Goal: Information Seeking & Learning: Learn about a topic

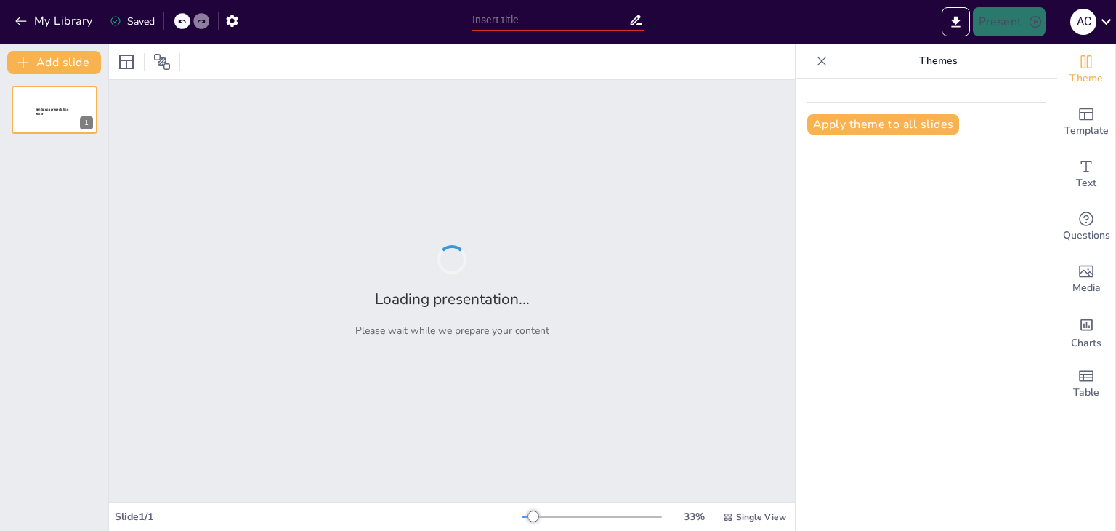
type input "PENSAMIENTO MÍTICO"
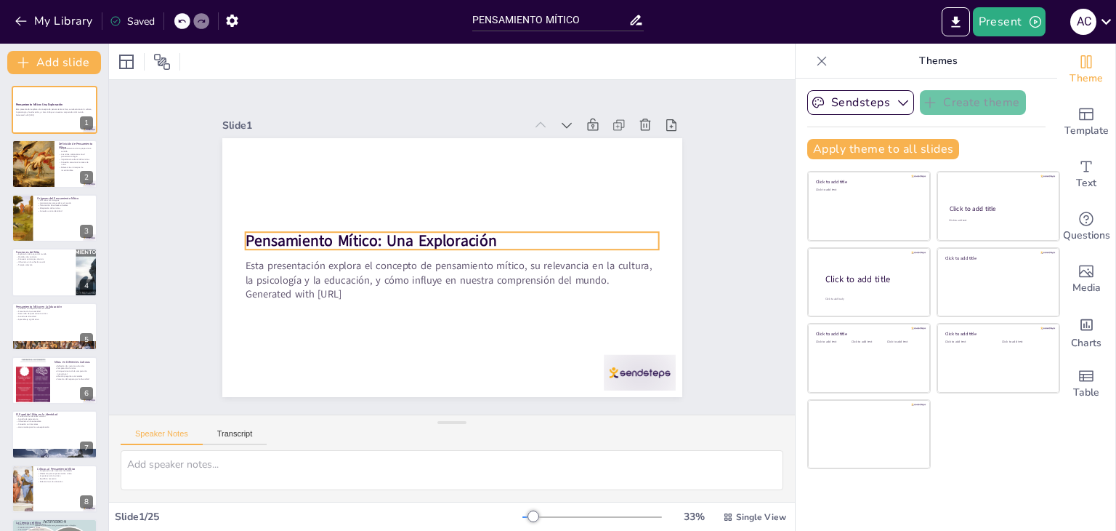
checkbox input "true"
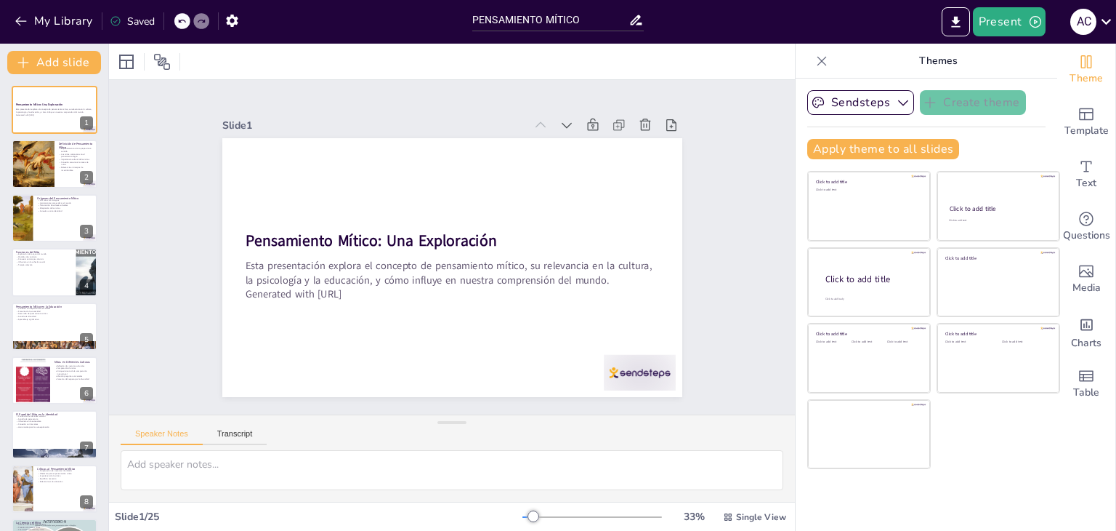
checkbox input "true"
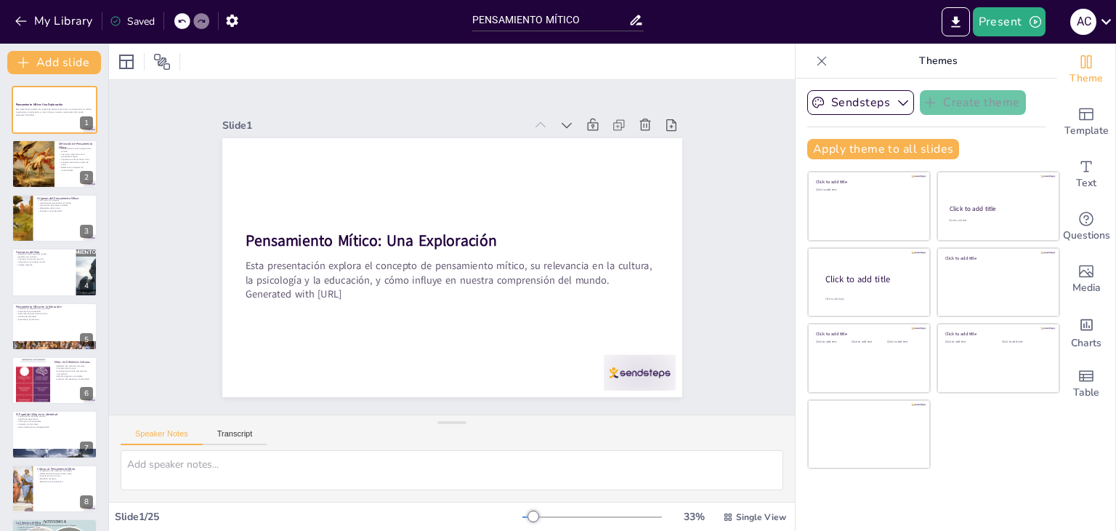
checkbox input "true"
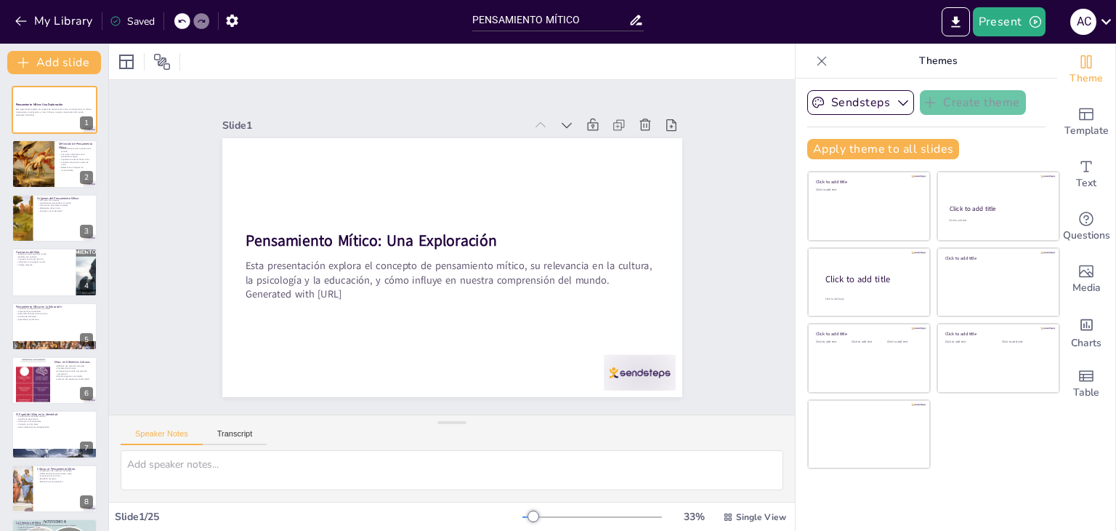
checkbox input "true"
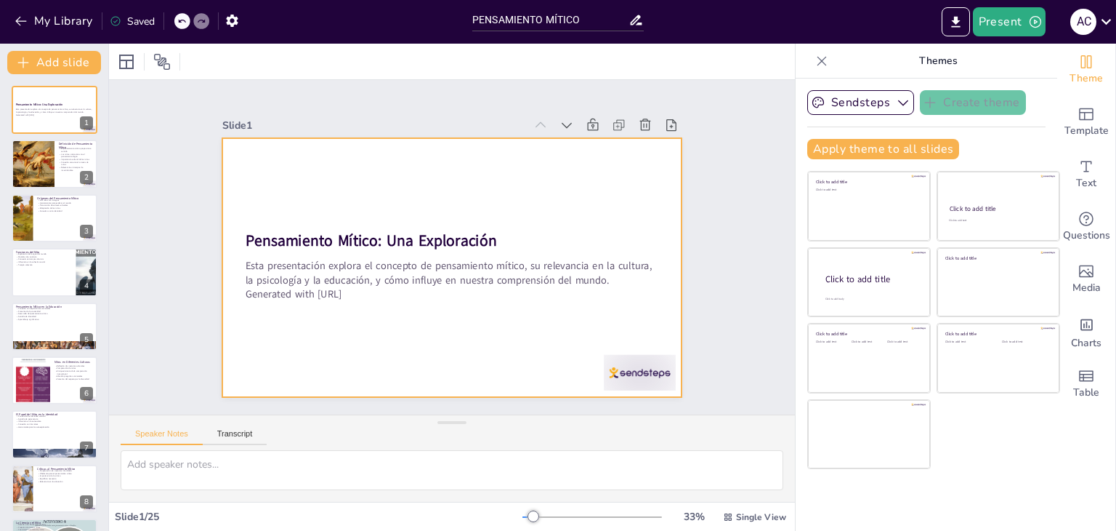
checkbox input "true"
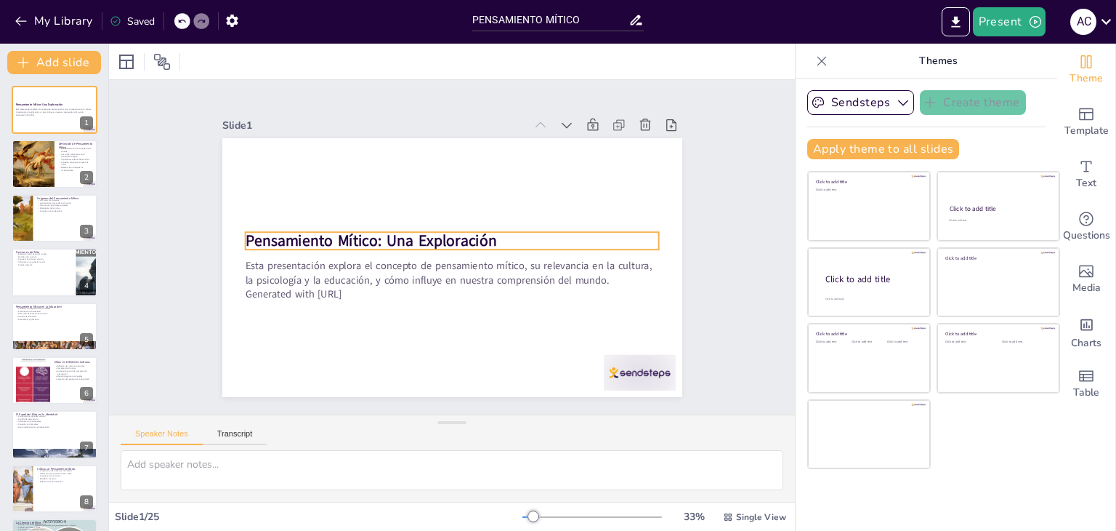
checkbox input "true"
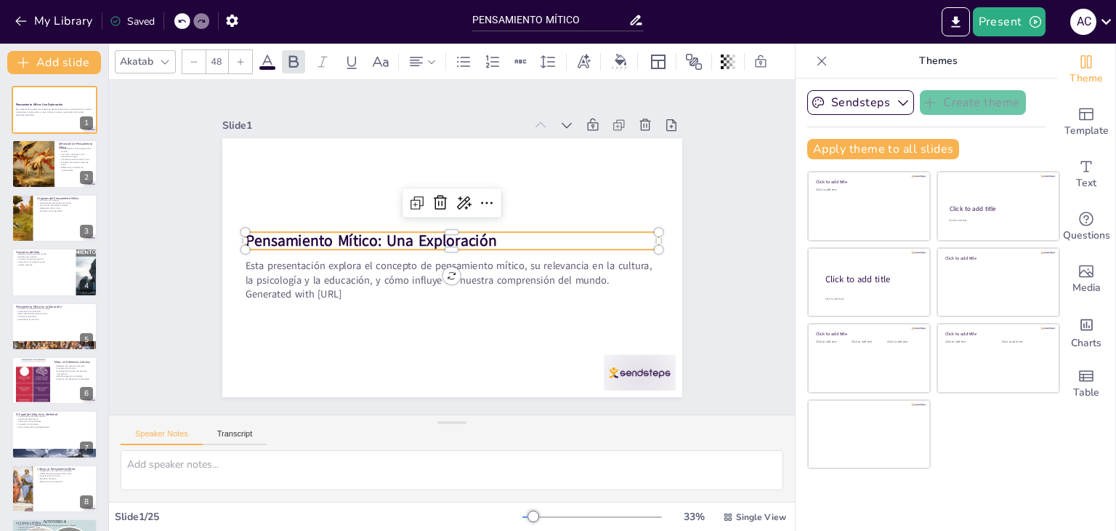
click at [471, 233] on strong "Pensamiento Mítico: Una Exploración" at bounding box center [374, 224] width 250 height 73
checkbox input "true"
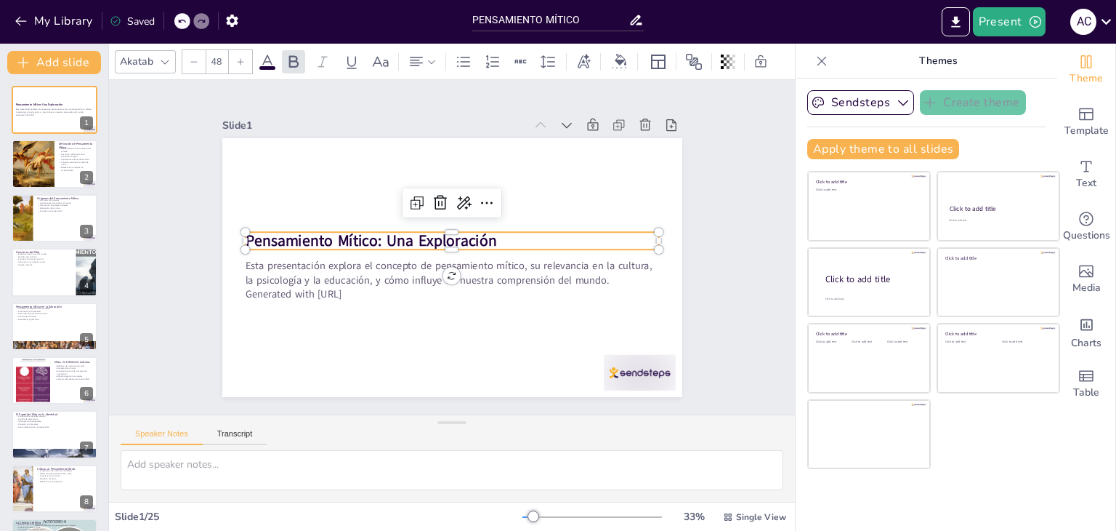
checkbox input "true"
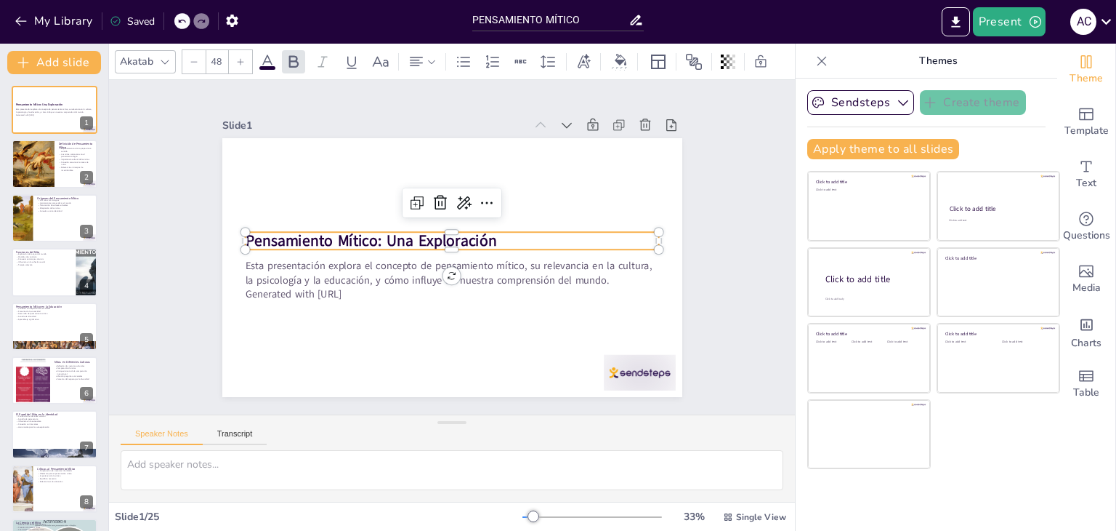
checkbox input "true"
click at [488, 234] on p "Pensamiento Mítico: Una Exploración" at bounding box center [453, 241] width 409 height 107
checkbox input "true"
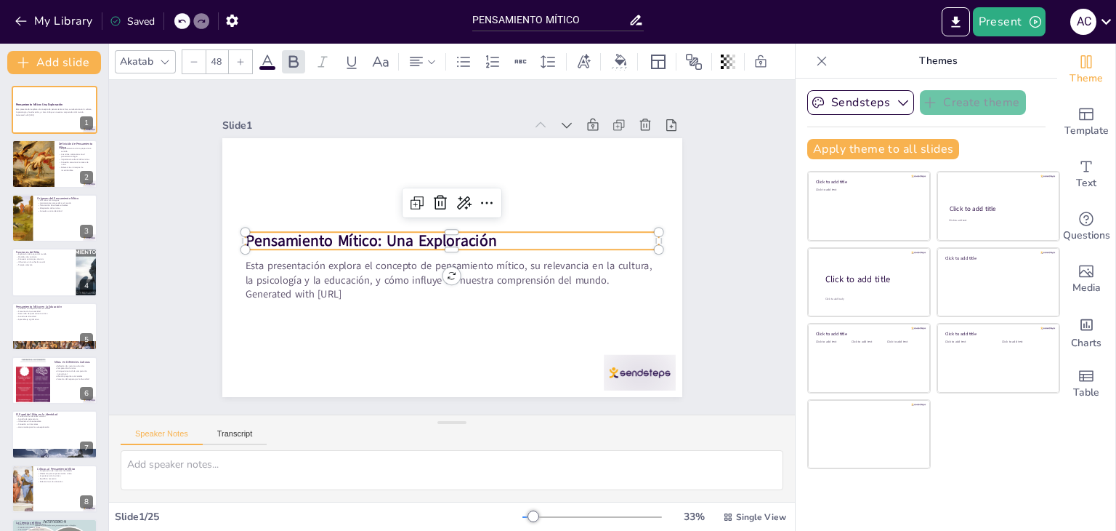
checkbox input "true"
click at [488, 234] on p "Pensamiento Mítico: Una Exploración" at bounding box center [459, 245] width 108 height 409
checkbox input "true"
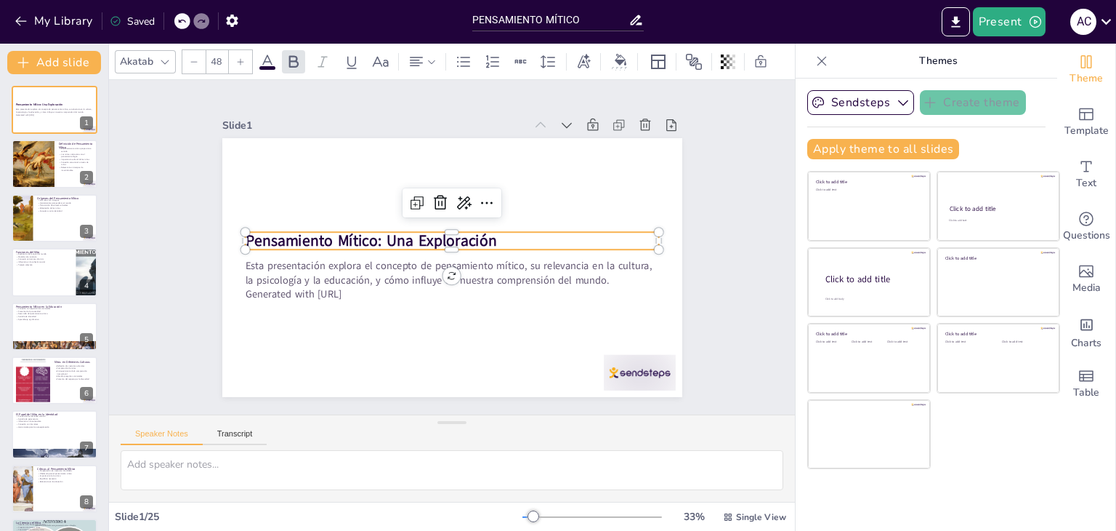
checkbox input "true"
click at [488, 234] on p "Pensamiento Mítico: Una Exploración" at bounding box center [453, 241] width 409 height 108
click at [488, 234] on p "Pensamiento Mítico: Una Exploración" at bounding box center [456, 243] width 293 height 322
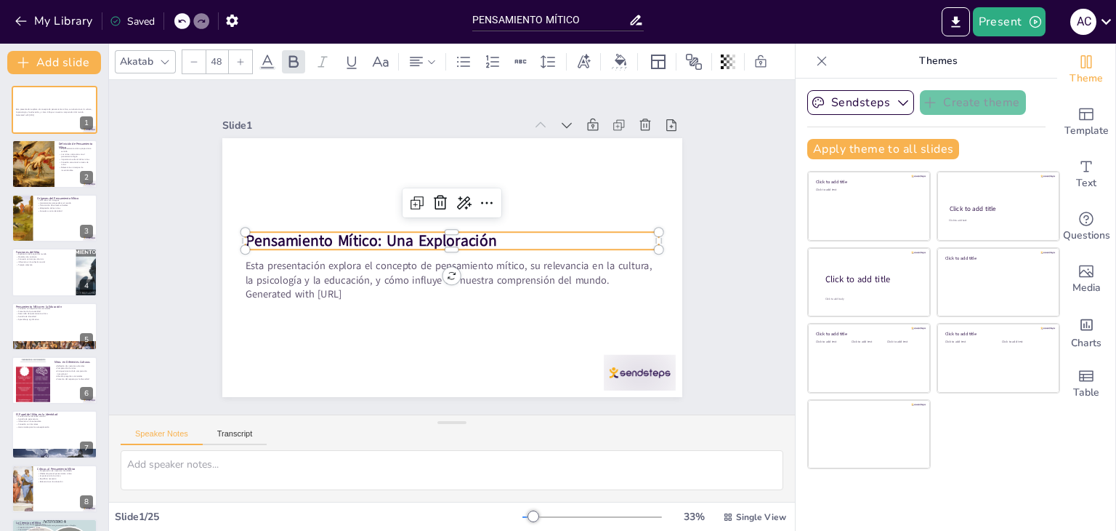
checkbox input "true"
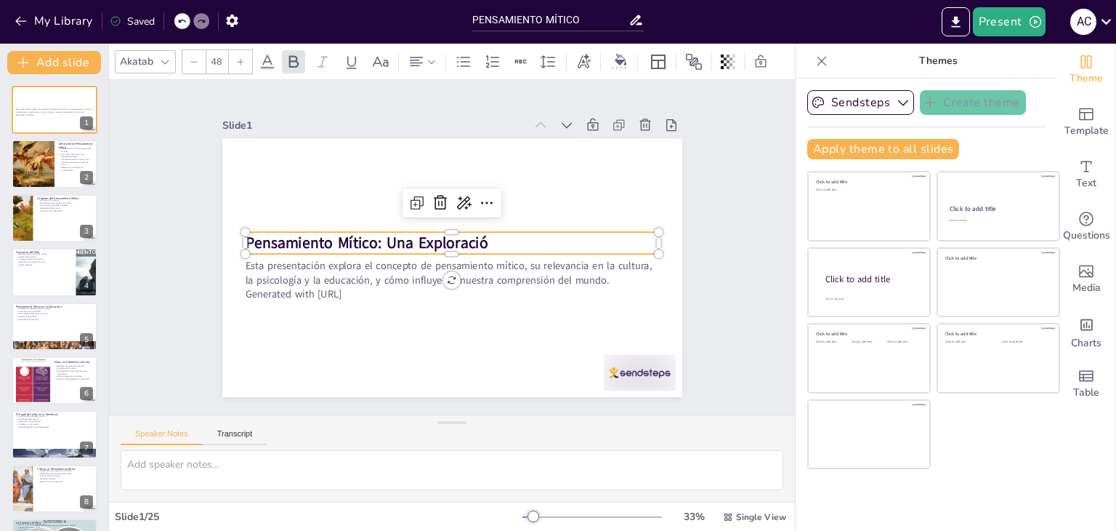
checkbox input "true"
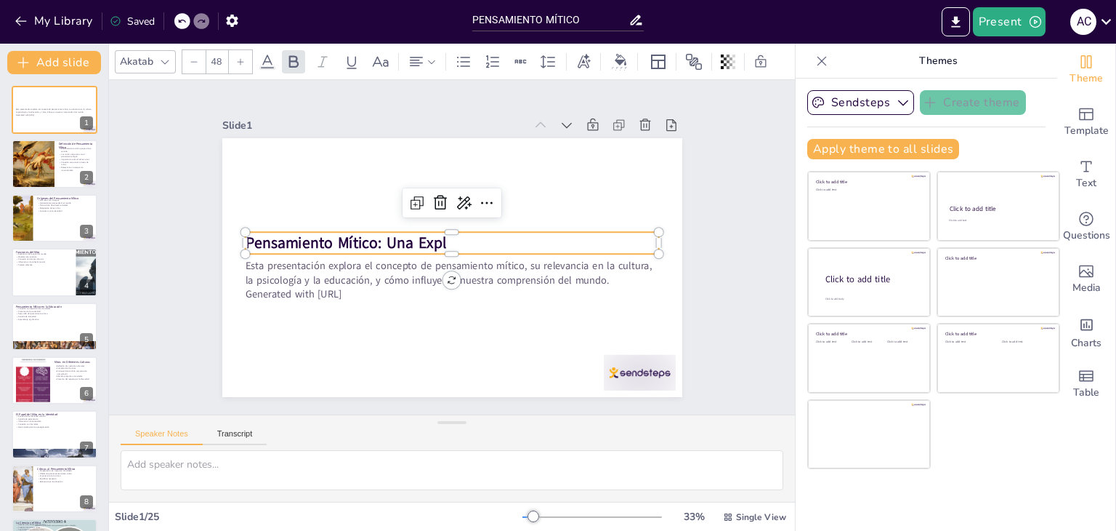
checkbox input "true"
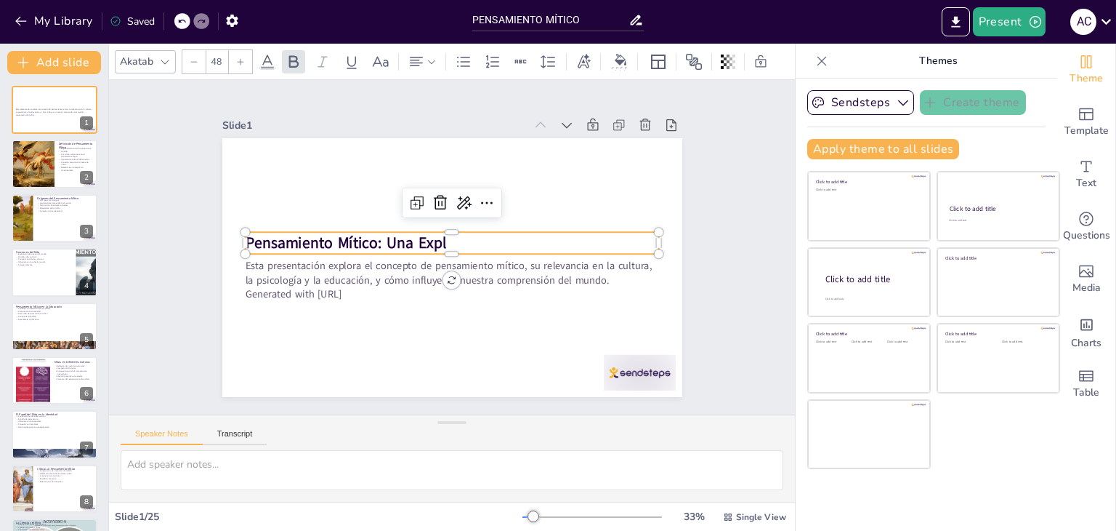
checkbox input "true"
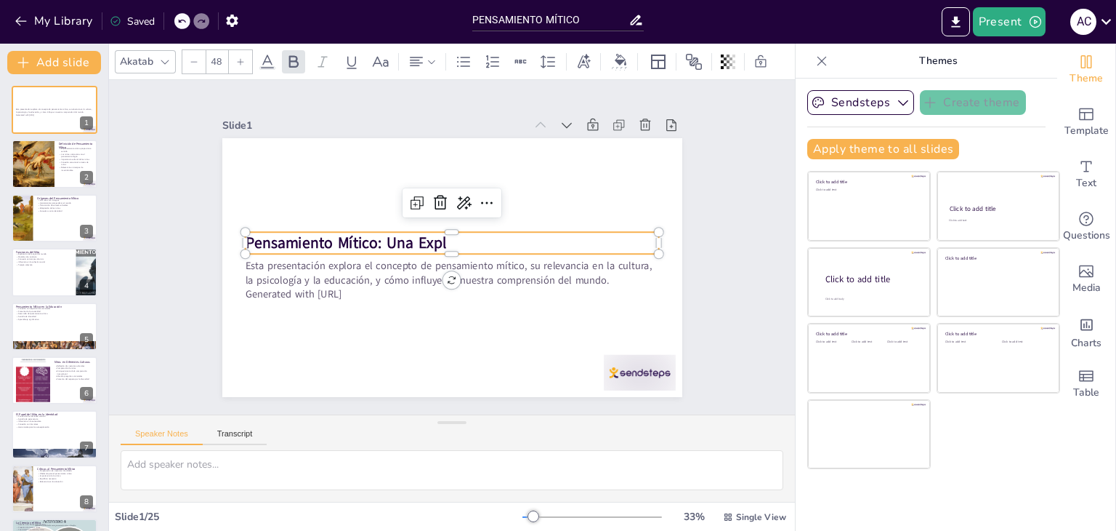
checkbox input "true"
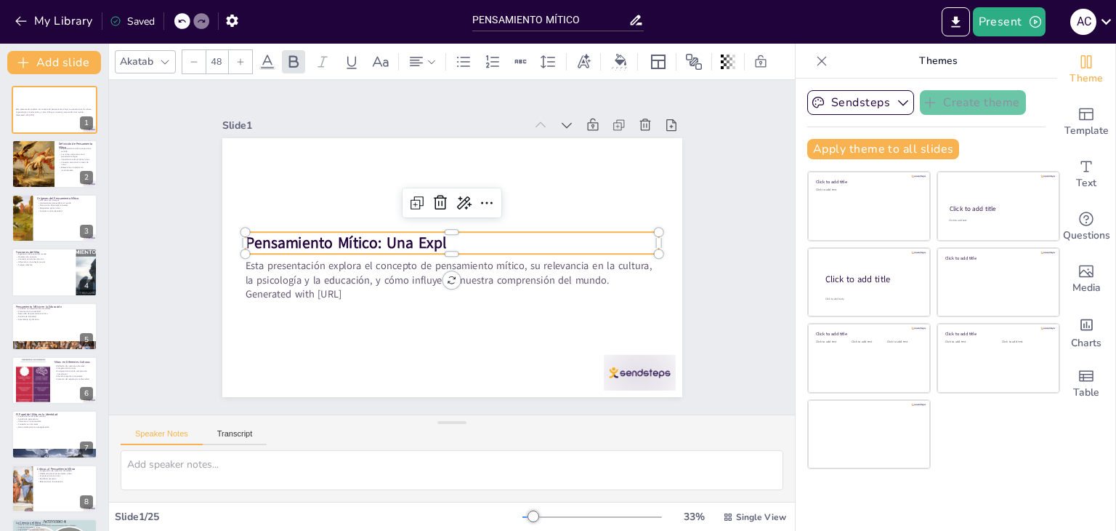
checkbox input "true"
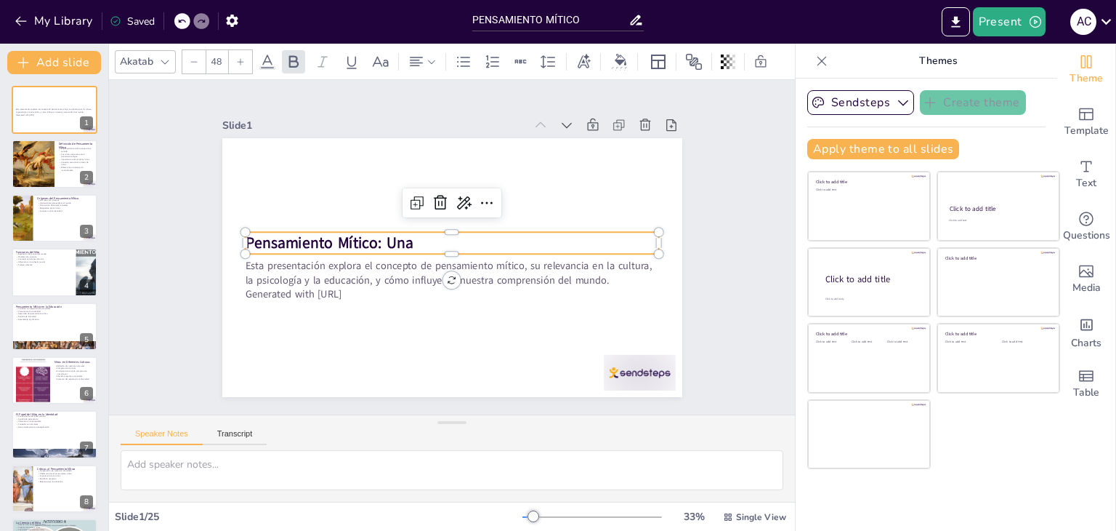
checkbox input "true"
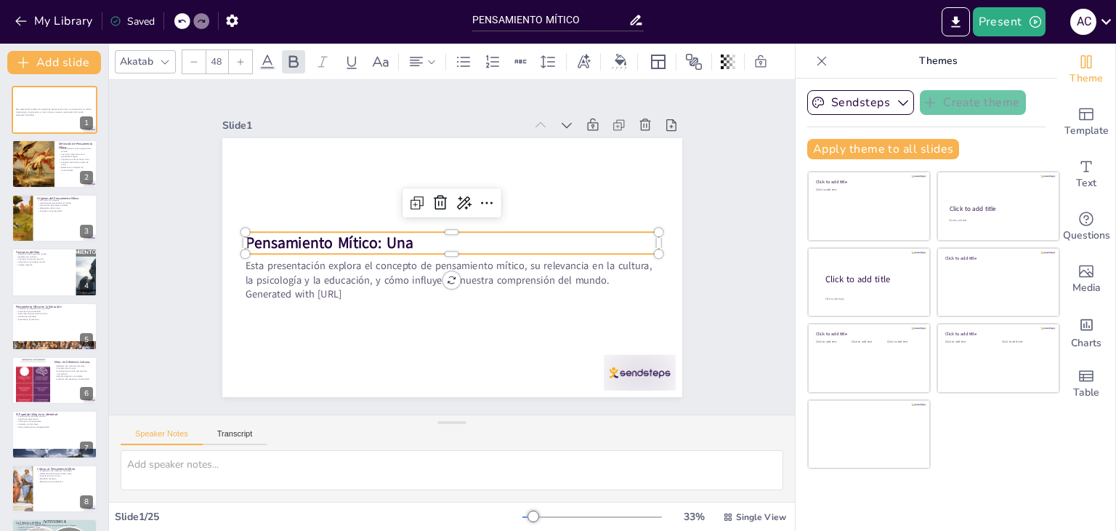
checkbox input "true"
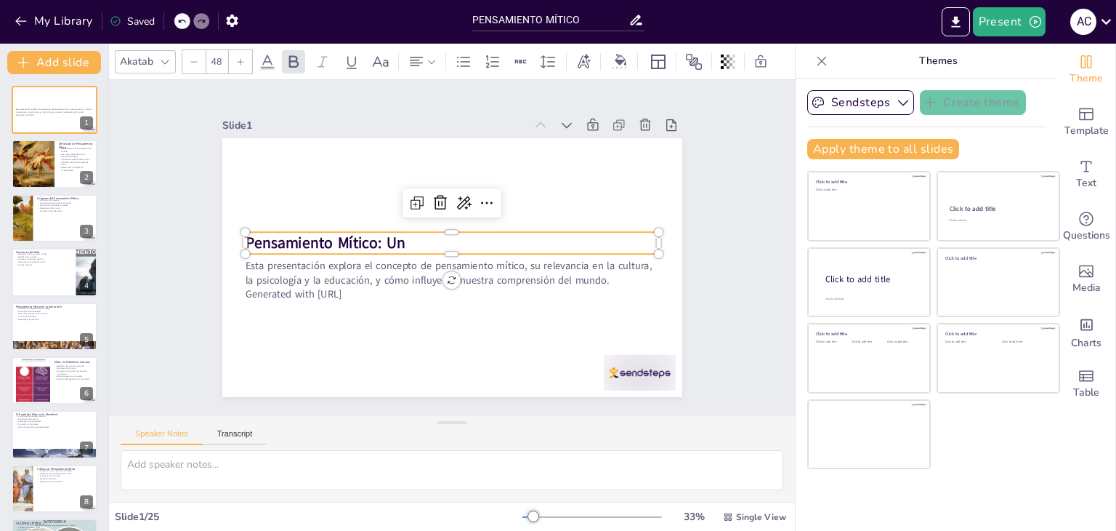
checkbox input "true"
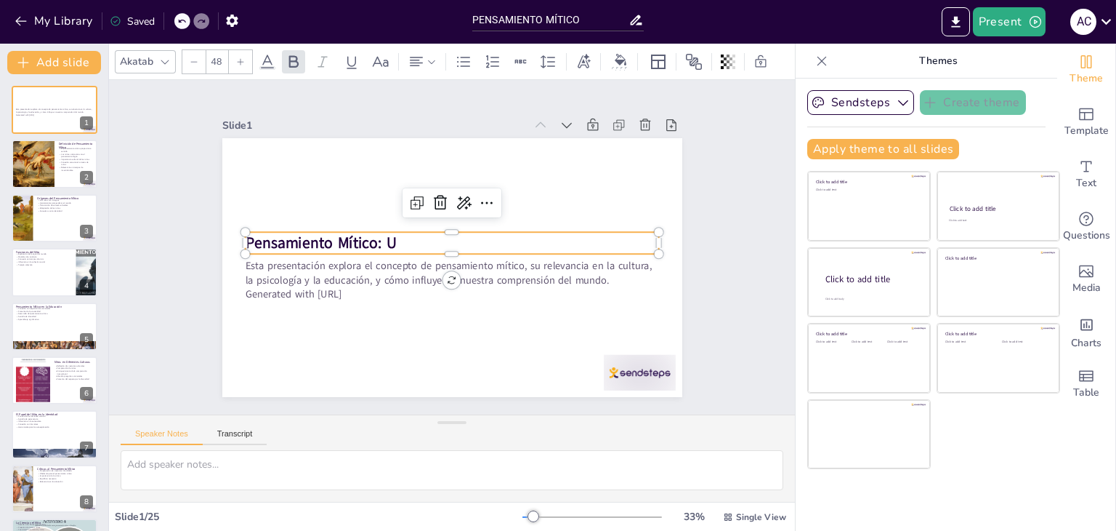
checkbox input "true"
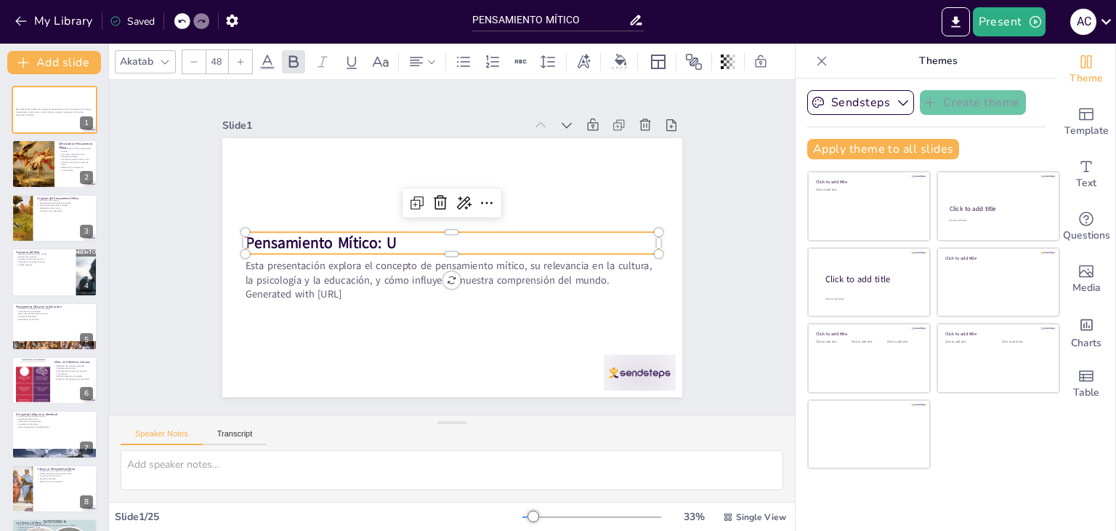
checkbox input "true"
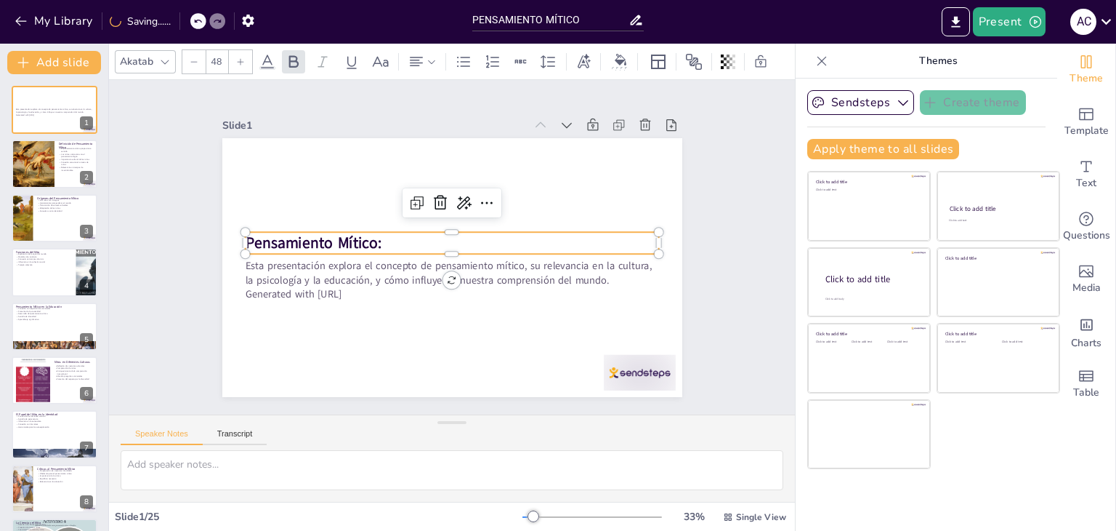
checkbox input "true"
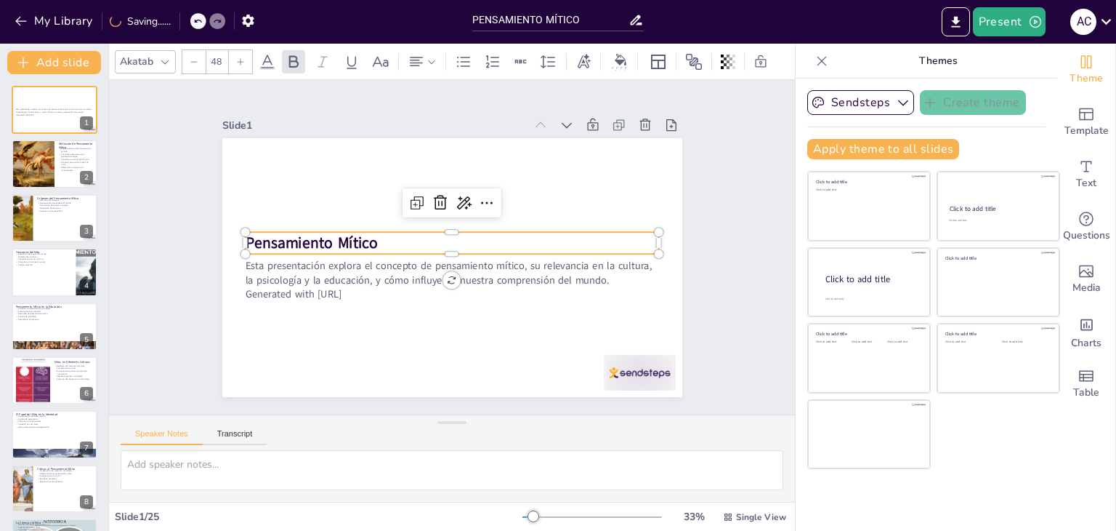
click at [352, 236] on strong "Pensamiento Mítico" at bounding box center [316, 214] width 134 height 48
click at [352, 236] on strong "Pensamiento Mítico" at bounding box center [311, 243] width 132 height 21
checkbox input "true"
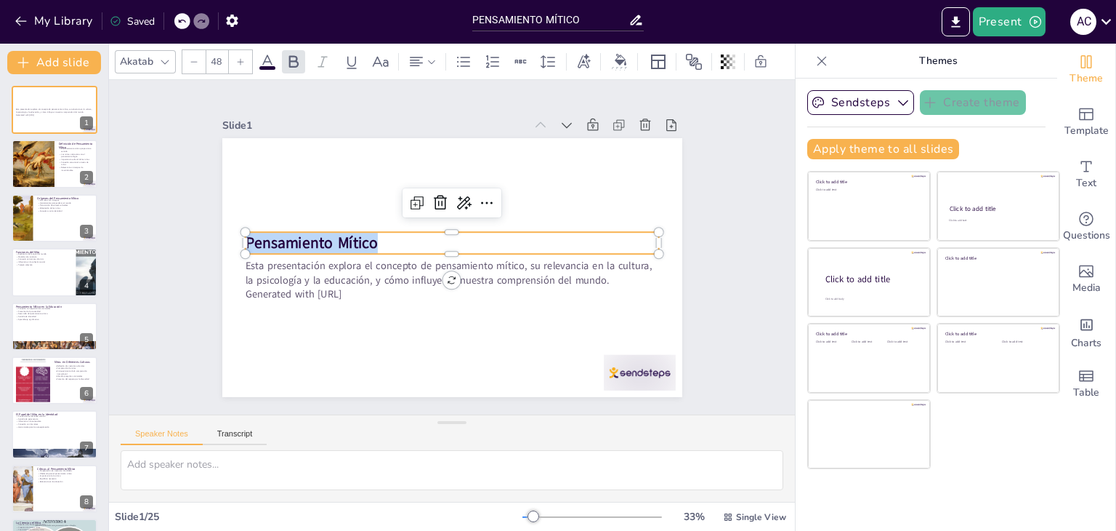
checkbox input "true"
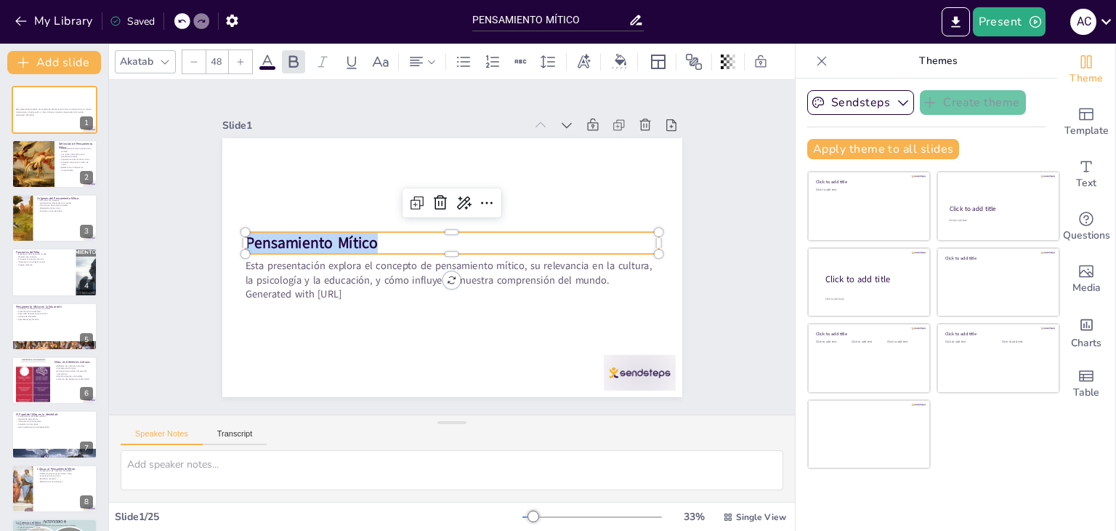
checkbox input "true"
click at [436, 57] on div at bounding box center [422, 61] width 35 height 23
click at [452, 99] on icon at bounding box center [450, 104] width 17 height 17
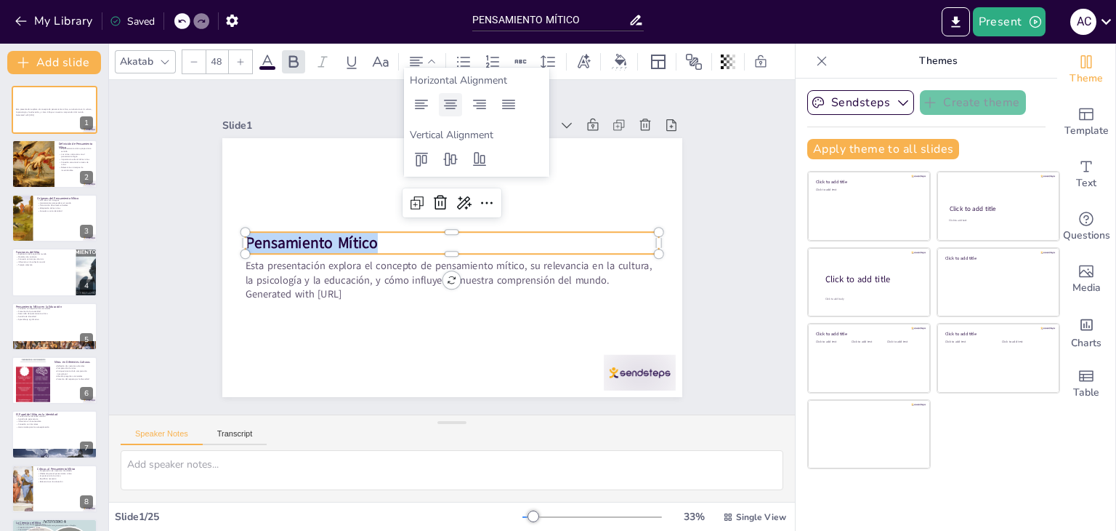
checkbox input "true"
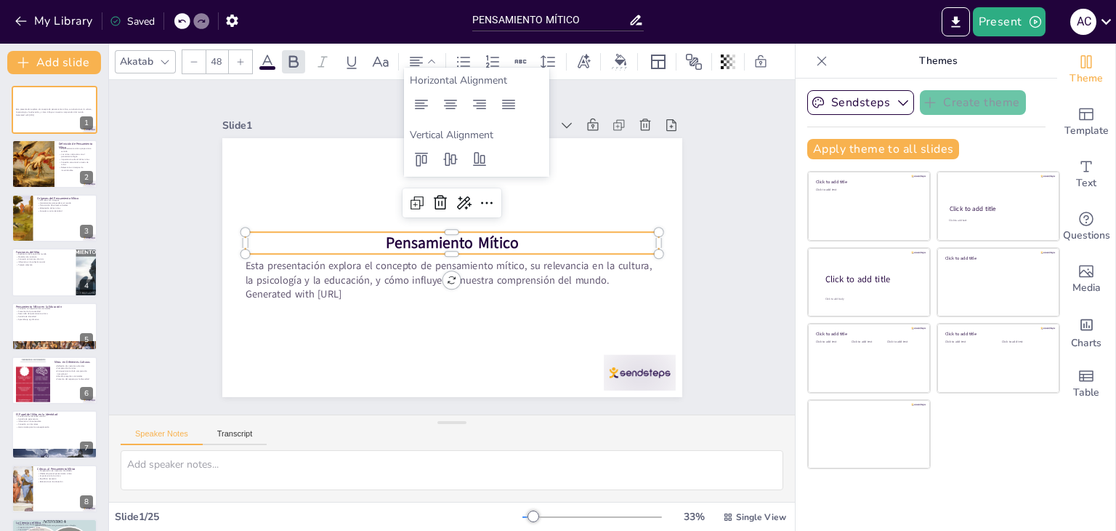
checkbox input "true"
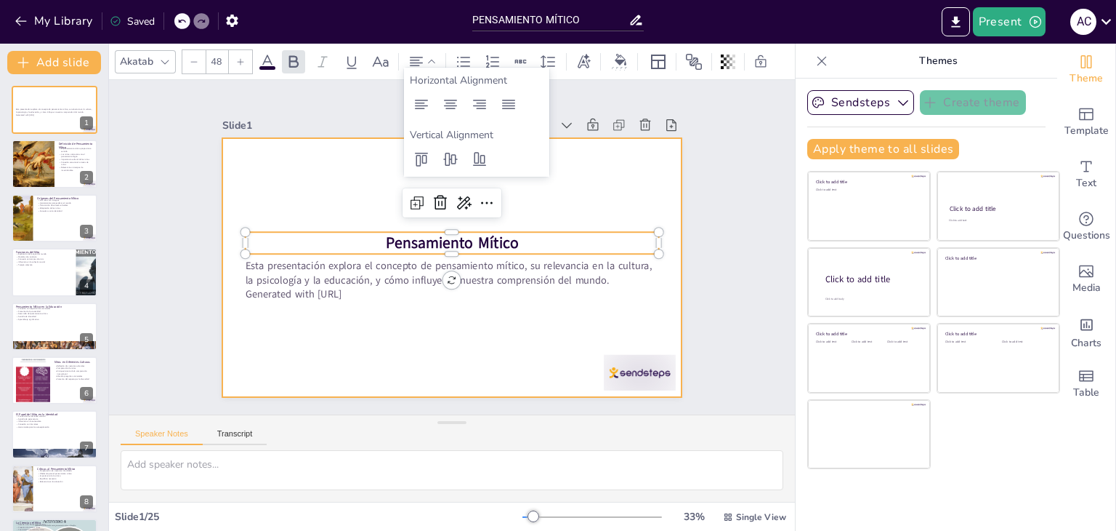
checkbox input "true"
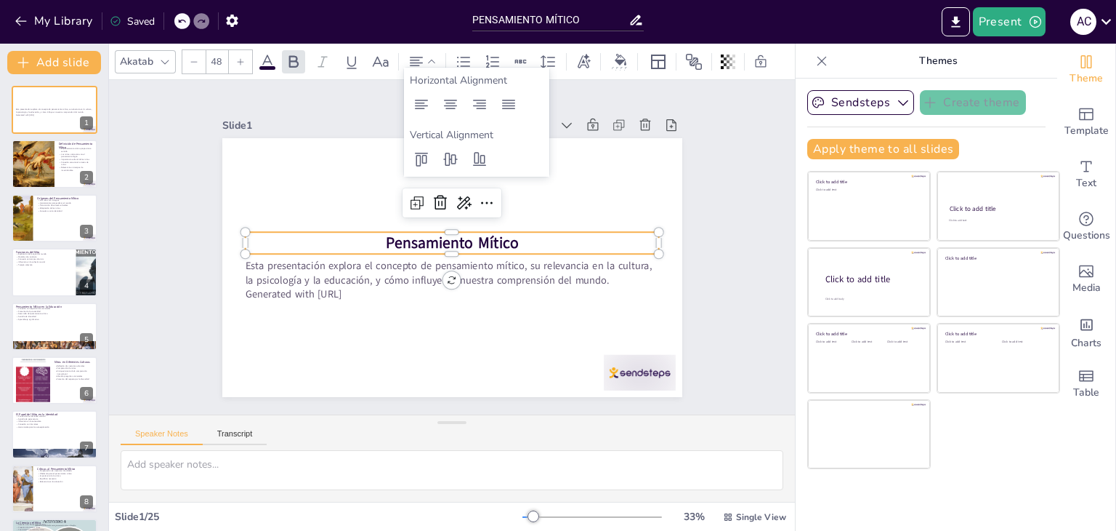
checkbox input "true"
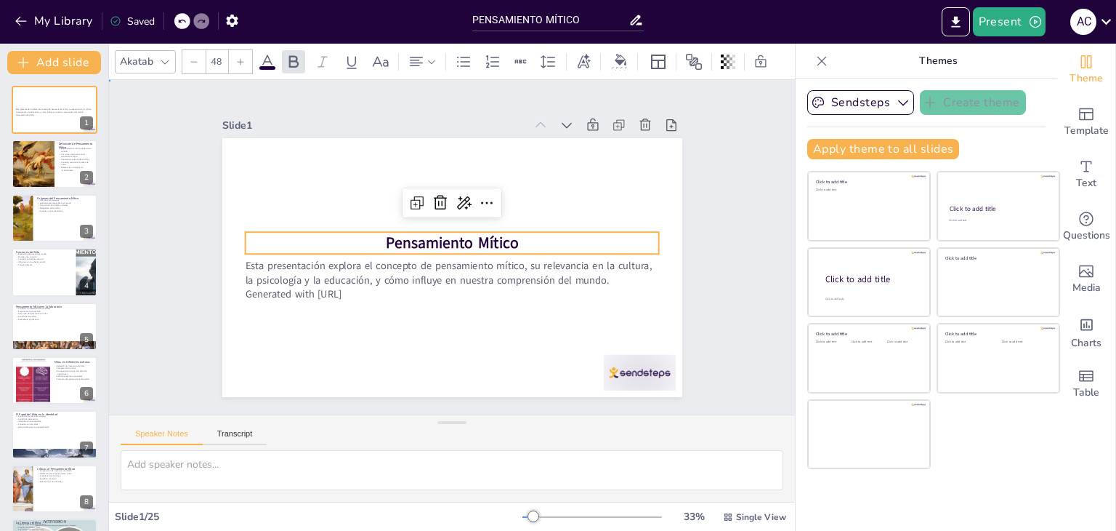
click at [704, 196] on div "Slide 1 Esta presentación explora el concepto de pensamiento mítico, su relevan…" at bounding box center [452, 247] width 592 height 406
checkbox input "true"
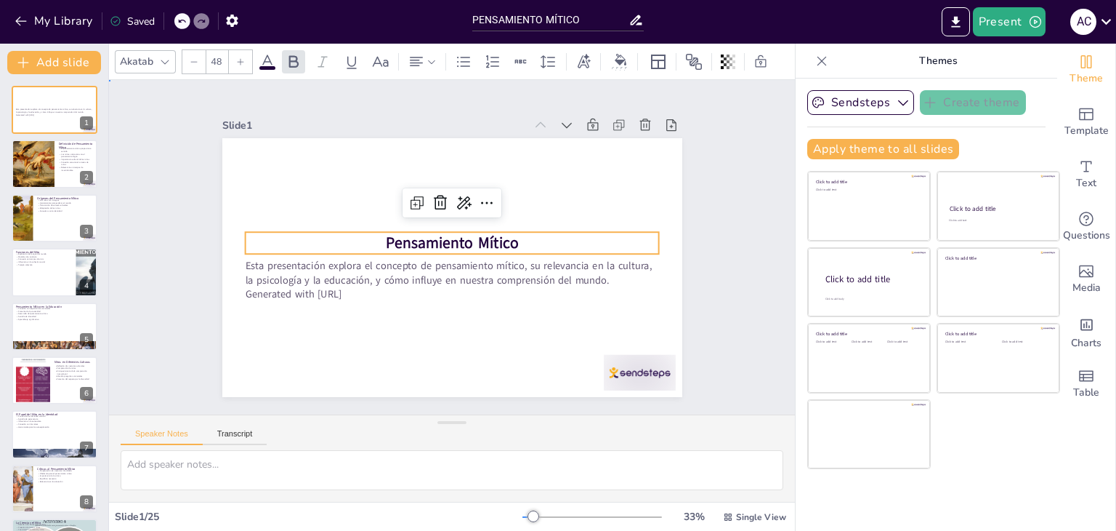
checkbox input "true"
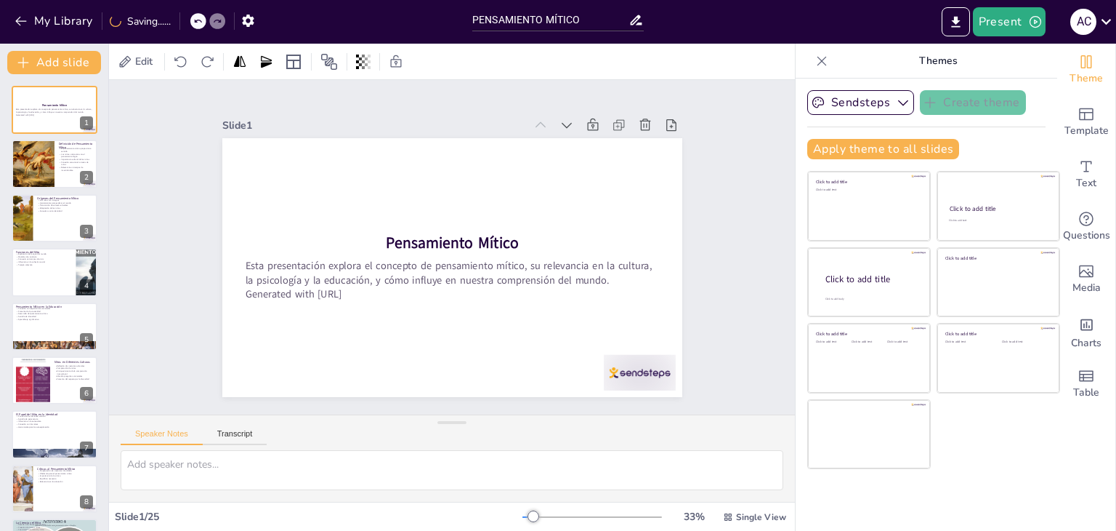
checkbox input "true"
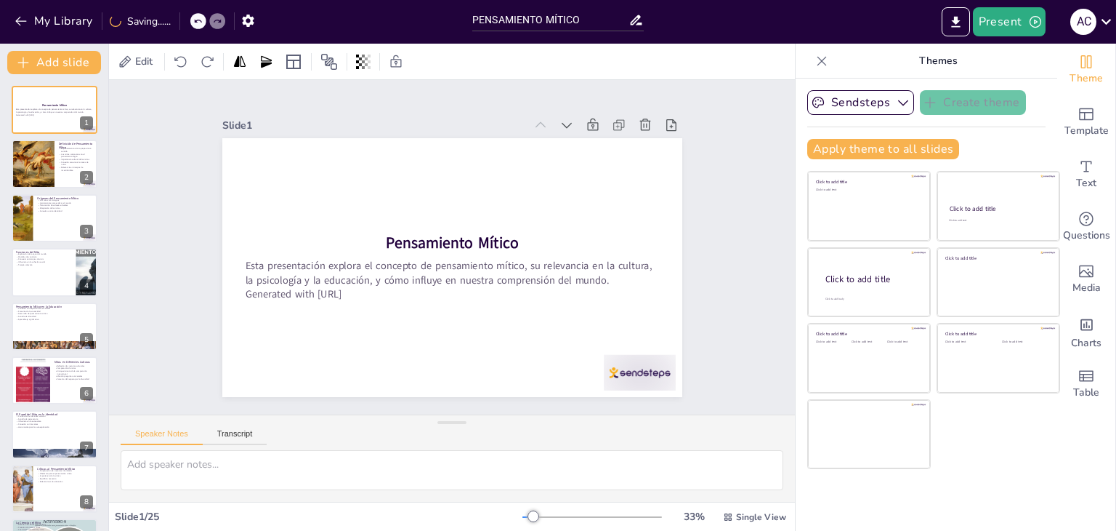
checkbox input "true"
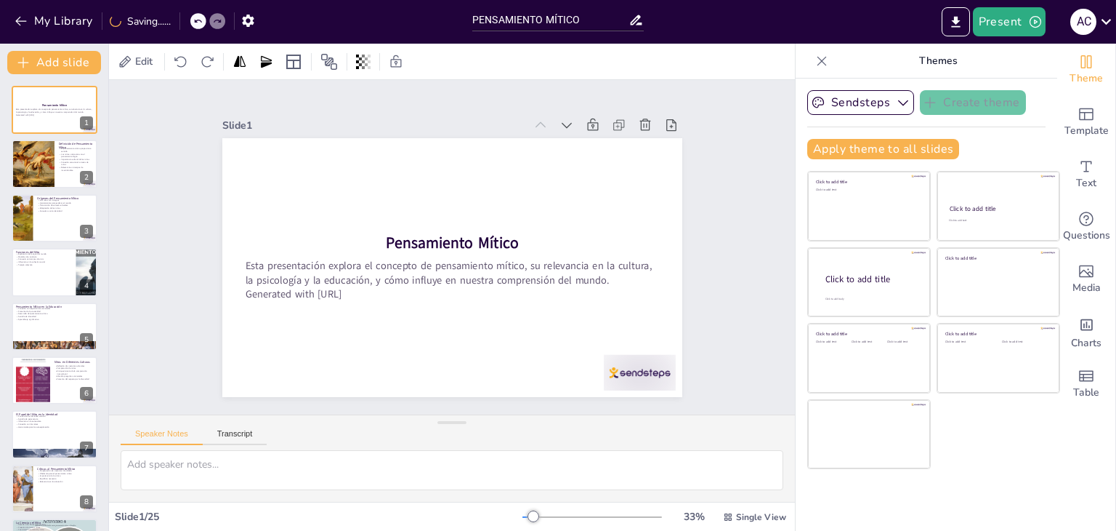
checkbox input "true"
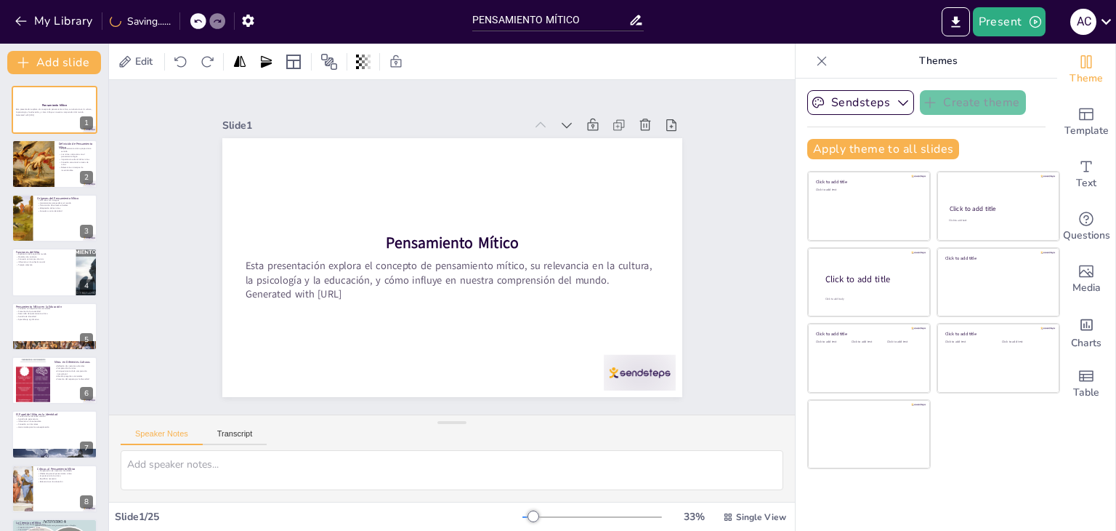
checkbox input "true"
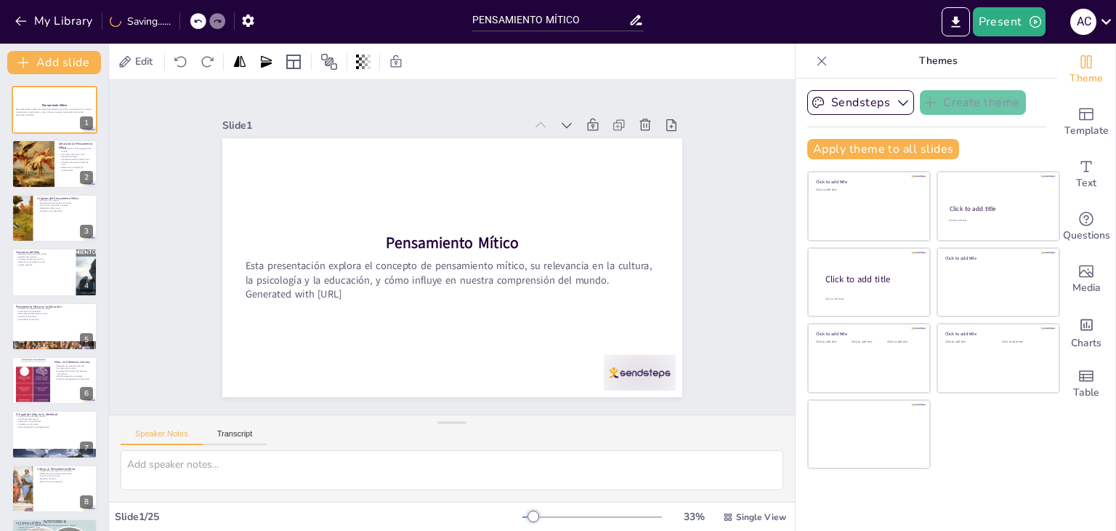
checkbox input "true"
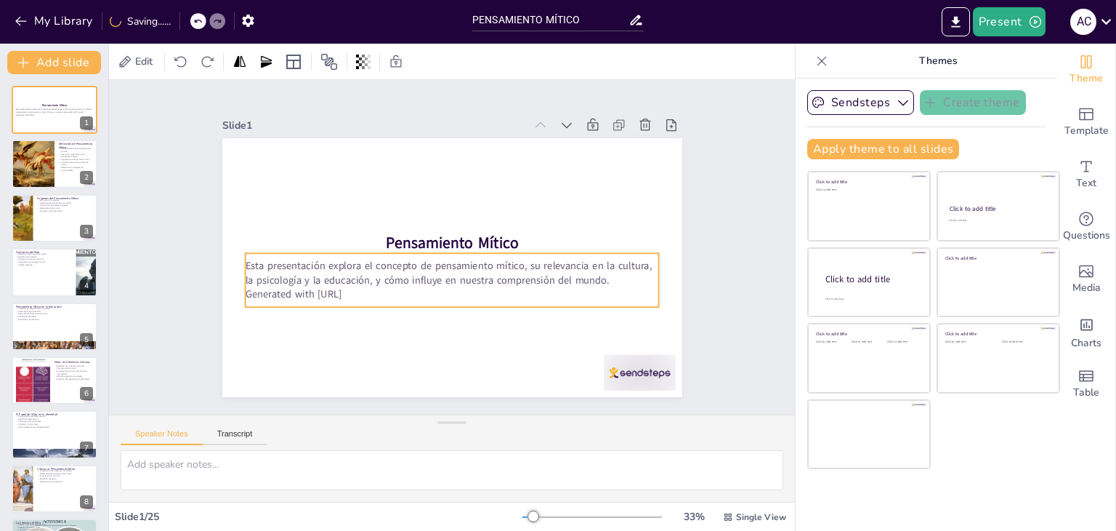
checkbox input "true"
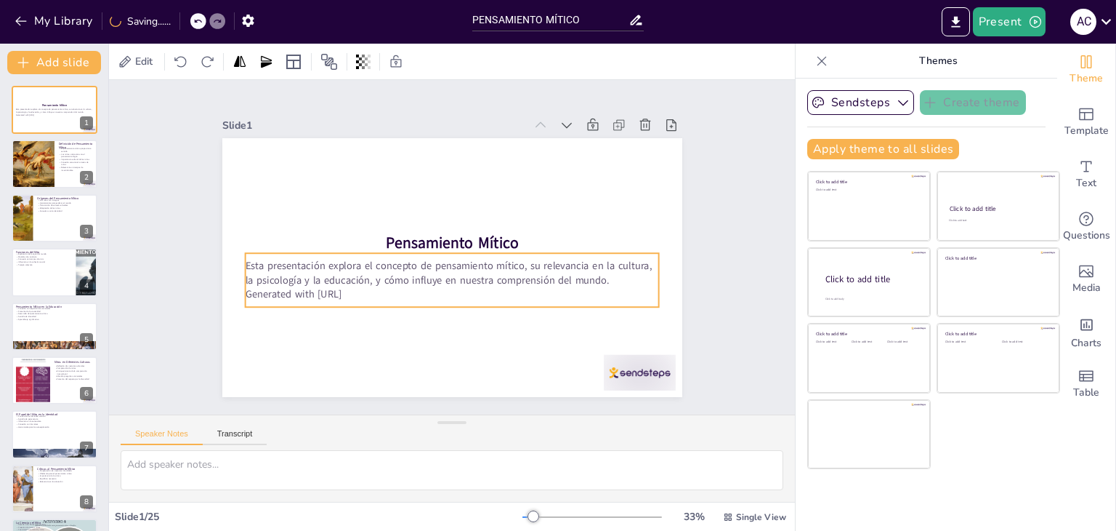
checkbox input "true"
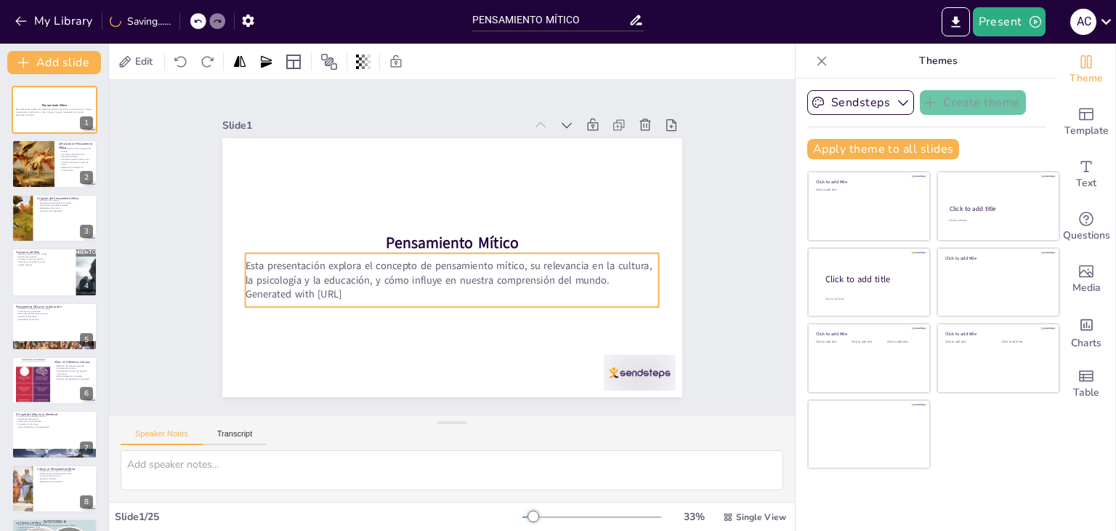
checkbox input "true"
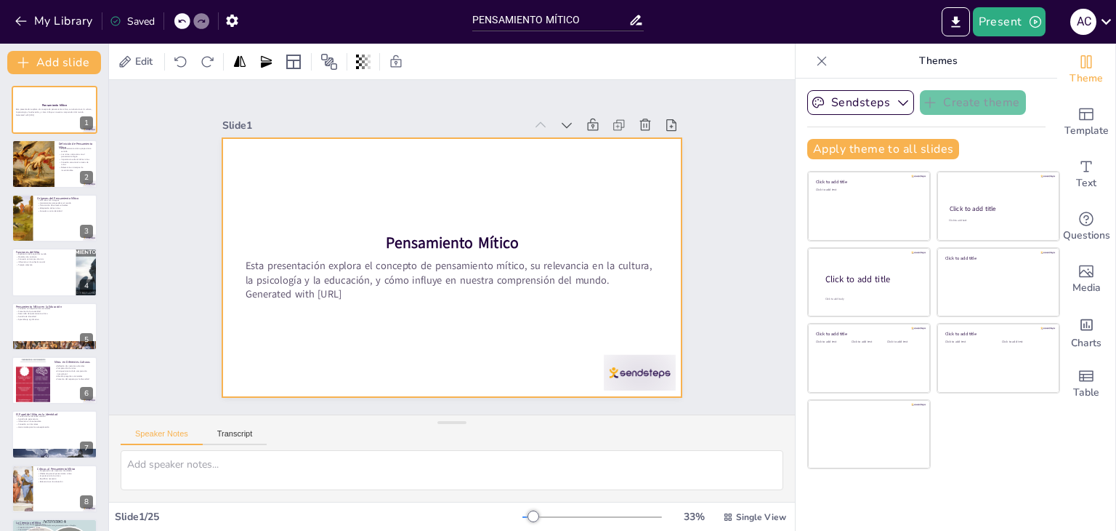
click at [477, 303] on div at bounding box center [445, 266] width 517 height 388
checkbox input "true"
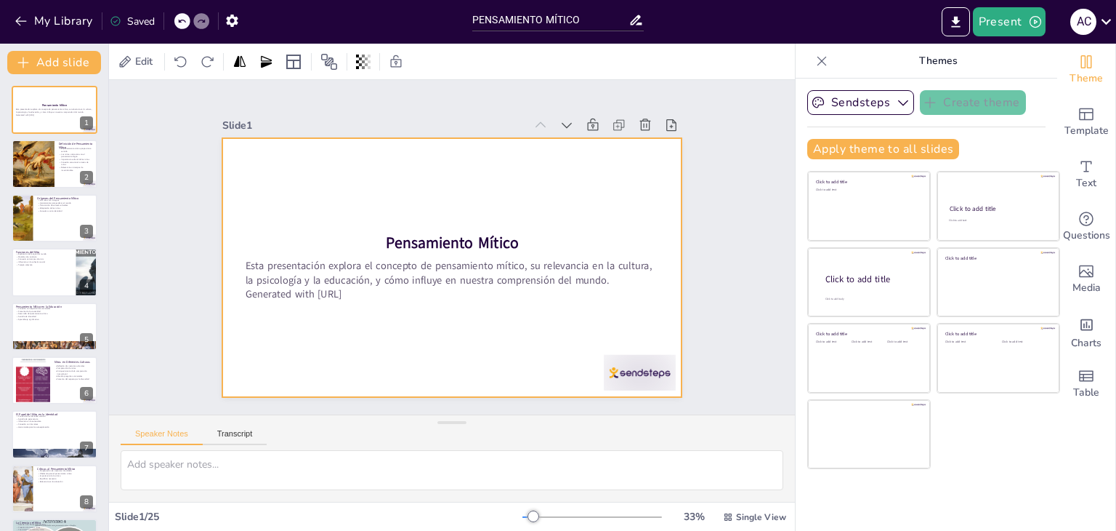
checkbox input "true"
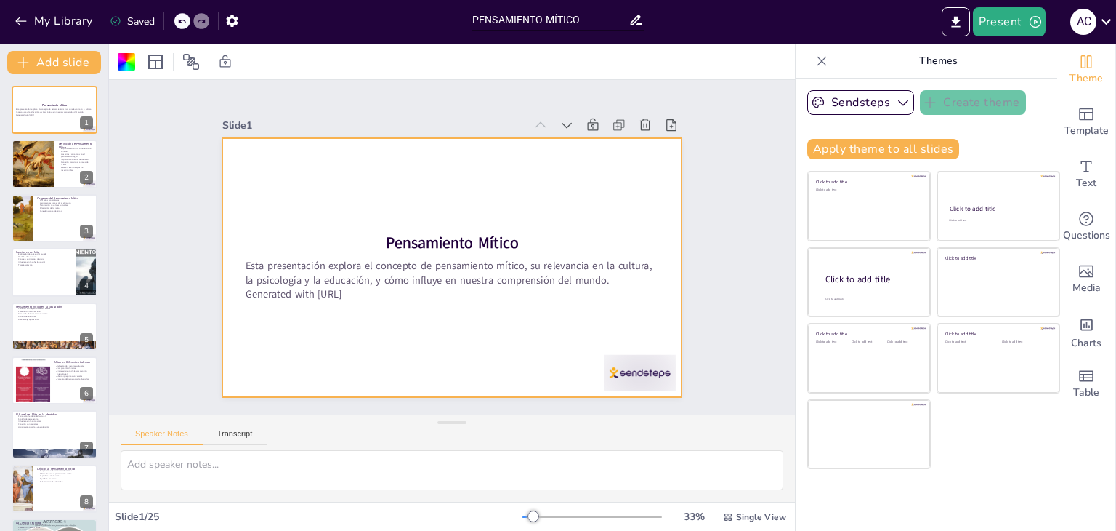
checkbox input "true"
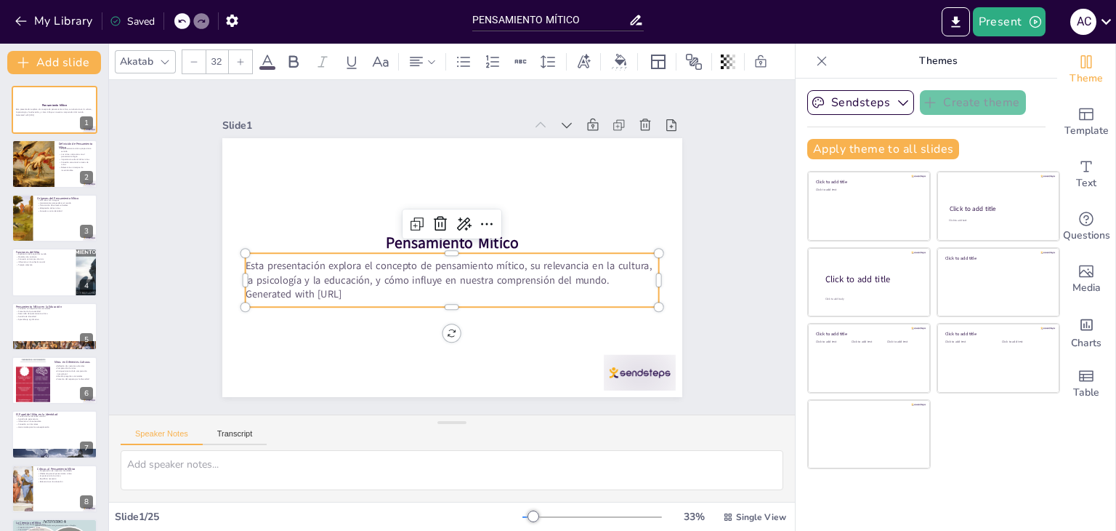
click at [369, 270] on p "Esta presentación explora el concepto de pensamiento mítico, su relevancia en l…" at bounding box center [446, 272] width 411 height 114
click at [369, 291] on p "Generated with [URL]" at bounding box center [433, 290] width 384 height 182
click at [363, 289] on p "Generated with [URL]" at bounding box center [442, 293] width 408 height 100
click at [363, 289] on p "Generated with [URL]" at bounding box center [437, 291] width 398 height 141
click at [363, 289] on p "Generated with [URL]" at bounding box center [413, 274] width 255 height 343
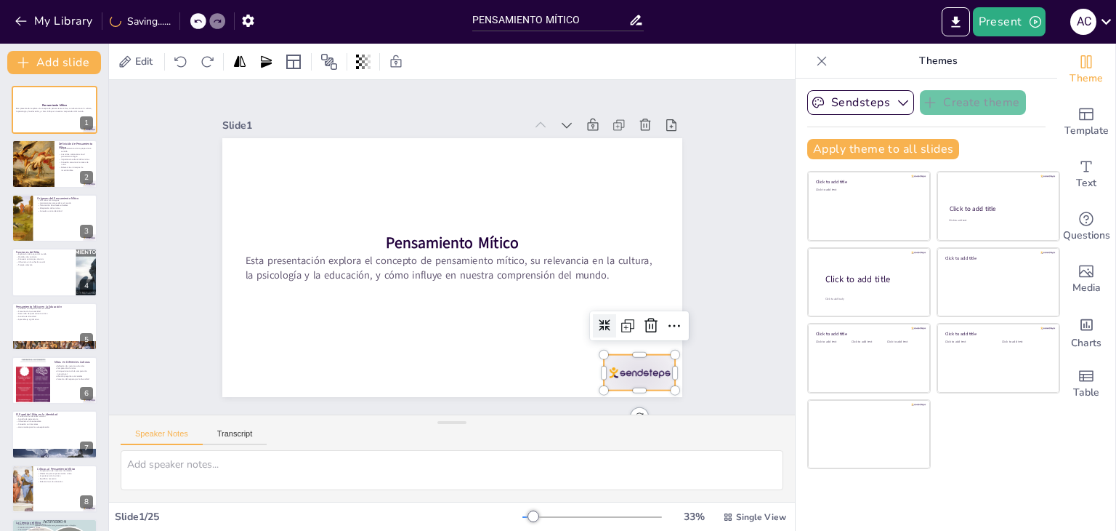
click at [605, 384] on div at bounding box center [610, 409] width 78 height 50
click at [580, 415] on icon at bounding box center [567, 427] width 25 height 25
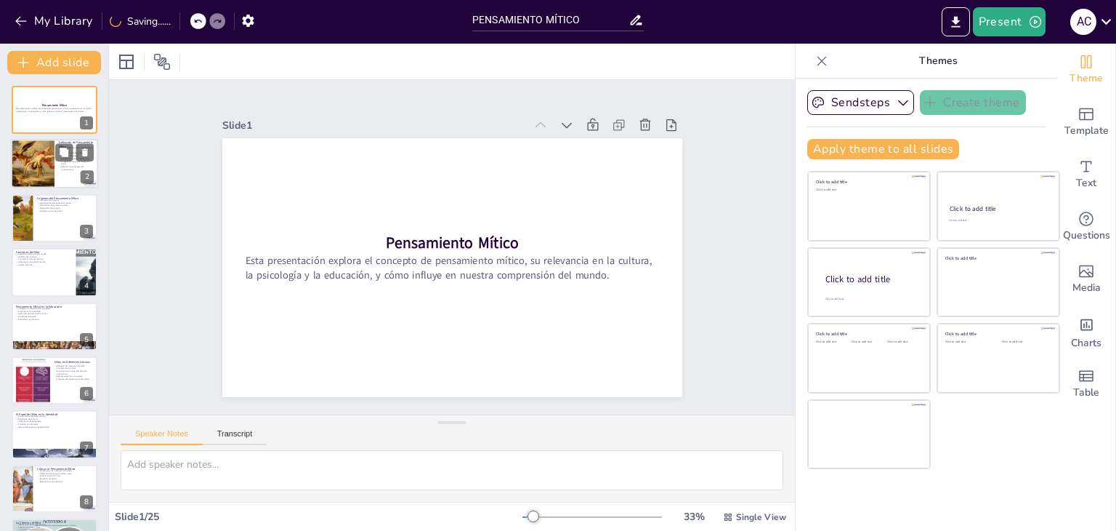
click at [41, 158] on div at bounding box center [33, 164] width 48 height 49
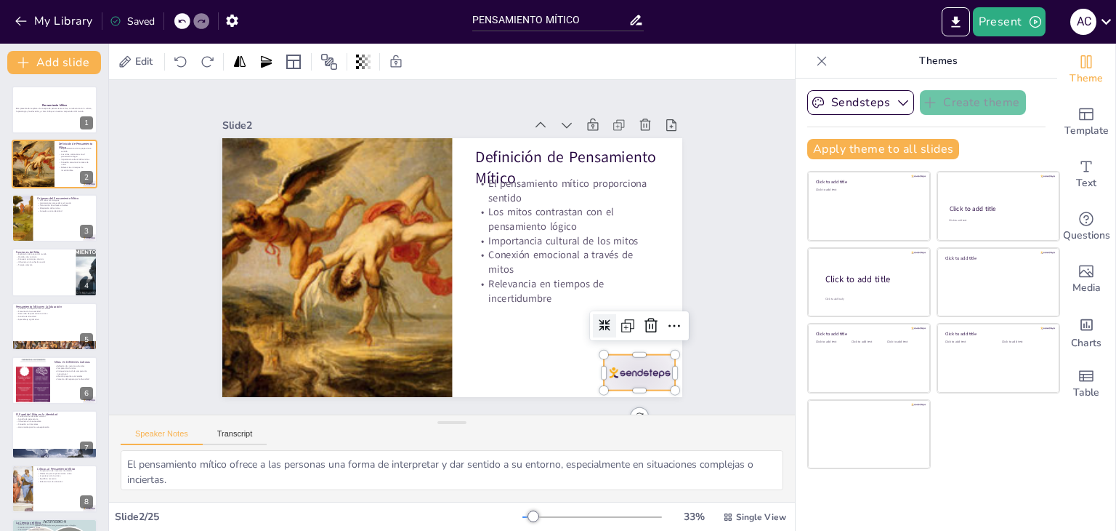
click at [613, 407] on div at bounding box center [573, 438] width 80 height 62
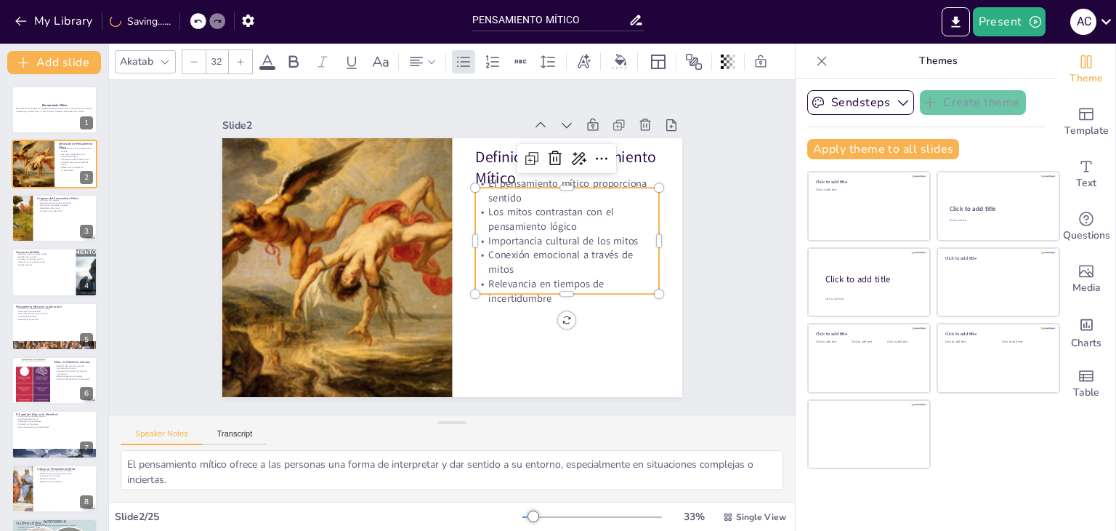
click at [556, 239] on p "Importancia cultural de los mitos" at bounding box center [566, 264] width 183 height 52
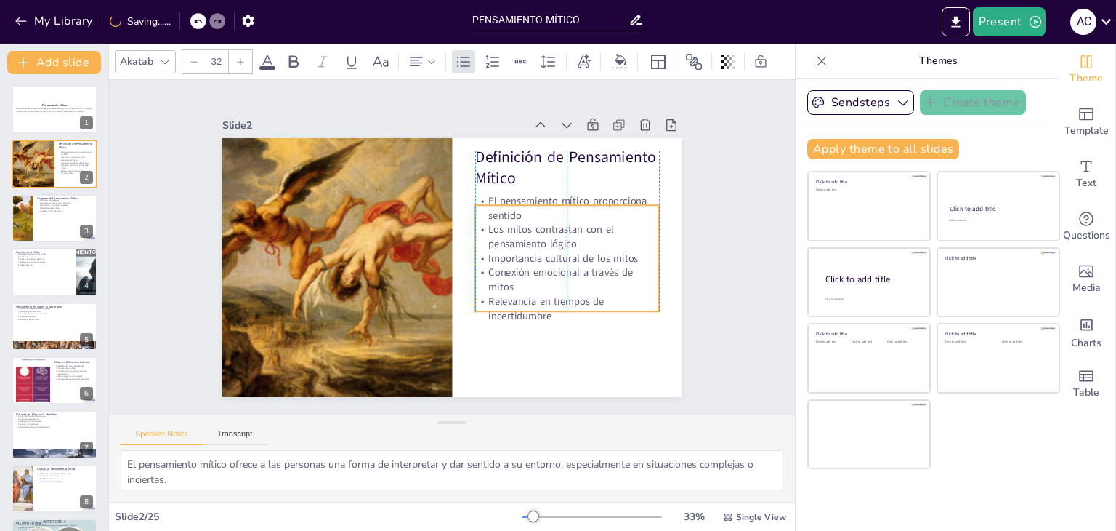
drag, startPoint x: 556, startPoint y: 239, endPoint x: 554, endPoint y: 257, distance: 17.6
click at [554, 257] on p "Importancia cultural de los mitos" at bounding box center [562, 282] width 183 height 52
click at [733, 190] on div "Slide 1 Pensamiento Mítico Esta presentación explora el concepto de pensamiento…" at bounding box center [452, 246] width 741 height 469
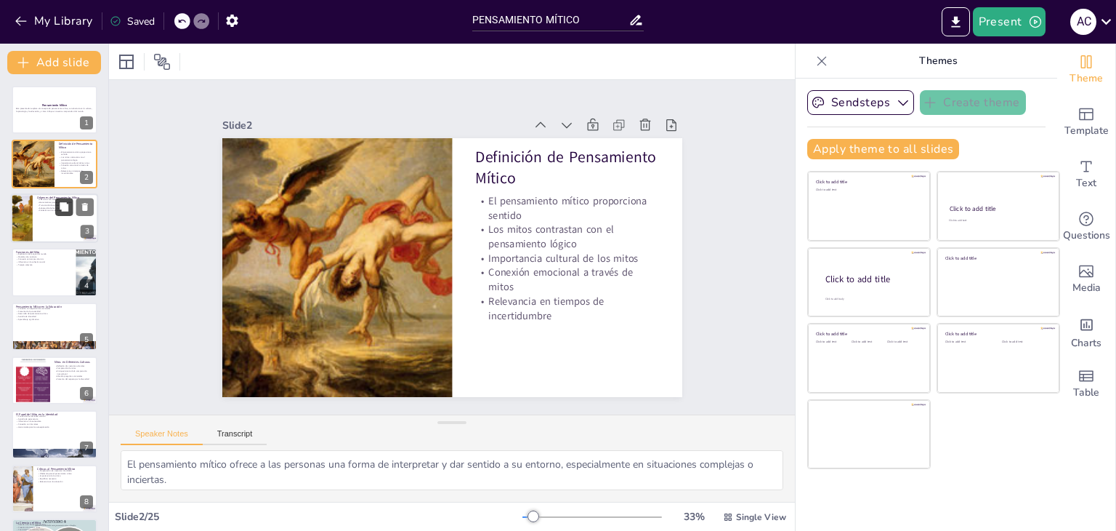
click at [57, 209] on button at bounding box center [63, 206] width 17 height 17
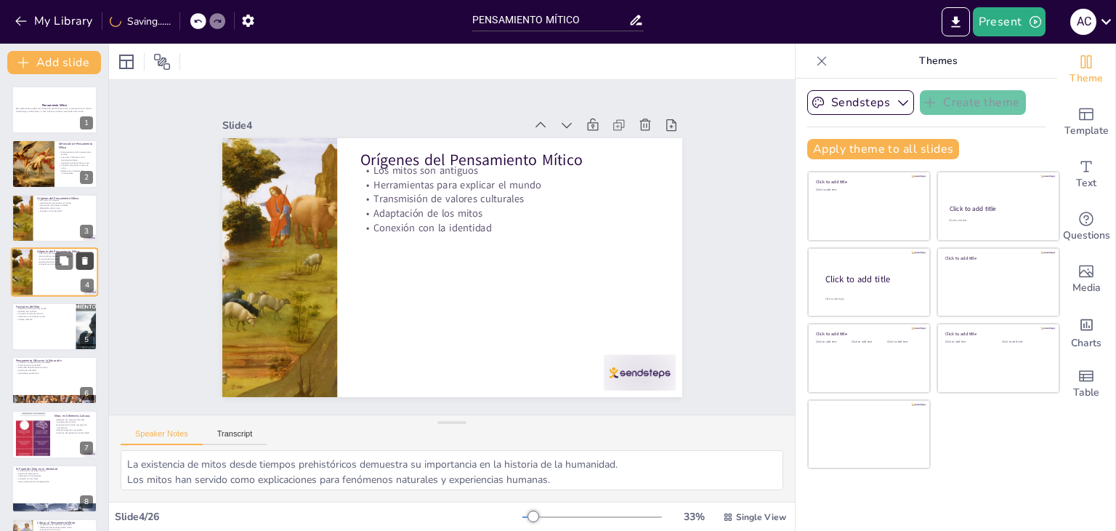
click at [89, 257] on icon at bounding box center [85, 261] width 10 height 10
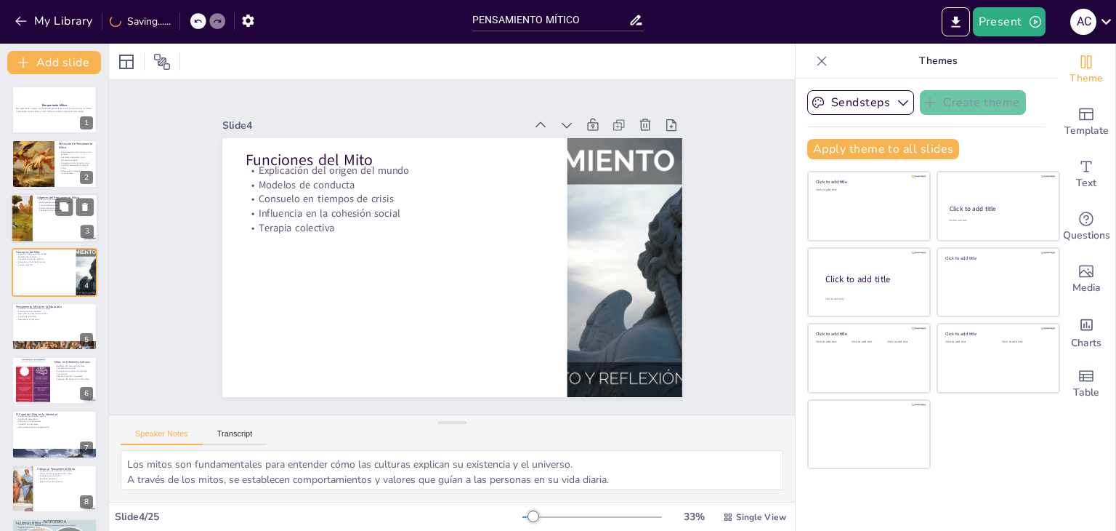
click at [36, 219] on div at bounding box center [54, 217] width 87 height 49
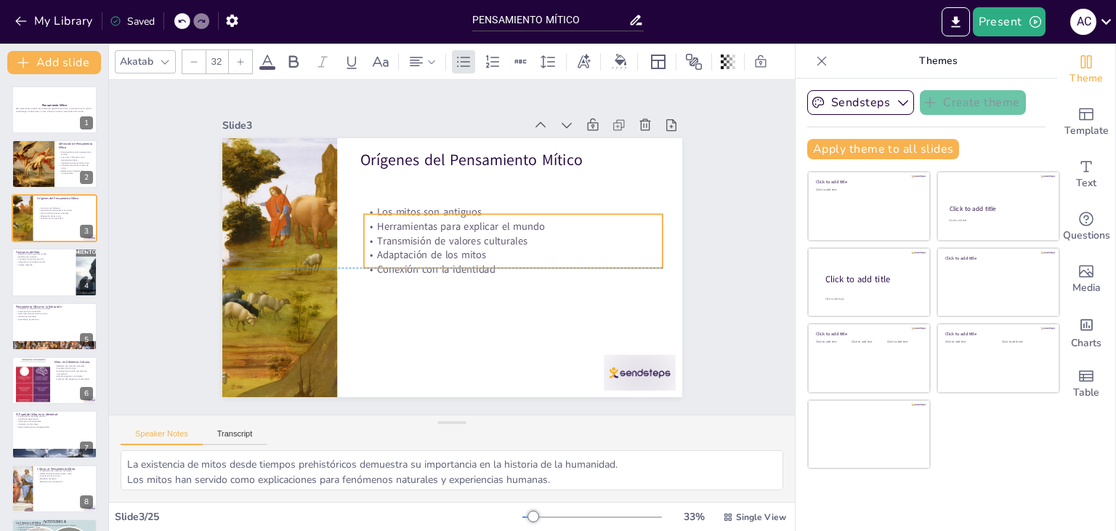
drag, startPoint x: 452, startPoint y: 188, endPoint x: 456, endPoint y: 229, distance: 41.6
click at [456, 229] on p "Transmisión de valores culturales" at bounding box center [512, 260] width 289 height 106
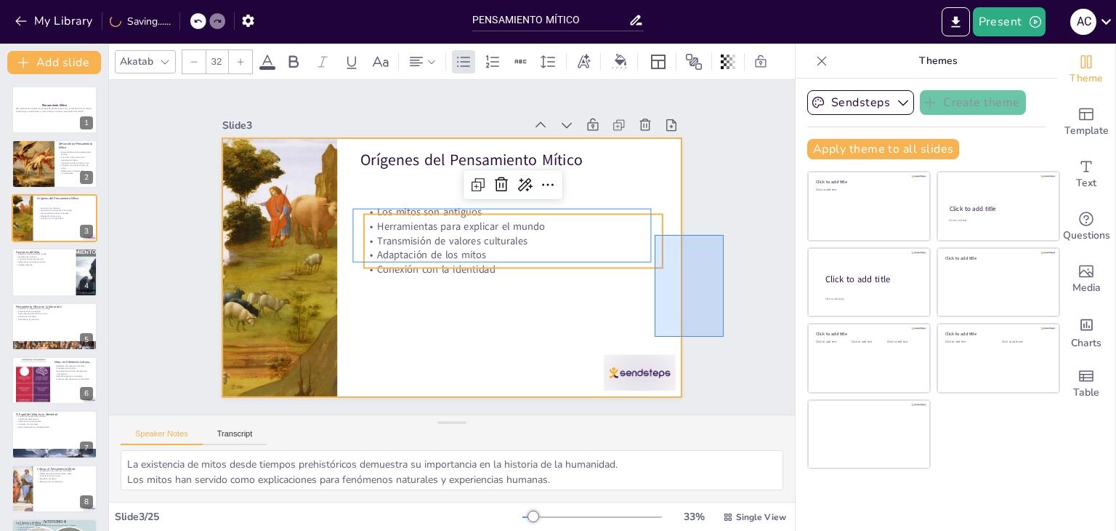
drag, startPoint x: 724, startPoint y: 235, endPoint x: 698, endPoint y: 309, distance: 78.4
click at [698, 309] on div "Slide 1 Pensamiento Mítico Esta presentación explora el concepto de pensamiento…" at bounding box center [452, 246] width 741 height 469
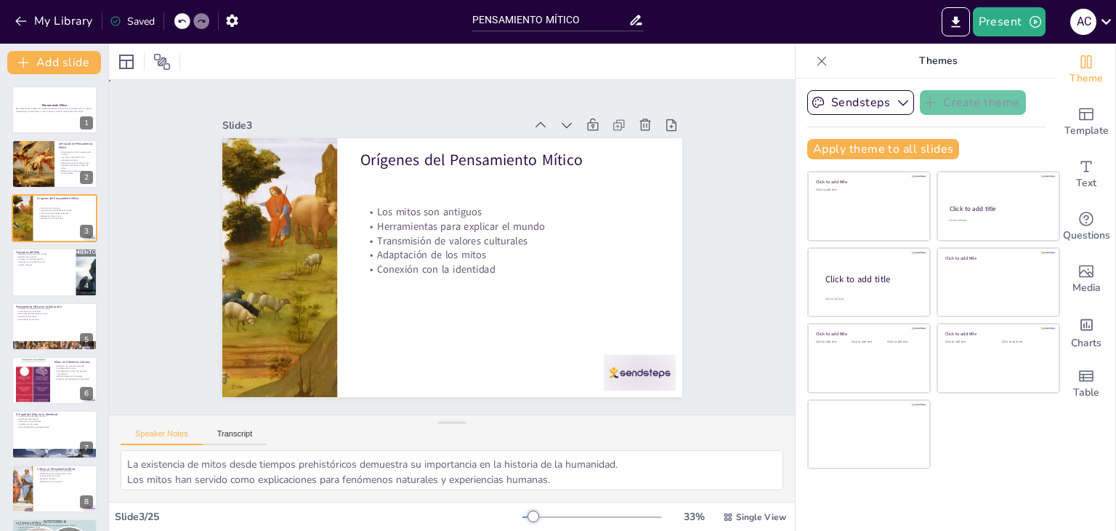
click at [698, 309] on div "Slide 1 Pensamiento Mítico Esta presentación explora el concepto de pensamiento…" at bounding box center [452, 247] width 592 height 406
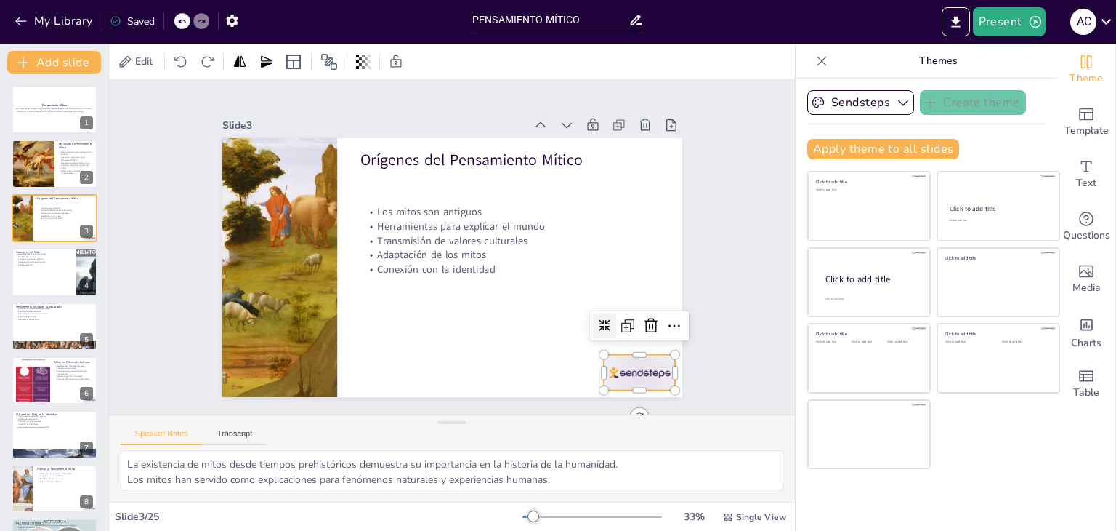
click at [646, 384] on div at bounding box center [610, 409] width 78 height 50
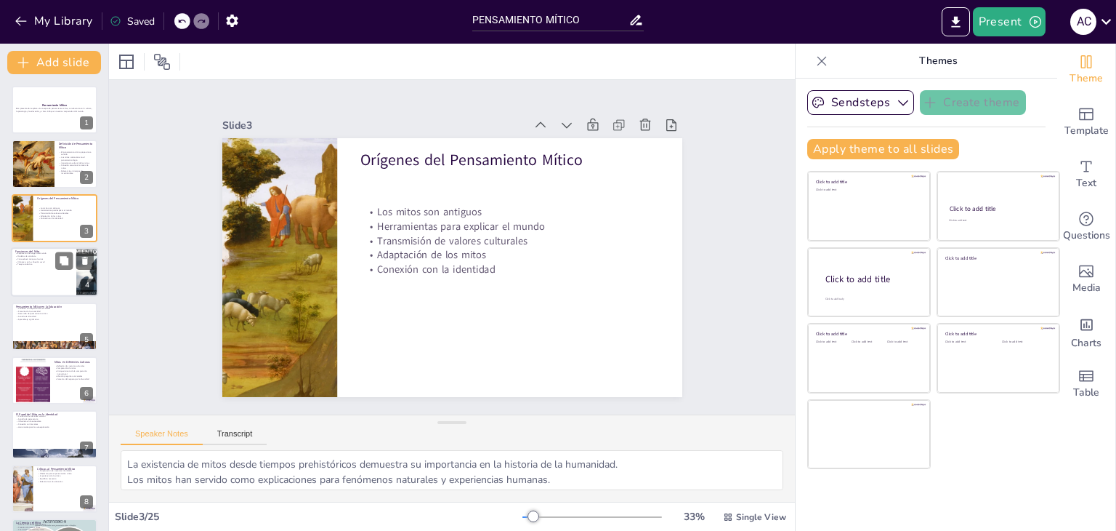
click at [32, 263] on p "Terapia colectiva" at bounding box center [43, 264] width 57 height 3
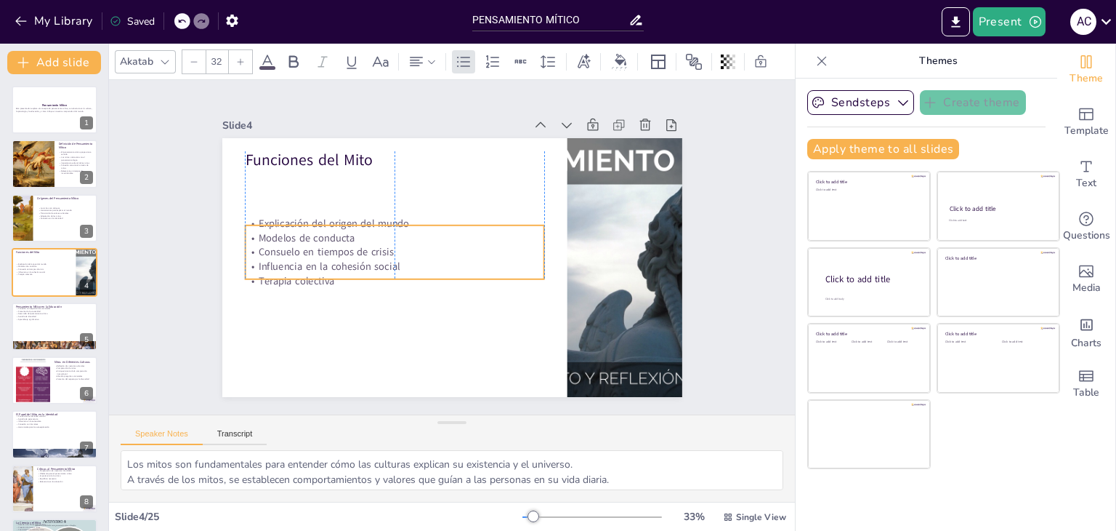
drag, startPoint x: 297, startPoint y: 205, endPoint x: 297, endPoint y: 262, distance: 56.7
click at [297, 262] on p "Influencia en la cohesión social" at bounding box center [391, 254] width 295 height 76
click at [157, 295] on div "Slide 1 Pensamiento Mítico Esta presentación explora el concepto de pensamiento…" at bounding box center [451, 247] width 741 height 470
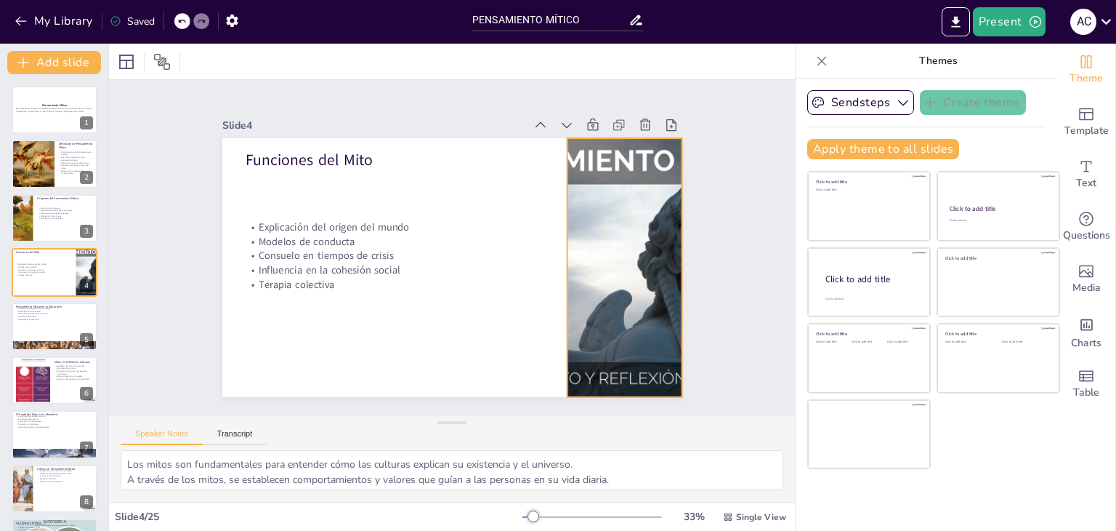
click at [593, 213] on div at bounding box center [610, 319] width 408 height 352
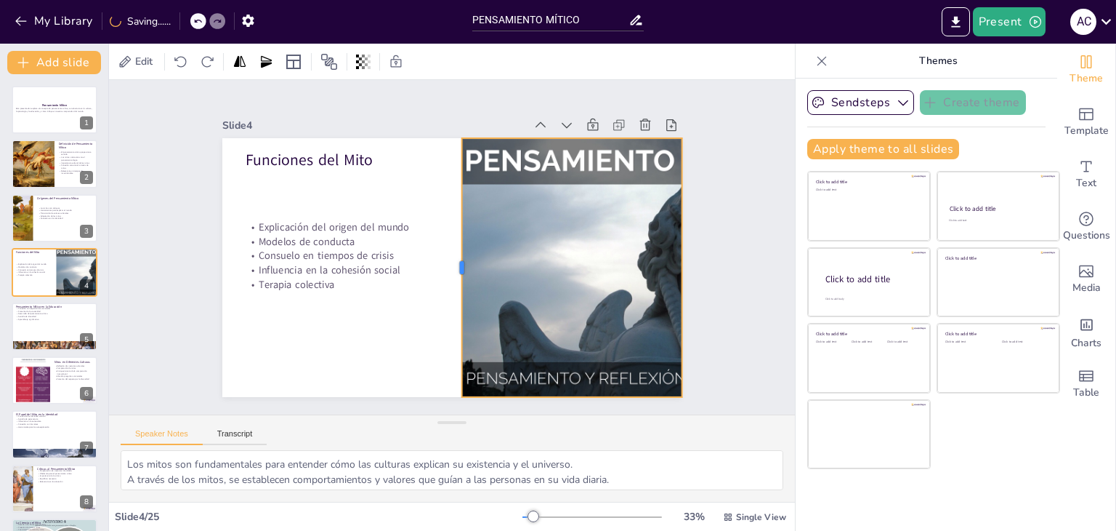
drag, startPoint x: 553, startPoint y: 262, endPoint x: 448, endPoint y: 282, distance: 107.2
click at [448, 282] on div at bounding box center [454, 268] width 39 height 259
click at [130, 298] on div "Slide 1 Pensamiento Mítico Esta presentación explora el concepto de pensamiento…" at bounding box center [452, 247] width 717 height 404
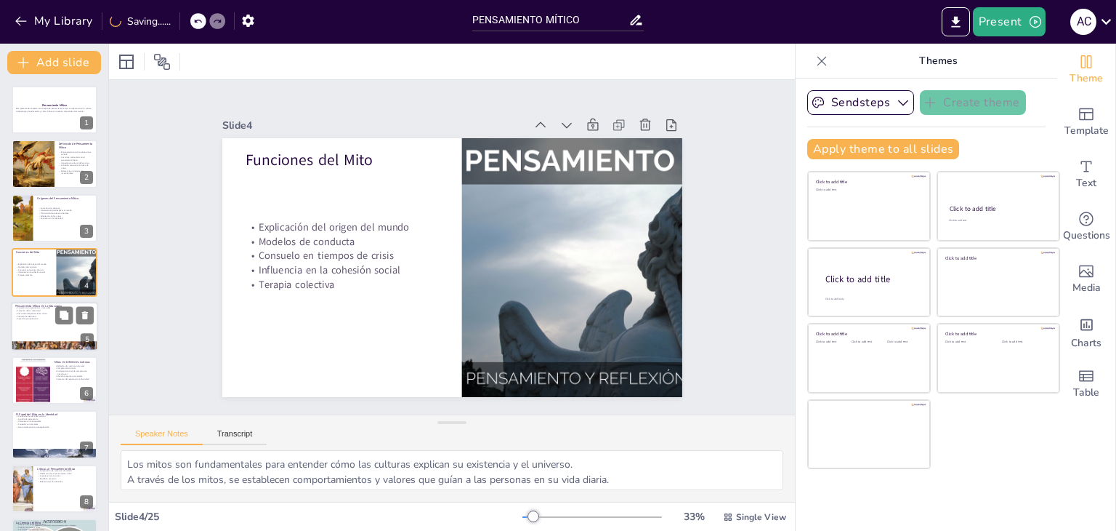
click at [37, 324] on div at bounding box center [54, 326] width 87 height 49
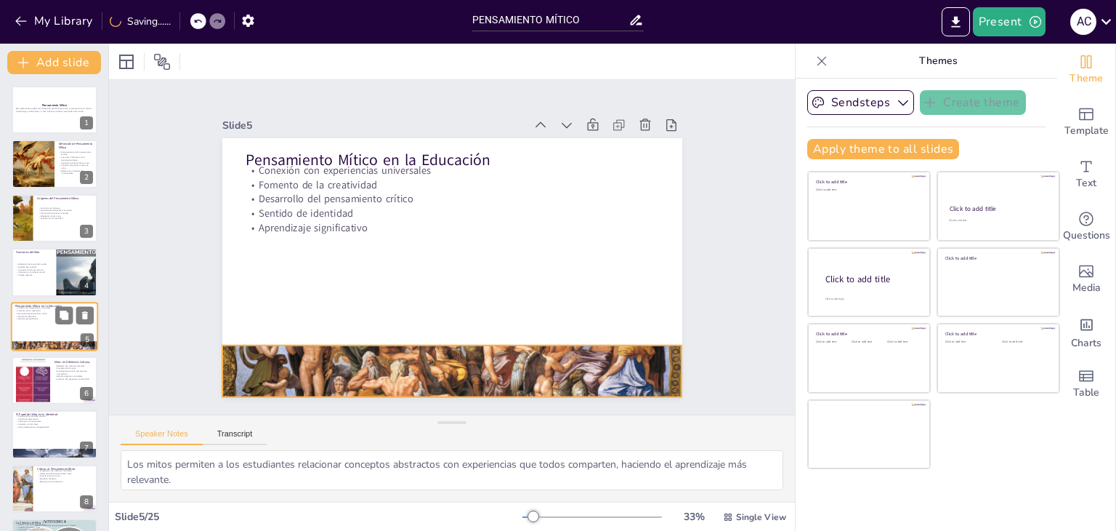
scroll to position [23, 0]
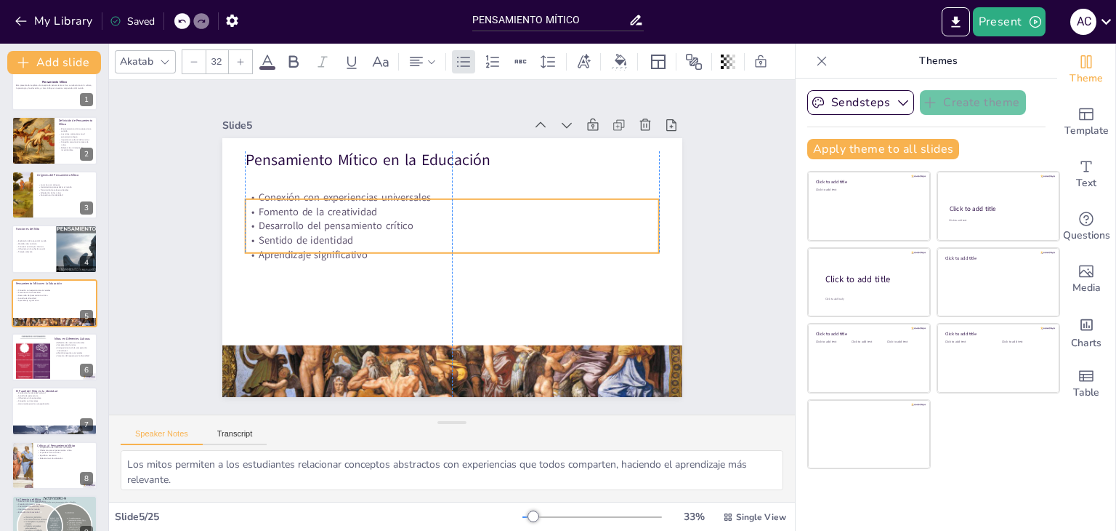
drag, startPoint x: 305, startPoint y: 224, endPoint x: 305, endPoint y: 253, distance: 29.1
click at [305, 253] on p "Aprendizaje significativo" at bounding box center [450, 254] width 408 height 100
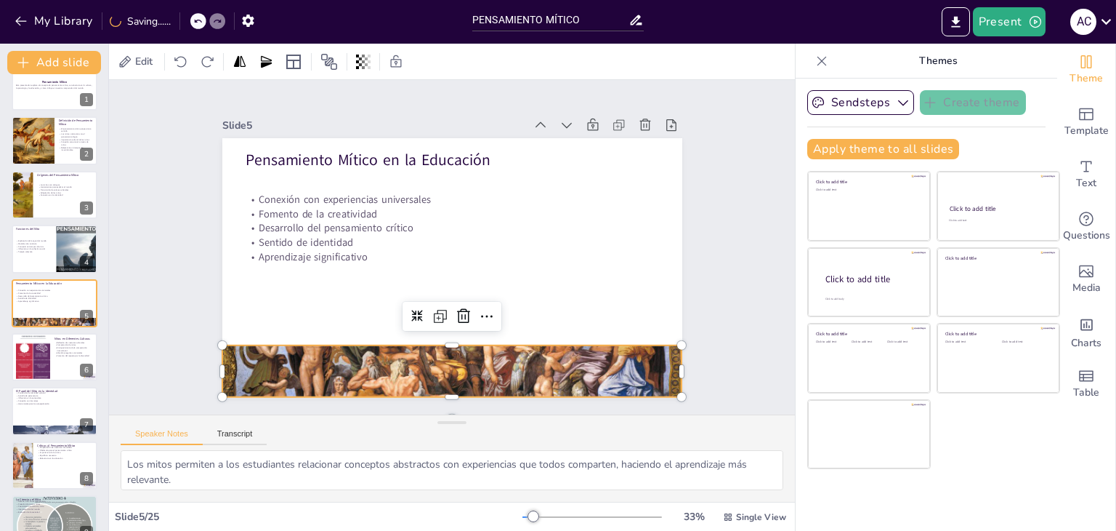
click at [392, 352] on div at bounding box center [401, 361] width 531 height 438
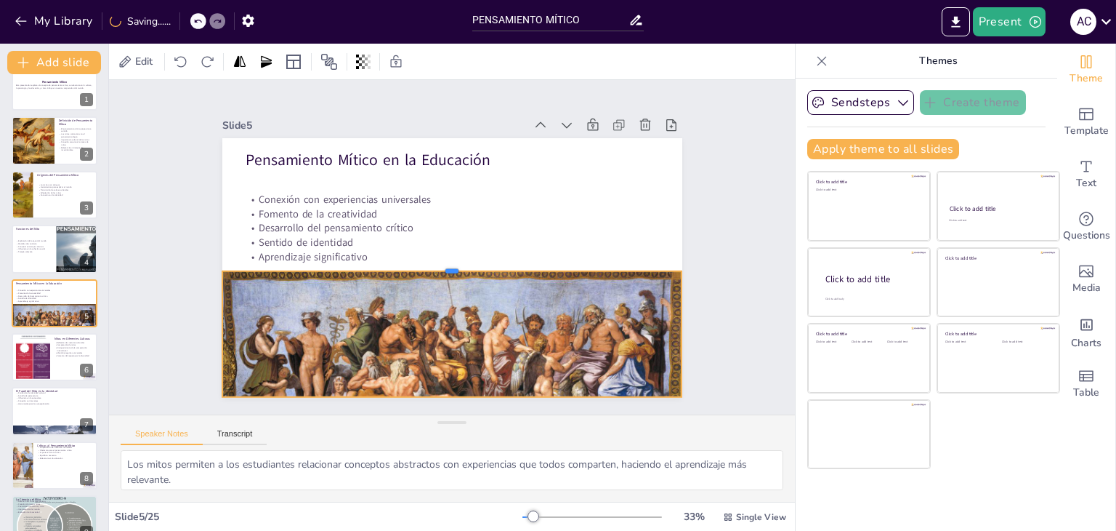
drag, startPoint x: 445, startPoint y: 336, endPoint x: 451, endPoint y: 262, distance: 74.4
click at [451, 262] on div at bounding box center [448, 264] width 452 height 107
click at [148, 268] on div "Slide 1 Pensamiento Mítico Esta presentación explora el concepto de pensamiento…" at bounding box center [452, 247] width 717 height 404
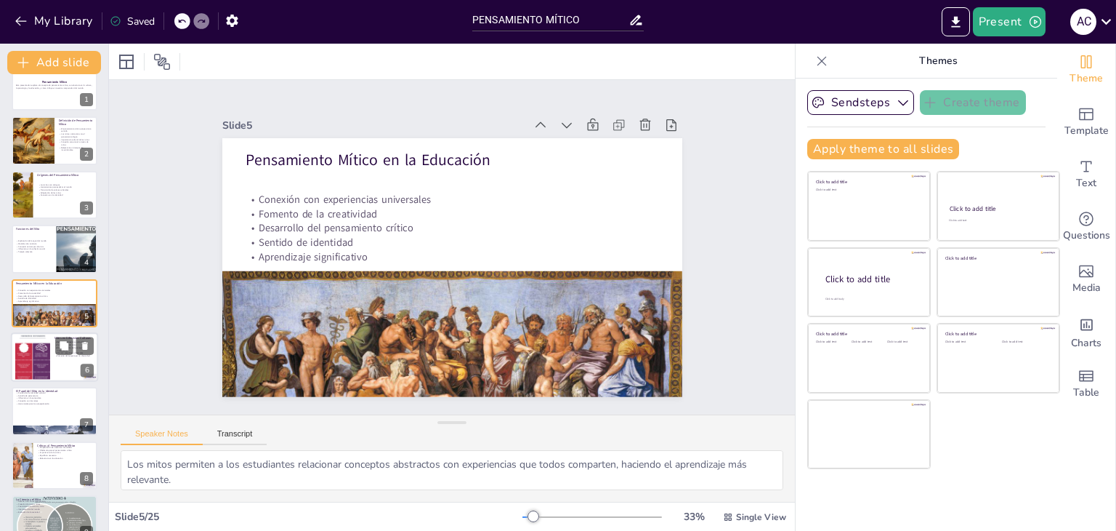
click at [25, 350] on div at bounding box center [32, 356] width 35 height 87
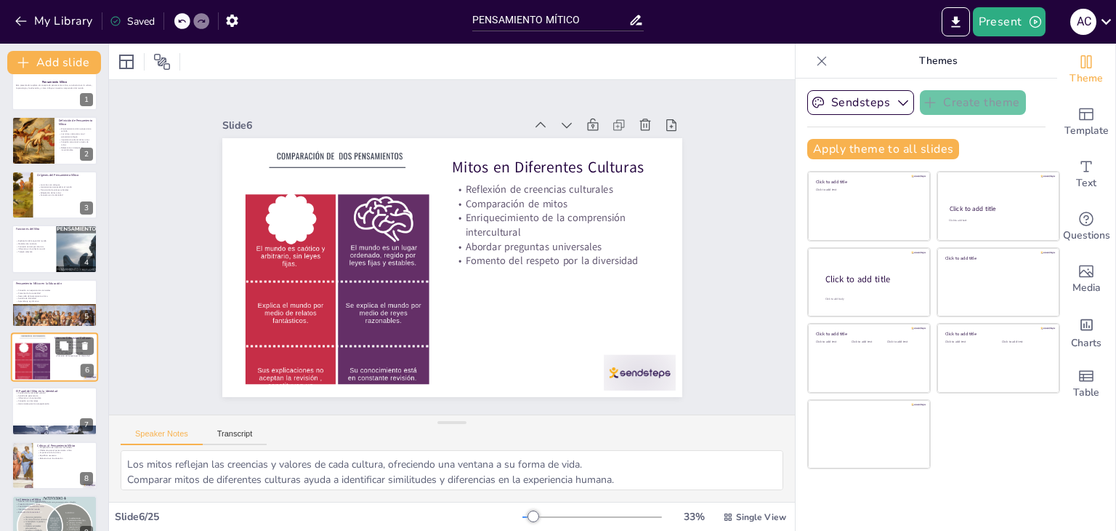
scroll to position [78, 0]
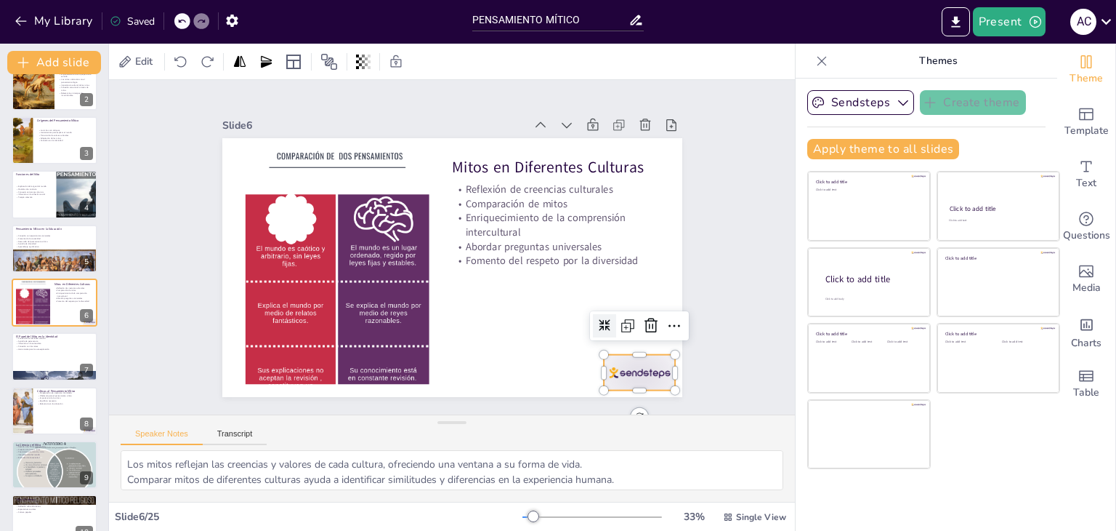
click at [633, 384] on div at bounding box center [610, 409] width 78 height 50
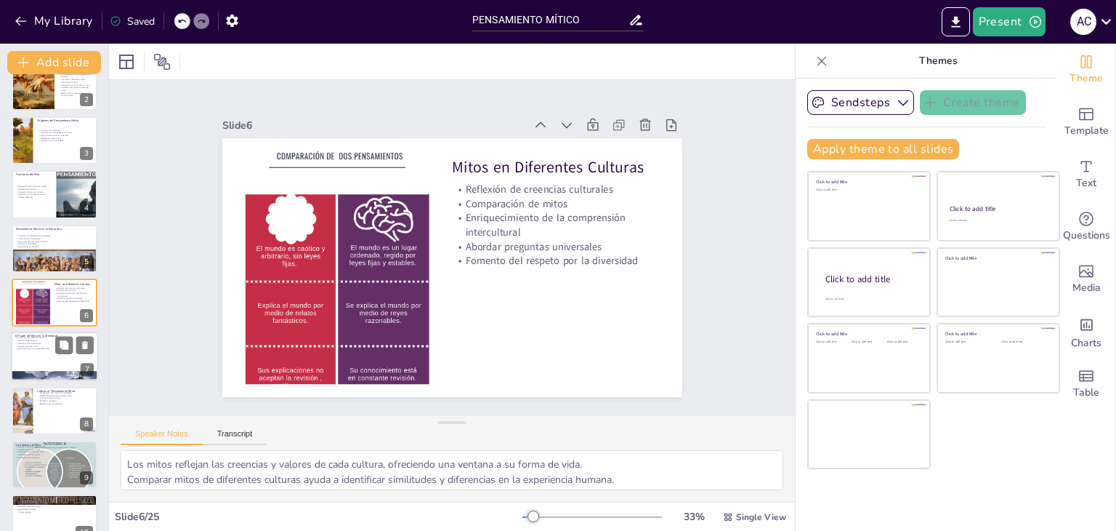
click at [49, 366] on div at bounding box center [54, 356] width 87 height 49
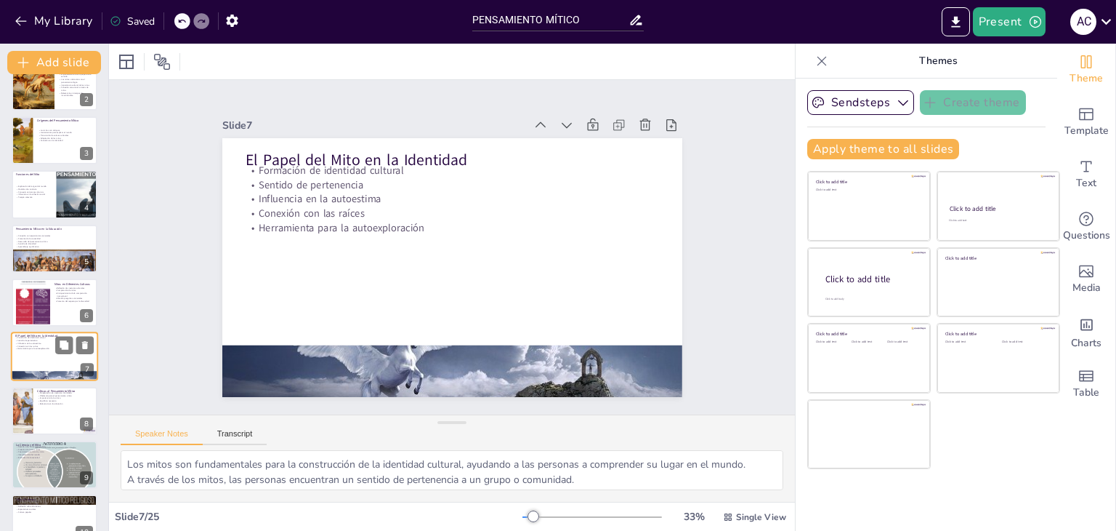
scroll to position [132, 0]
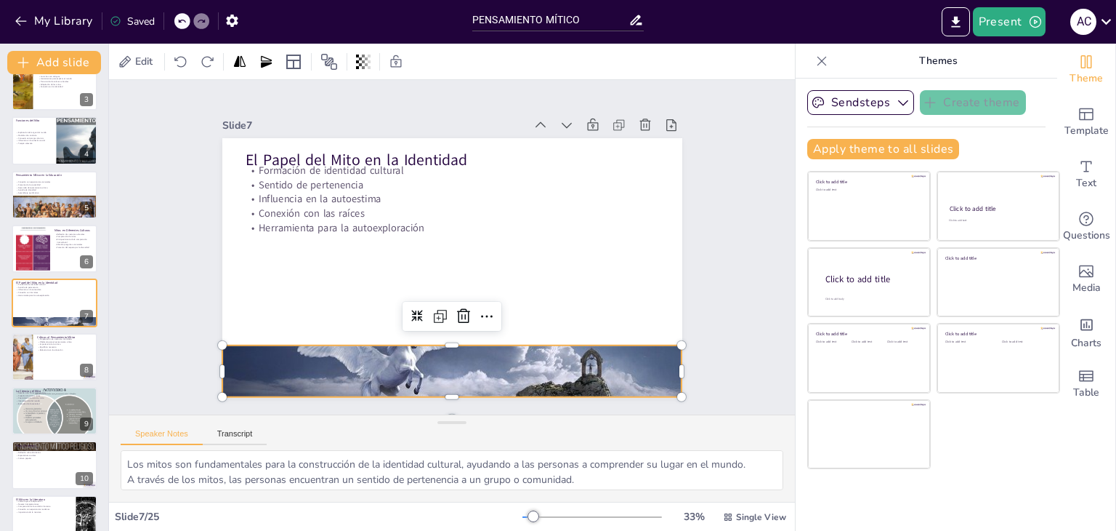
click at [358, 363] on div at bounding box center [414, 364] width 503 height 343
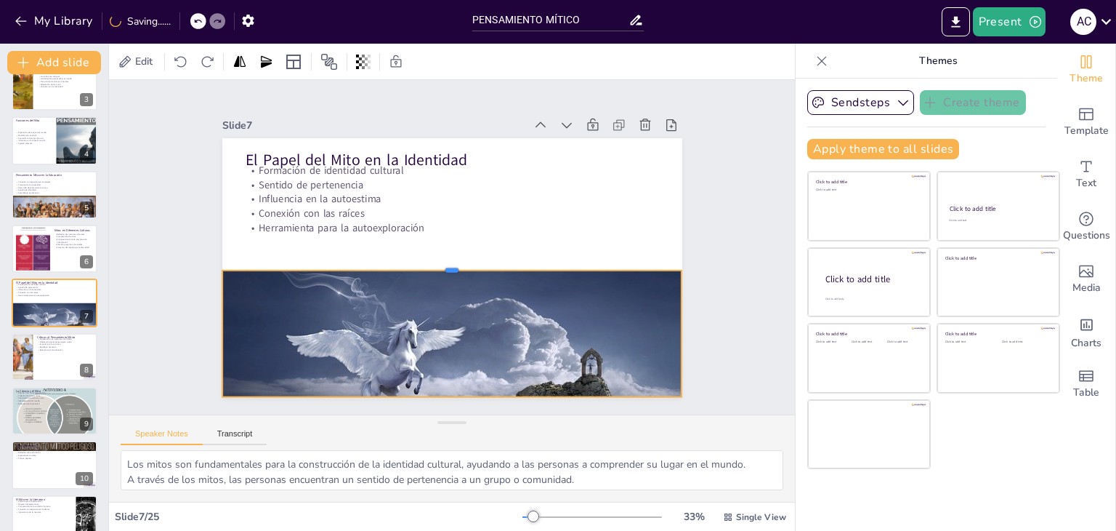
drag, startPoint x: 444, startPoint y: 336, endPoint x: 457, endPoint y: 261, distance: 76.7
click at [457, 261] on div at bounding box center [446, 263] width 441 height 153
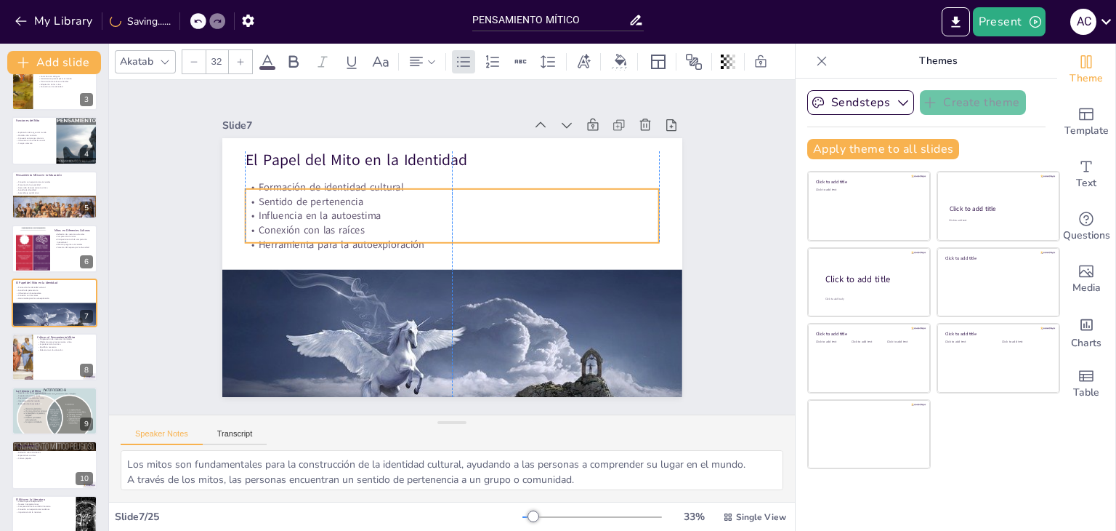
drag, startPoint x: 346, startPoint y: 219, endPoint x: 344, endPoint y: 236, distance: 16.8
click at [344, 236] on p "Herramienta para la autoexploración" at bounding box center [453, 245] width 317 height 288
click at [33, 352] on div at bounding box center [54, 356] width 87 height 49
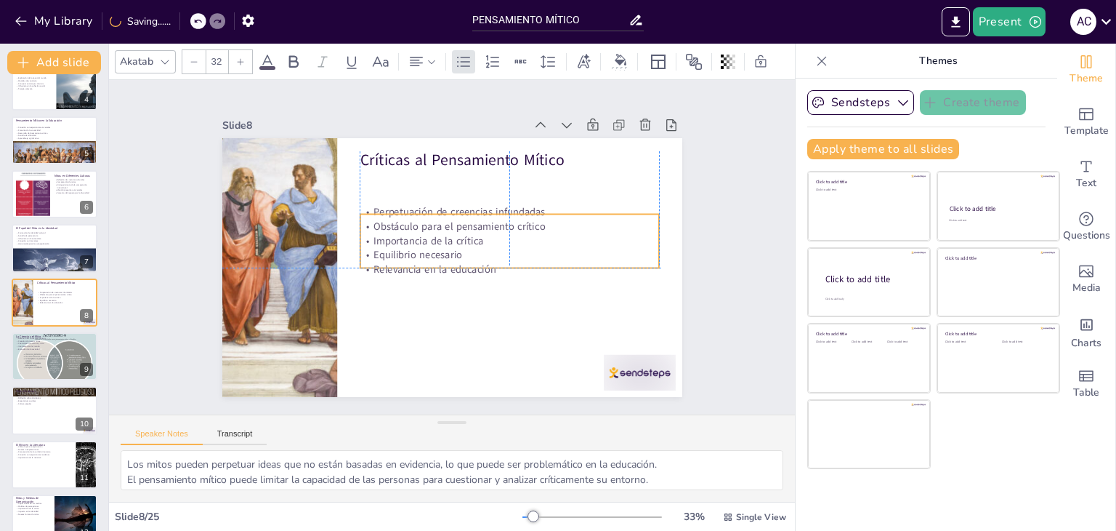
drag, startPoint x: 429, startPoint y: 199, endPoint x: 432, endPoint y: 240, distance: 40.8
click at [432, 240] on p "Importancia de la crítica" at bounding box center [507, 265] width 279 height 134
click at [272, 259] on div at bounding box center [277, 250] width 541 height 312
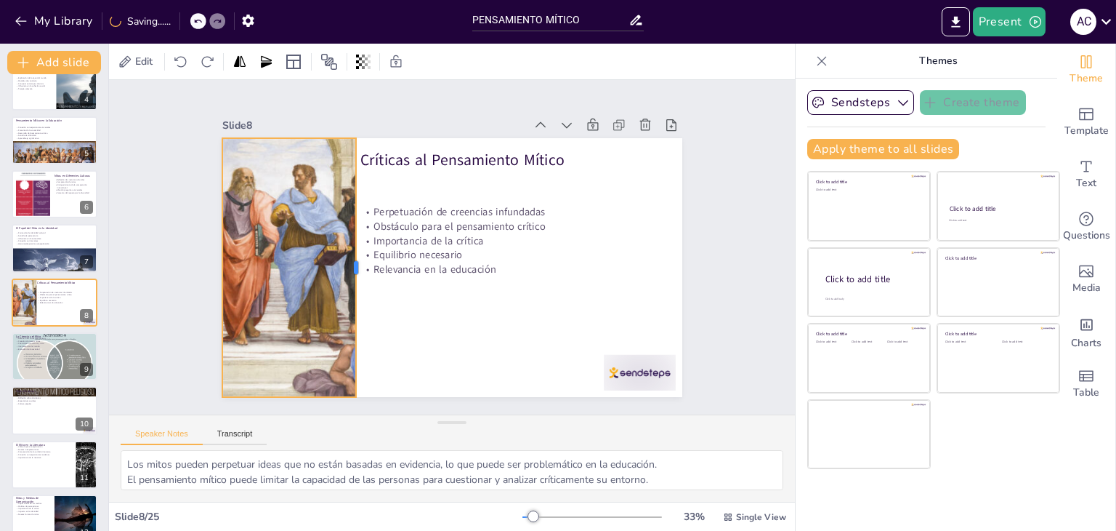
drag, startPoint x: 326, startPoint y: 259, endPoint x: 346, endPoint y: 259, distance: 19.6
click at [346, 259] on div at bounding box center [360, 258] width 39 height 259
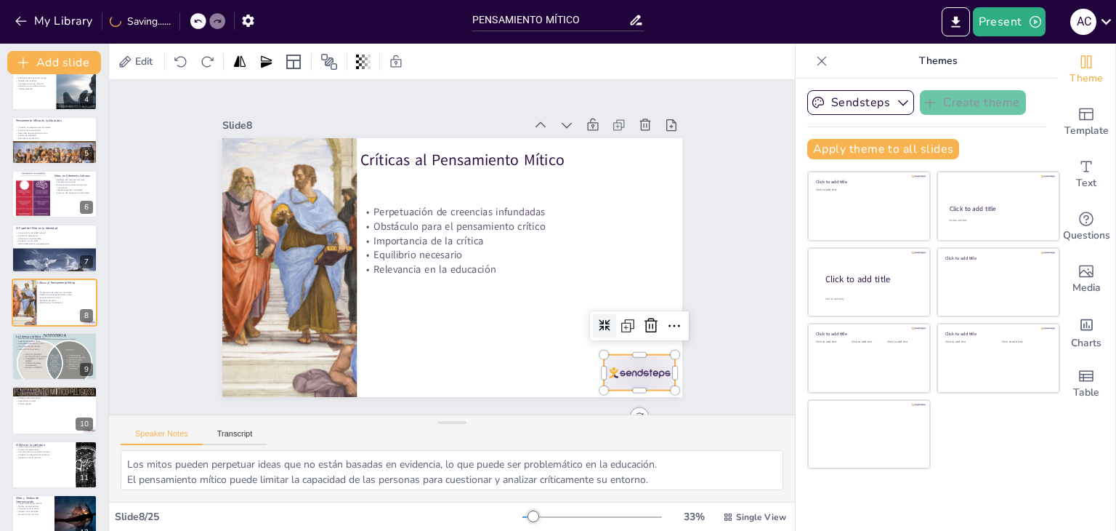
click at [634, 384] on div at bounding box center [610, 409] width 78 height 50
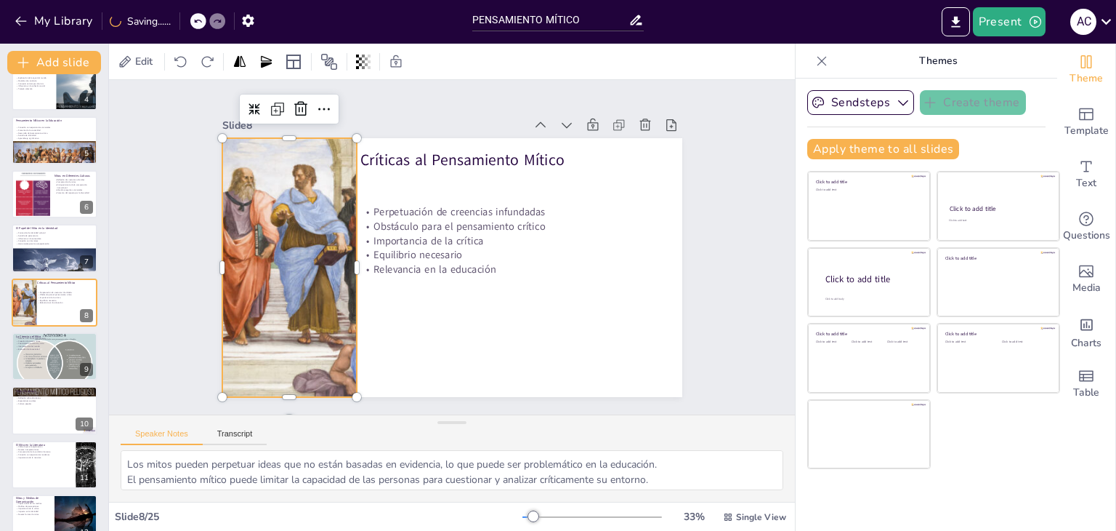
click at [294, 245] on div at bounding box center [348, 108] width 483 height 578
click at [362, 87] on icon at bounding box center [373, 76] width 22 height 22
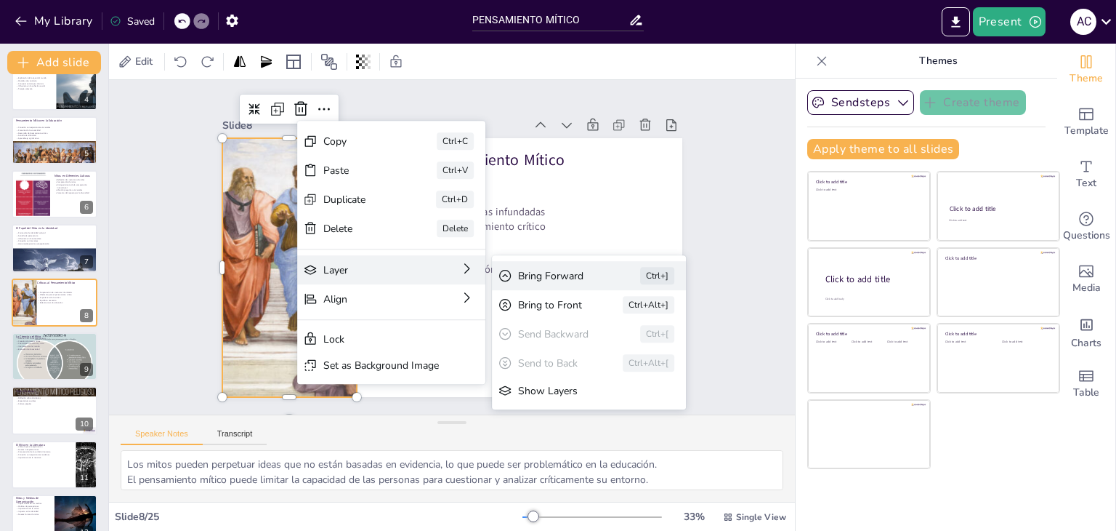
click at [600, 383] on div "Bring Forward" at bounding box center [641, 398] width 83 height 31
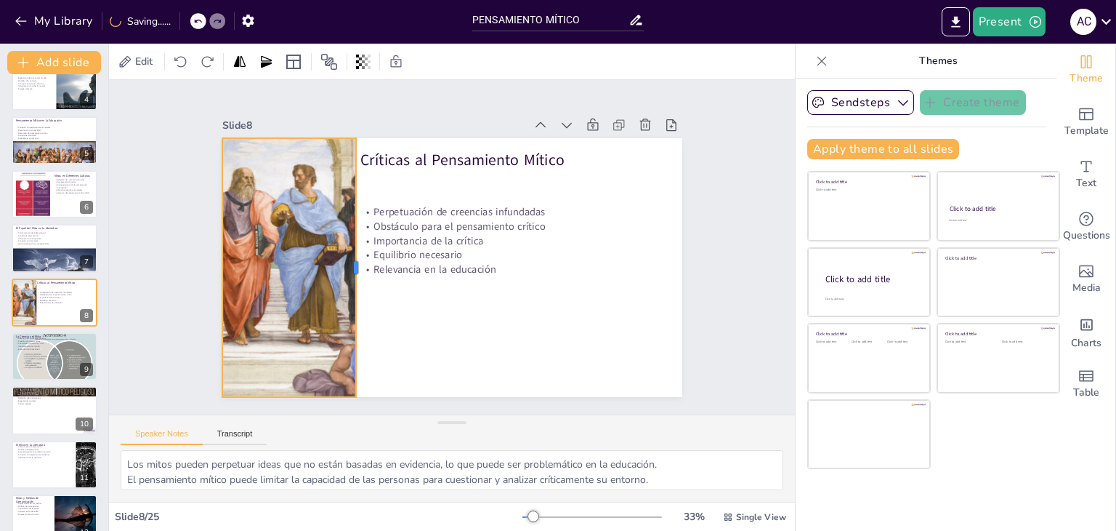
drag, startPoint x: 346, startPoint y: 259, endPoint x: 345, endPoint y: 277, distance: 18.2
click at [345, 277] on div at bounding box center [359, 249] width 65 height 256
click at [39, 366] on div at bounding box center [54, 355] width 87 height 65
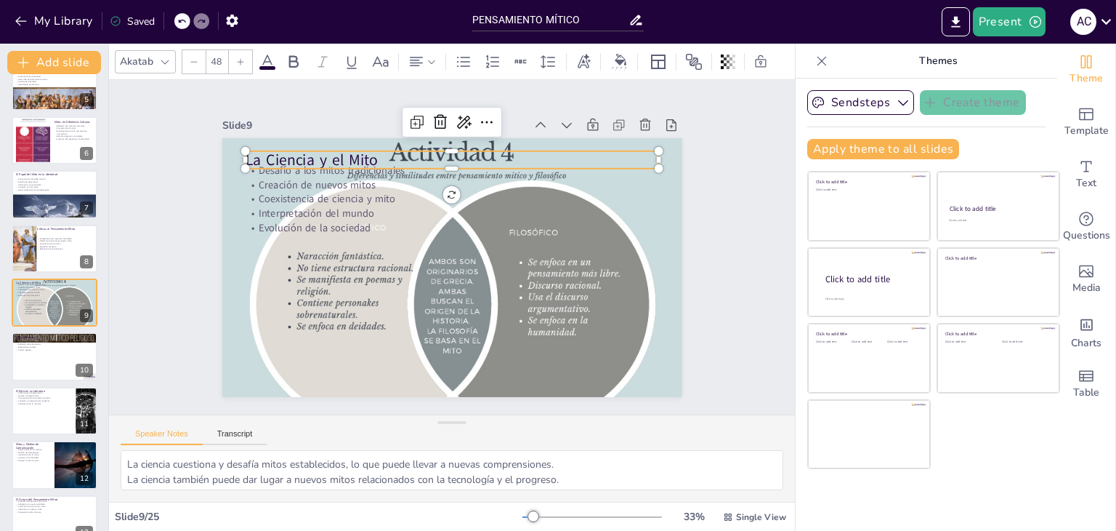
click at [469, 146] on p "La Ciencia y el Mito" at bounding box center [479, 164] width 400 height 148
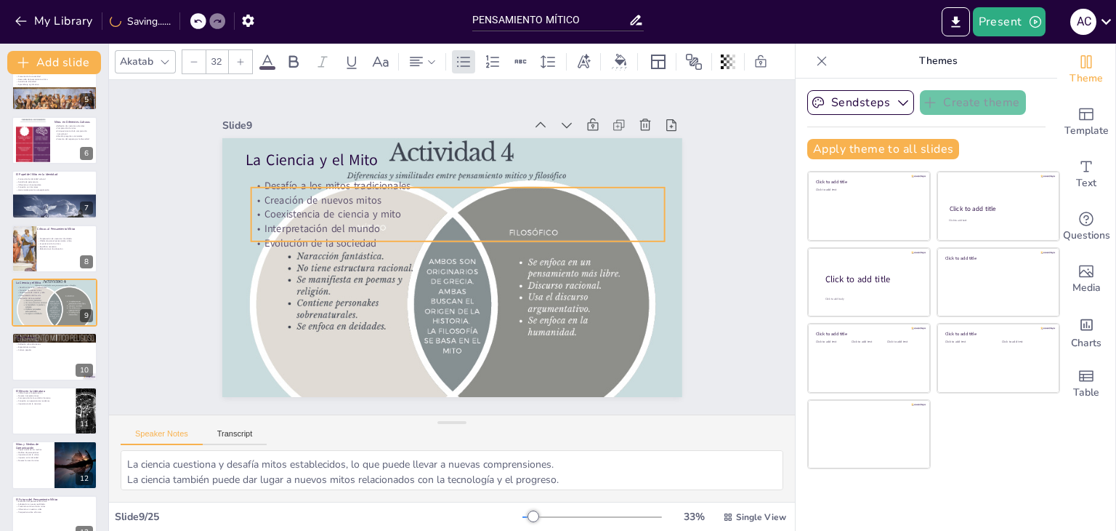
drag, startPoint x: 317, startPoint y: 196, endPoint x: 323, endPoint y: 211, distance: 16.3
click at [323, 211] on p "Coexistencia de ciencia y mito" at bounding box center [468, 217] width 398 height 141
click at [159, 299] on div "Slide 1 Pensamiento Mítico Esta presentación explora el concepto de pensamiento…" at bounding box center [452, 247] width 686 height 334
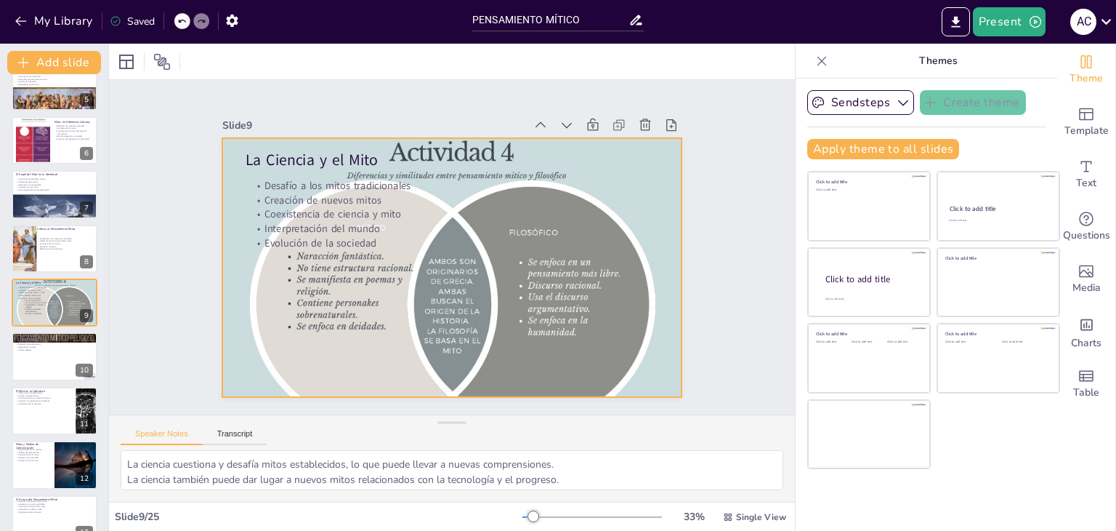
click at [648, 163] on div at bounding box center [446, 266] width 544 height 470
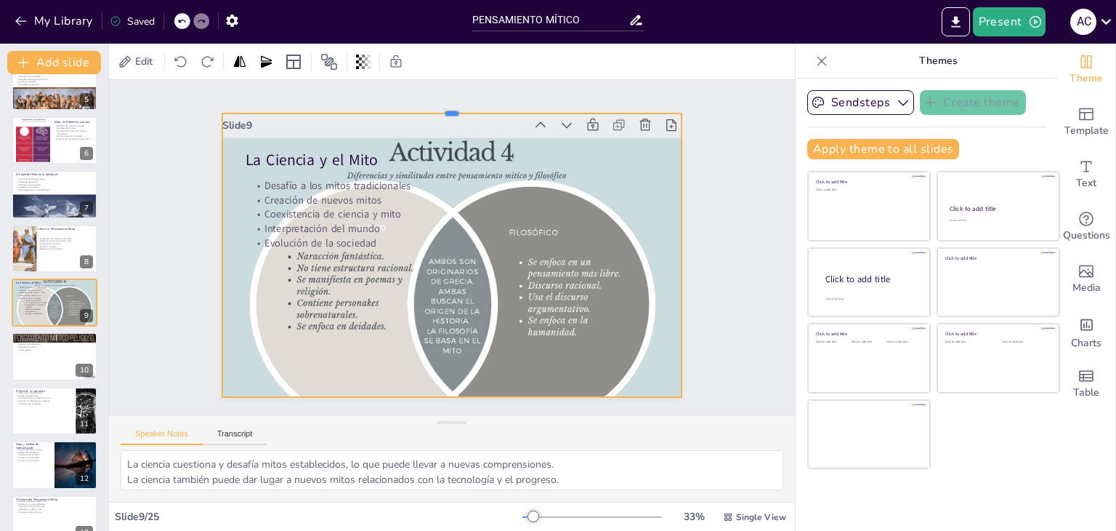
drag, startPoint x: 440, startPoint y: 129, endPoint x: 442, endPoint y: 105, distance: 24.8
click at [442, 105] on div at bounding box center [509, 120] width 425 height 198
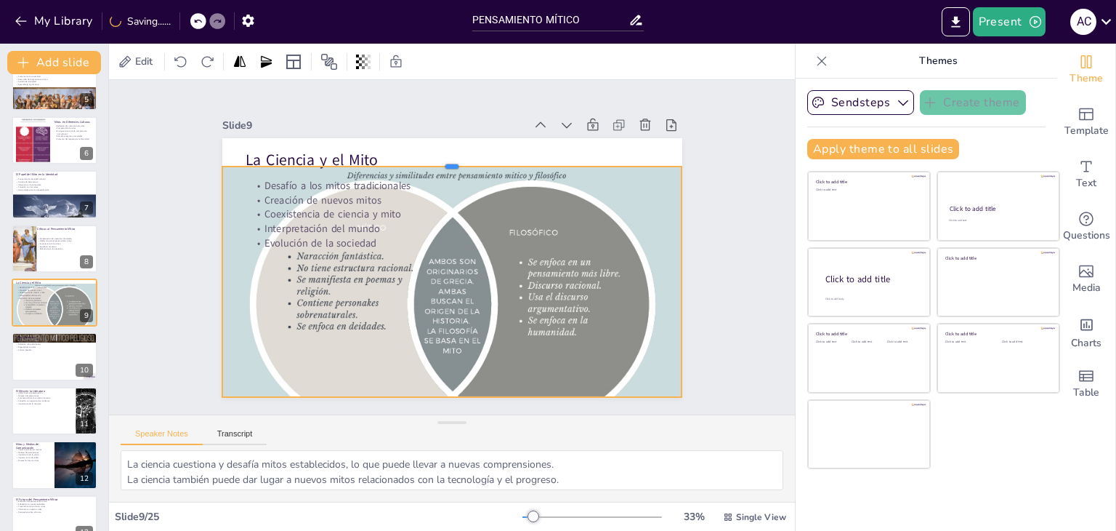
drag, startPoint x: 442, startPoint y: 105, endPoint x: 441, endPoint y: 158, distance: 53.1
click at [441, 158] on div at bounding box center [470, 162] width 452 height 107
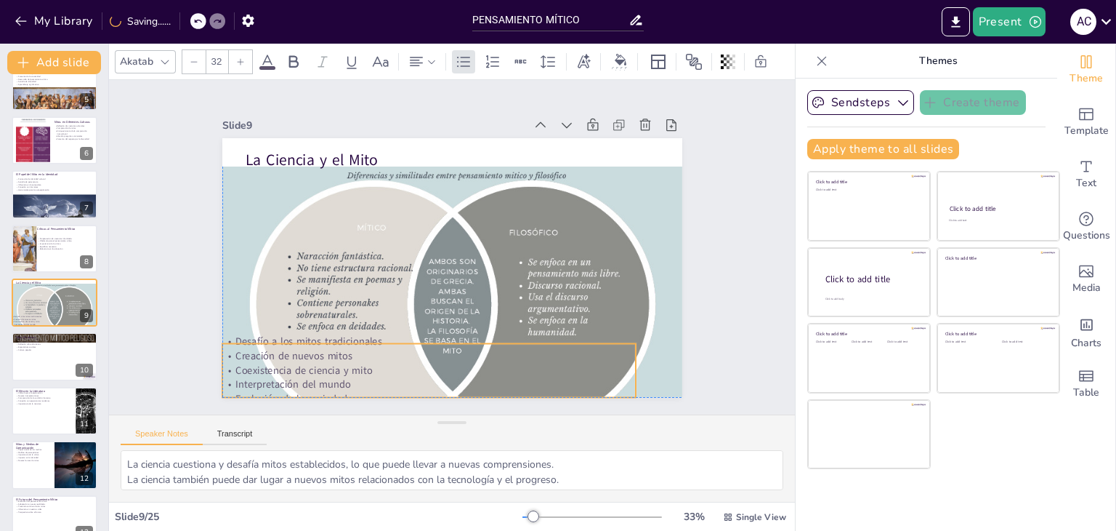
drag, startPoint x: 302, startPoint y: 207, endPoint x: 274, endPoint y: 360, distance: 155.9
click at [274, 360] on p "Coexistencia de ciencia y mito" at bounding box center [381, 350] width 384 height 182
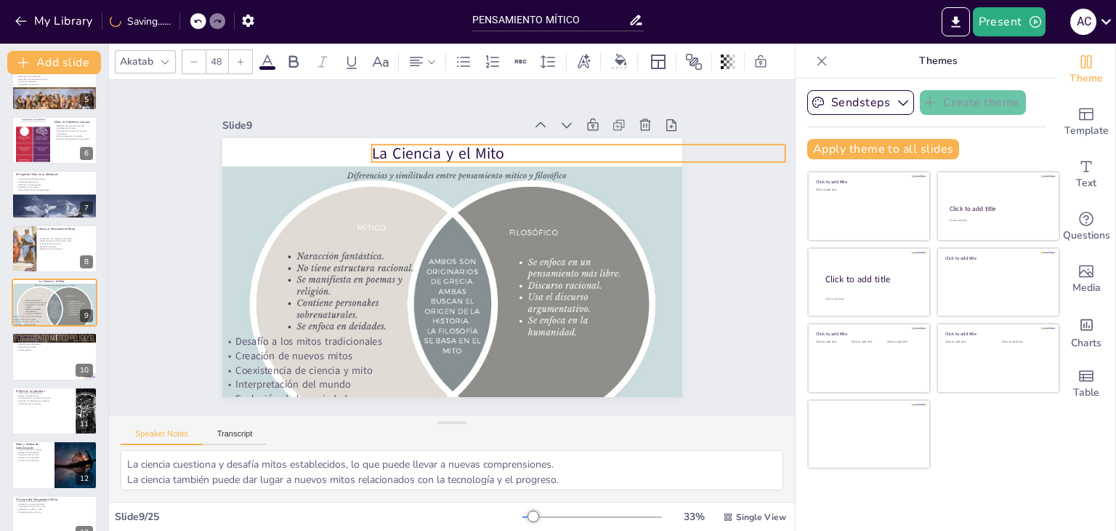
drag, startPoint x: 298, startPoint y: 149, endPoint x: 424, endPoint y: 142, distance: 126.6
click at [424, 142] on p "La Ciencia y el Mito" at bounding box center [605, 212] width 387 height 188
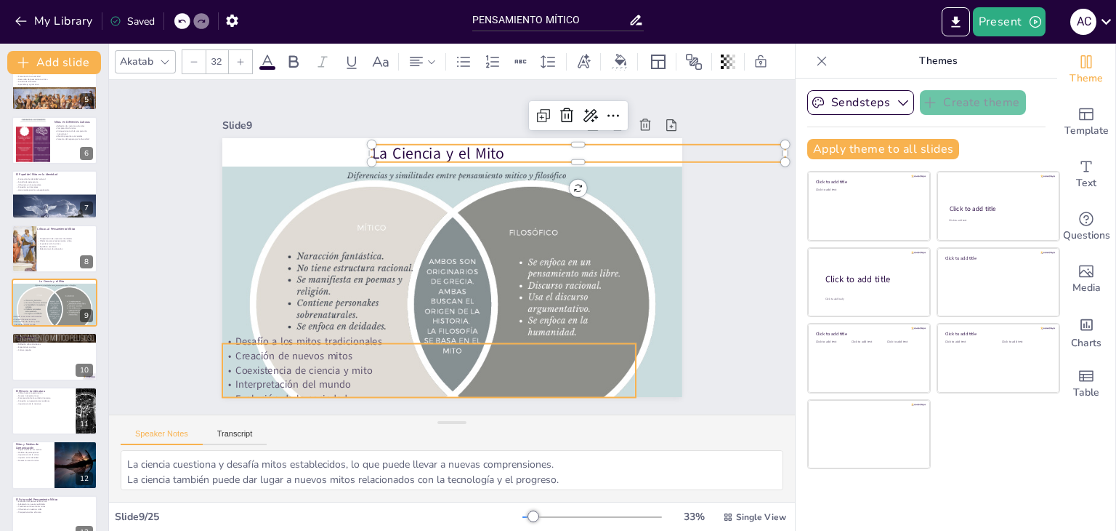
click at [265, 350] on p "Creación de nuevos mitos" at bounding box center [407, 349] width 408 height 100
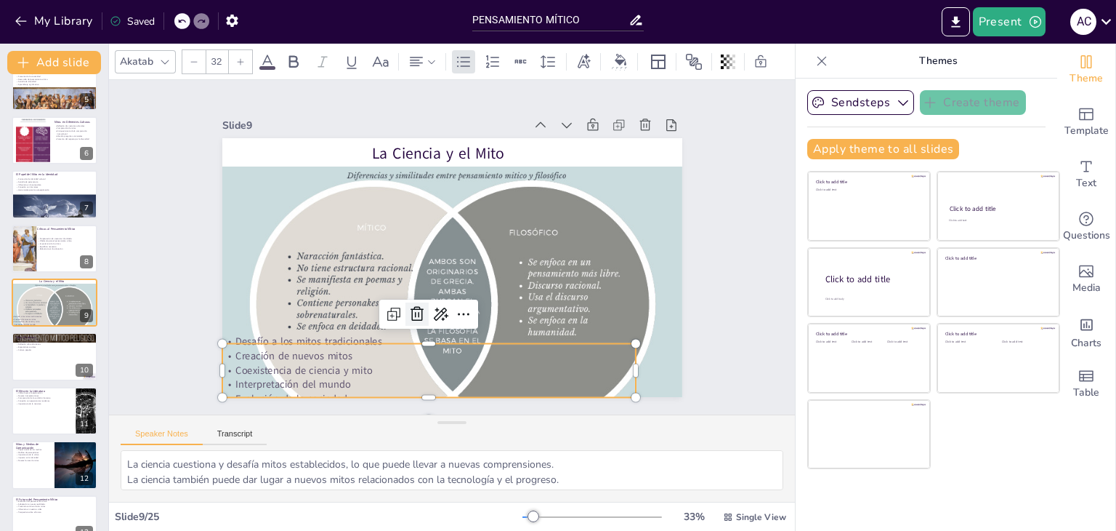
click at [400, 300] on icon at bounding box center [388, 288] width 24 height 24
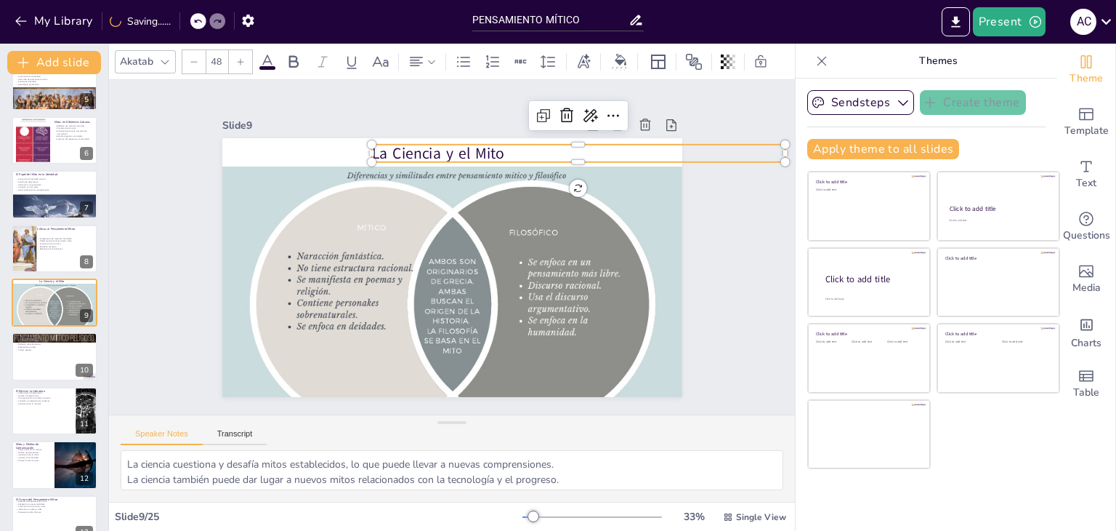
click at [449, 149] on p "La Ciencia y el Mito" at bounding box center [588, 166] width 414 height 65
click at [423, 53] on icon at bounding box center [416, 61] width 17 height 17
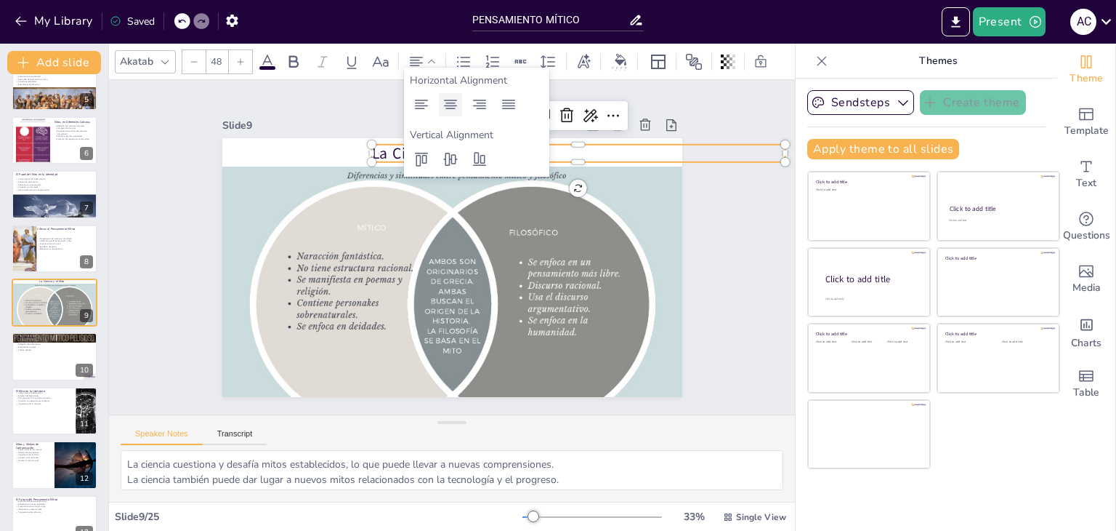
click at [449, 105] on icon at bounding box center [450, 104] width 13 height 9
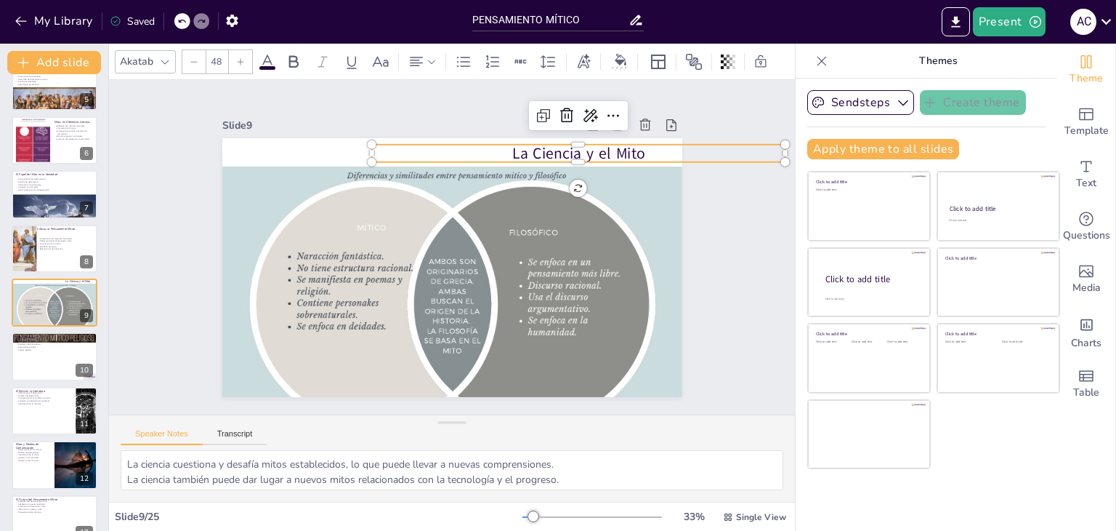
click at [323, 113] on div "Slide 9" at bounding box center [400, 111] width 299 height 76
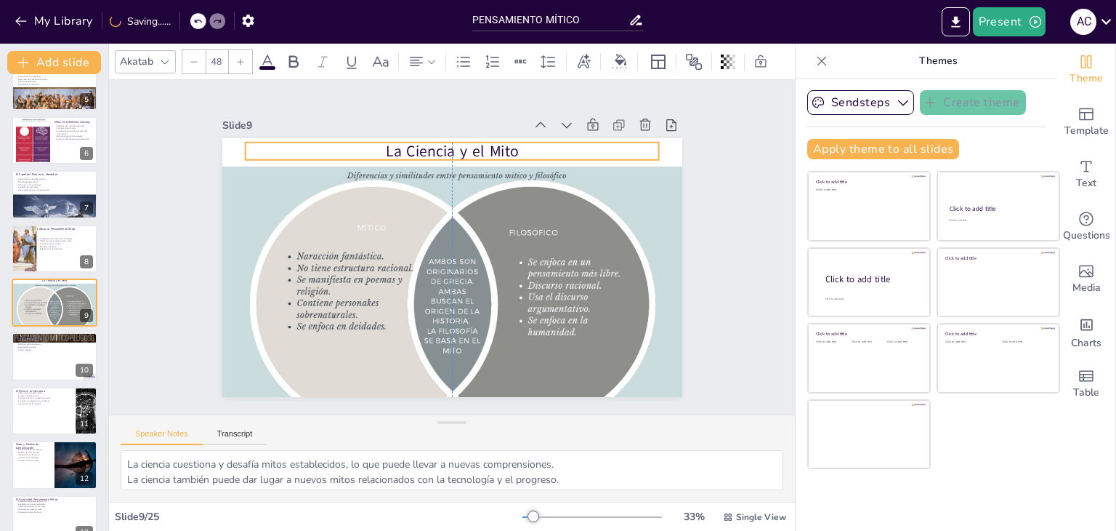
drag, startPoint x: 401, startPoint y: 142, endPoint x: 274, endPoint y: 140, distance: 127.2
click at [281, 140] on p "La Ciencia y el Mito" at bounding box center [481, 155] width 400 height 148
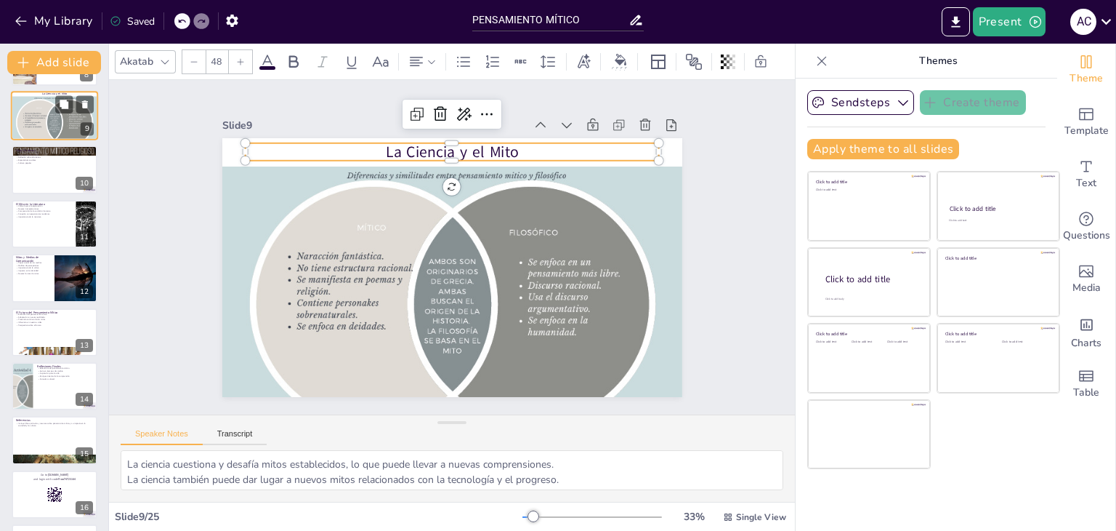
scroll to position [442, 0]
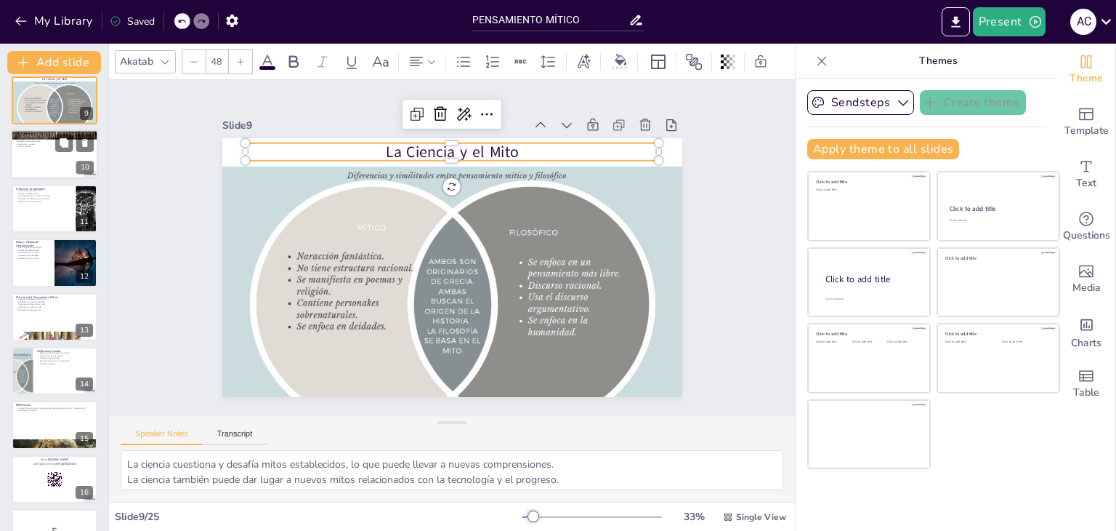
click at [31, 157] on div at bounding box center [54, 154] width 87 height 49
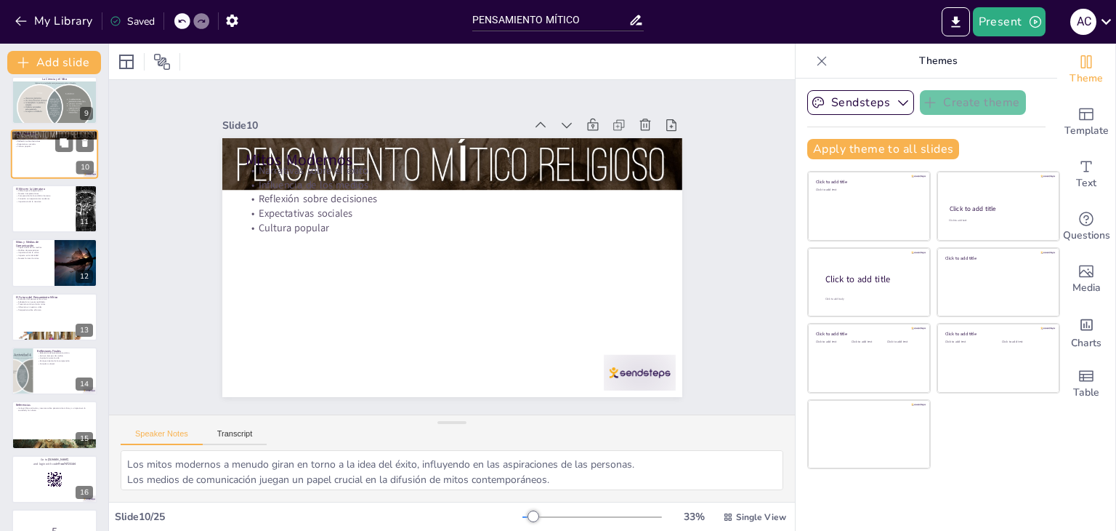
scroll to position [294, 0]
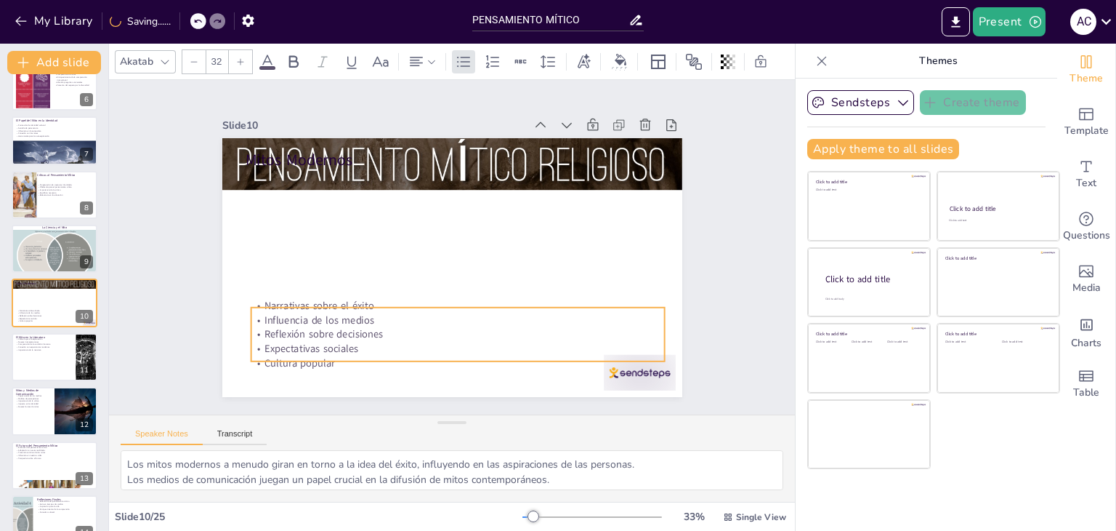
drag, startPoint x: 290, startPoint y: 203, endPoint x: 295, endPoint y: 336, distance: 133.1
click at [295, 336] on p "Expectativas sociales" at bounding box center [448, 348] width 414 height 57
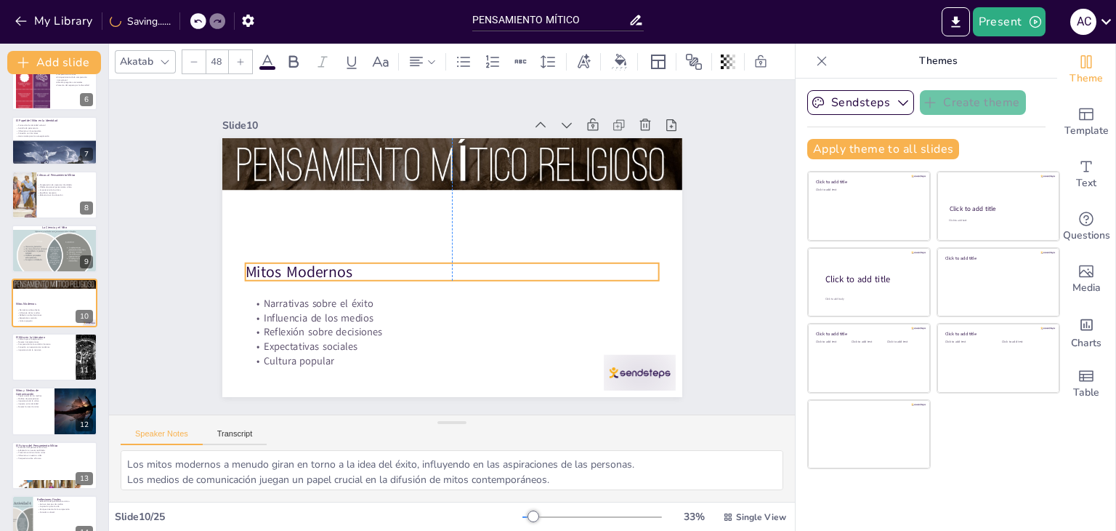
drag, startPoint x: 352, startPoint y: 155, endPoint x: 350, endPoint y: 268, distance: 113.4
click at [350, 268] on p "Mitos Modernos" at bounding box center [450, 271] width 414 height 65
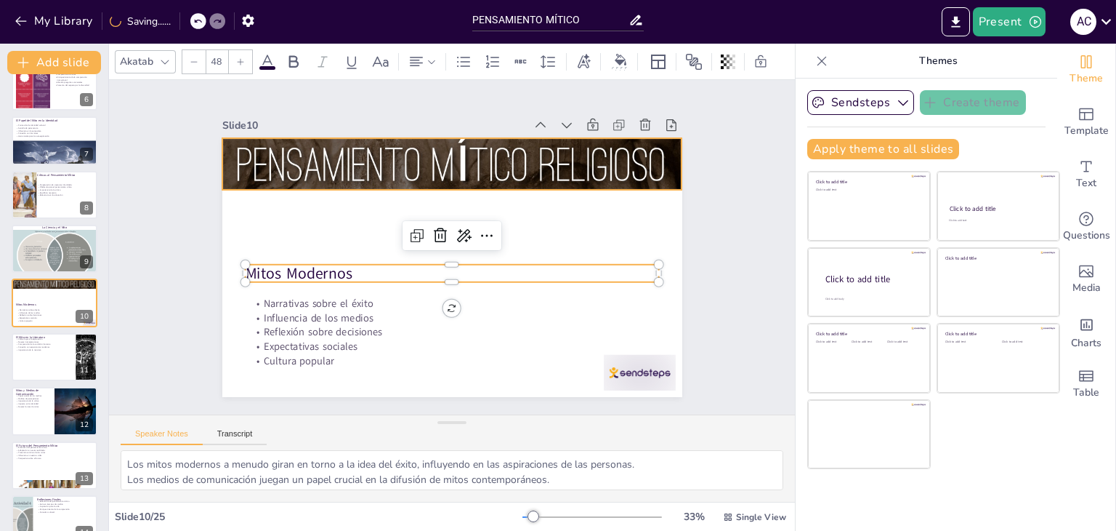
click at [433, 171] on div at bounding box center [460, 165] width 493 height 392
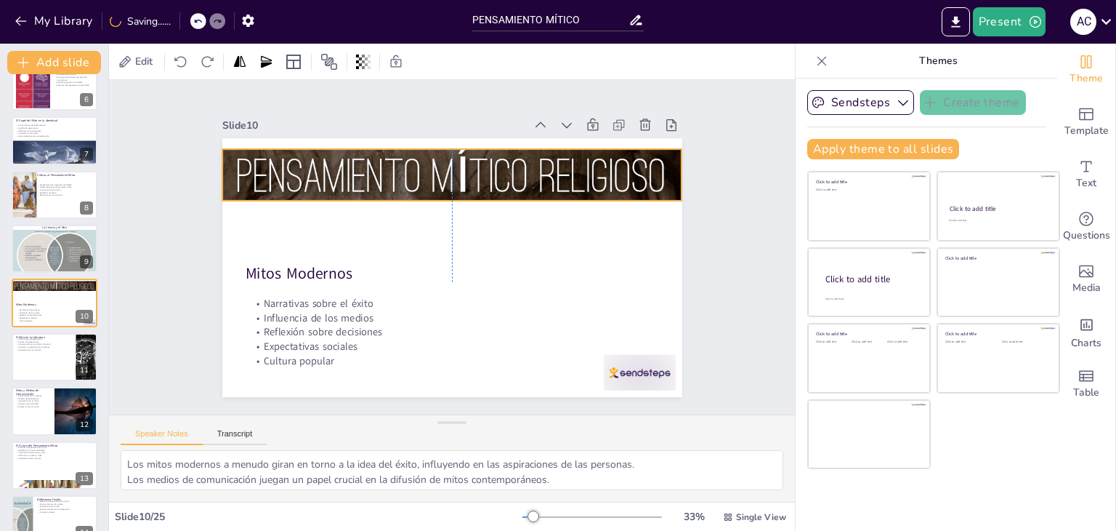
drag, startPoint x: 442, startPoint y: 182, endPoint x: 443, endPoint y: 193, distance: 10.9
click at [443, 193] on div at bounding box center [459, 175] width 493 height 391
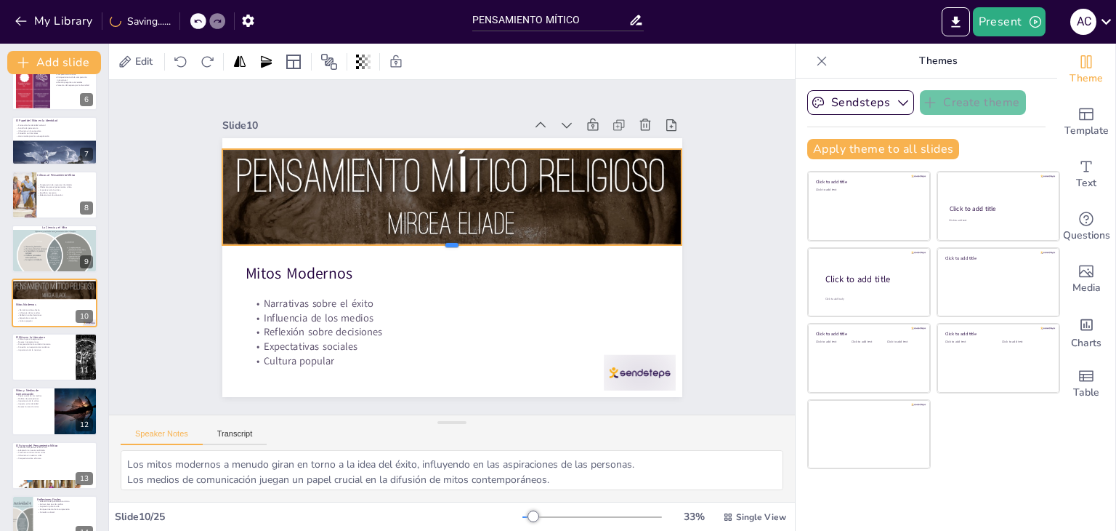
drag, startPoint x: 440, startPoint y: 197, endPoint x: 442, endPoint y: 241, distance: 44.4
click at [442, 241] on div at bounding box center [451, 250] width 452 height 107
click at [46, 367] on div at bounding box center [54, 356] width 87 height 49
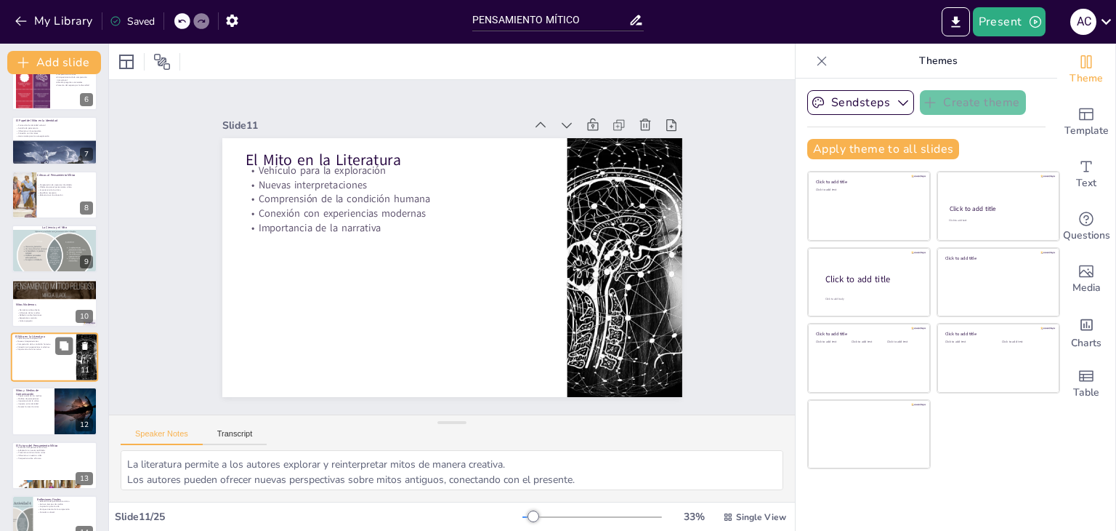
scroll to position [348, 0]
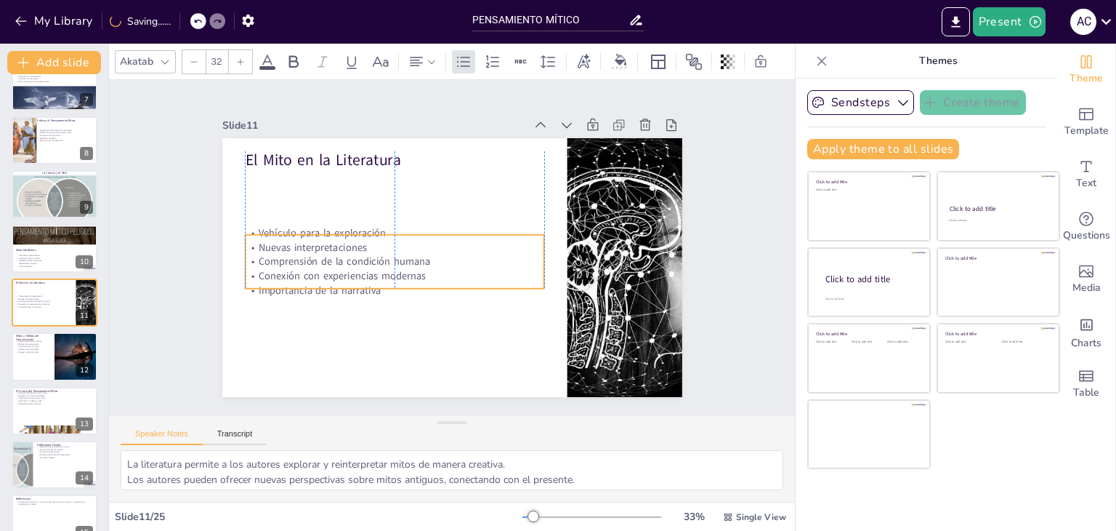
drag, startPoint x: 297, startPoint y: 201, endPoint x: 294, endPoint y: 264, distance: 62.6
click at [294, 264] on p "Conexión con experiencias modernas" at bounding box center [392, 270] width 299 height 46
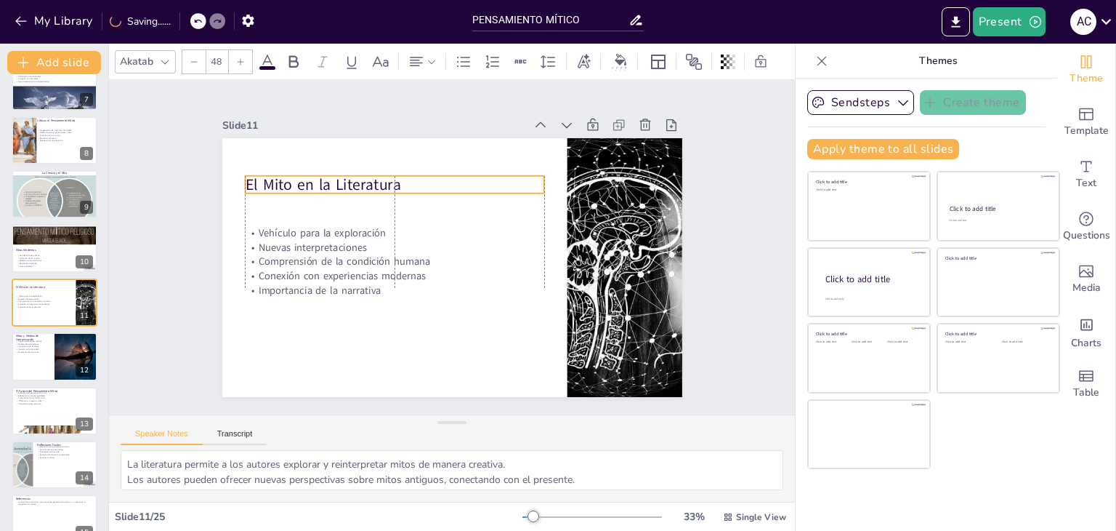
drag, startPoint x: 296, startPoint y: 154, endPoint x: 295, endPoint y: 180, distance: 26.2
click at [295, 180] on p "El Mito en la Literatura" at bounding box center [400, 179] width 299 height 52
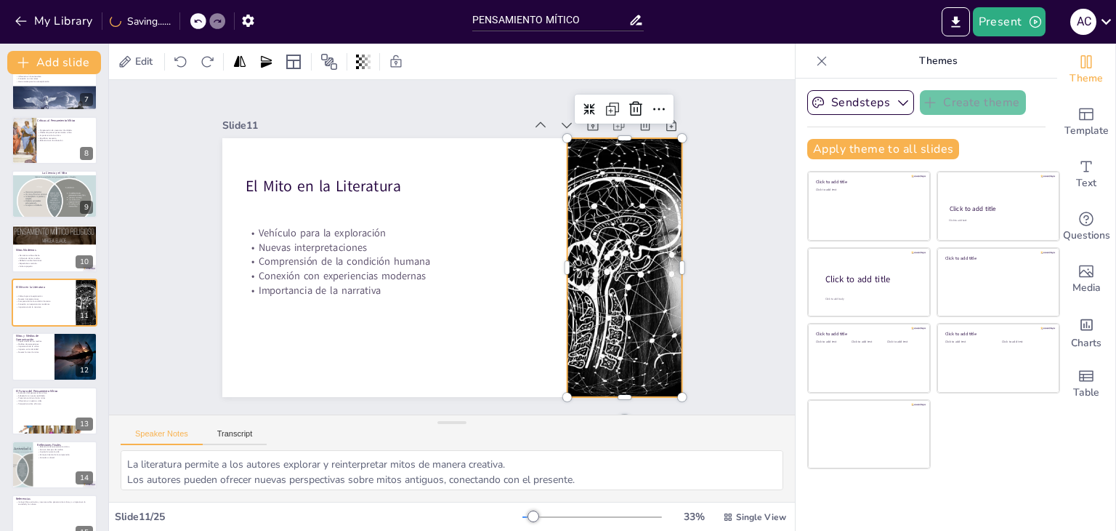
click at [587, 262] on div at bounding box center [617, 303] width 504 height 349
click at [557, 260] on div at bounding box center [617, 303] width 504 height 349
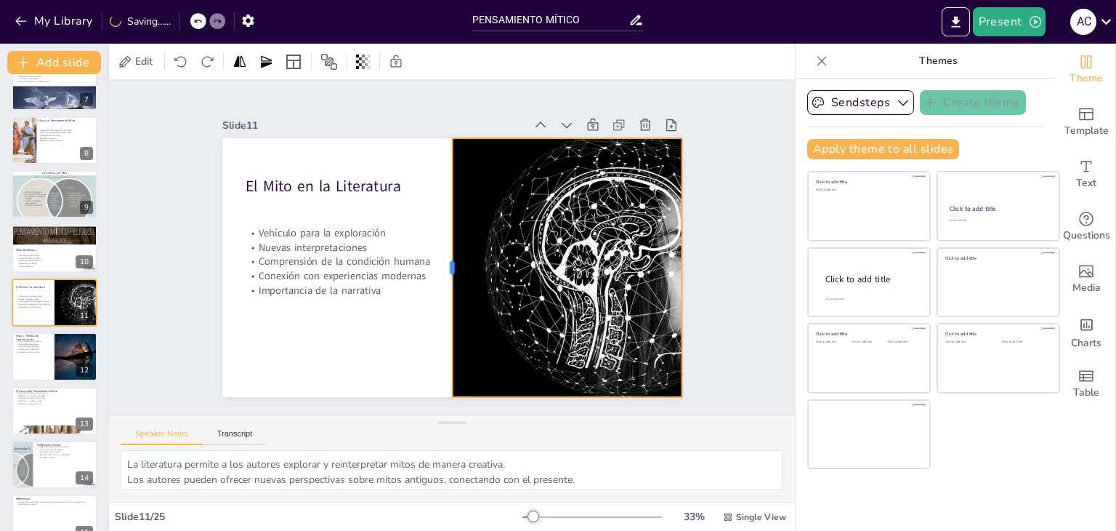
drag, startPoint x: 555, startPoint y: 261, endPoint x: 440, endPoint y: 263, distance: 114.9
click at [440, 263] on div at bounding box center [444, 266] width 39 height 259
click at [57, 350] on button at bounding box center [63, 344] width 17 height 17
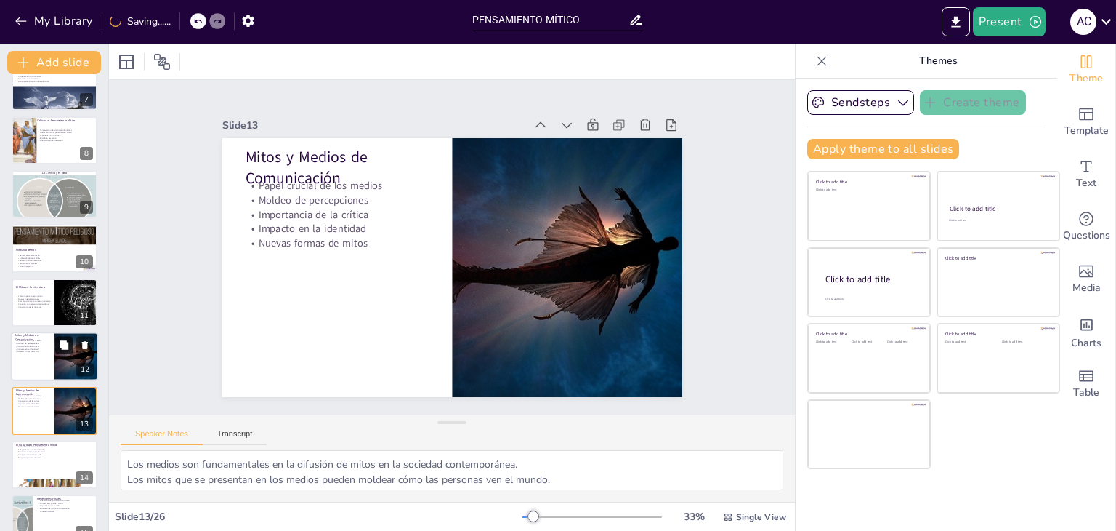
scroll to position [456, 0]
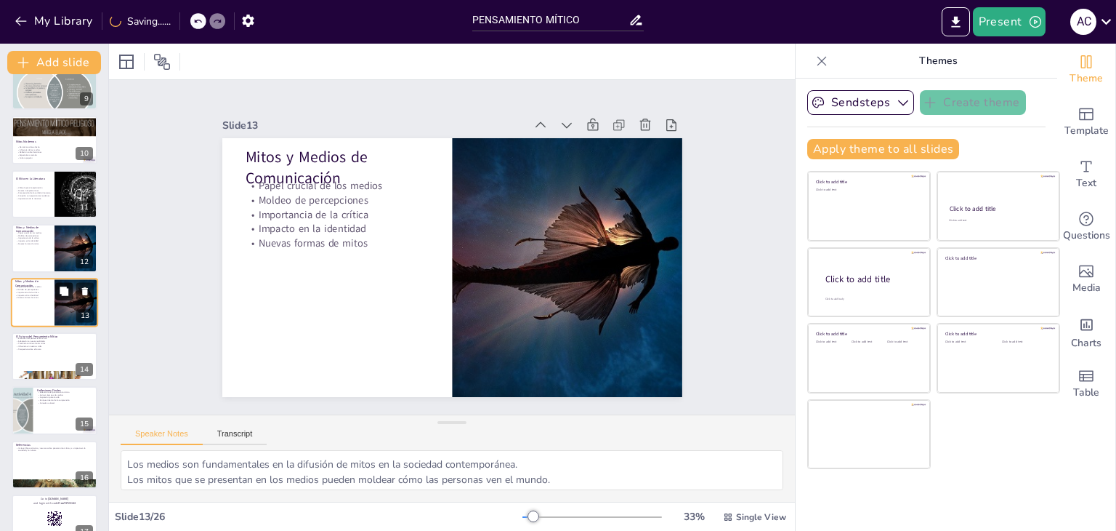
click at [66, 282] on button at bounding box center [63, 290] width 17 height 17
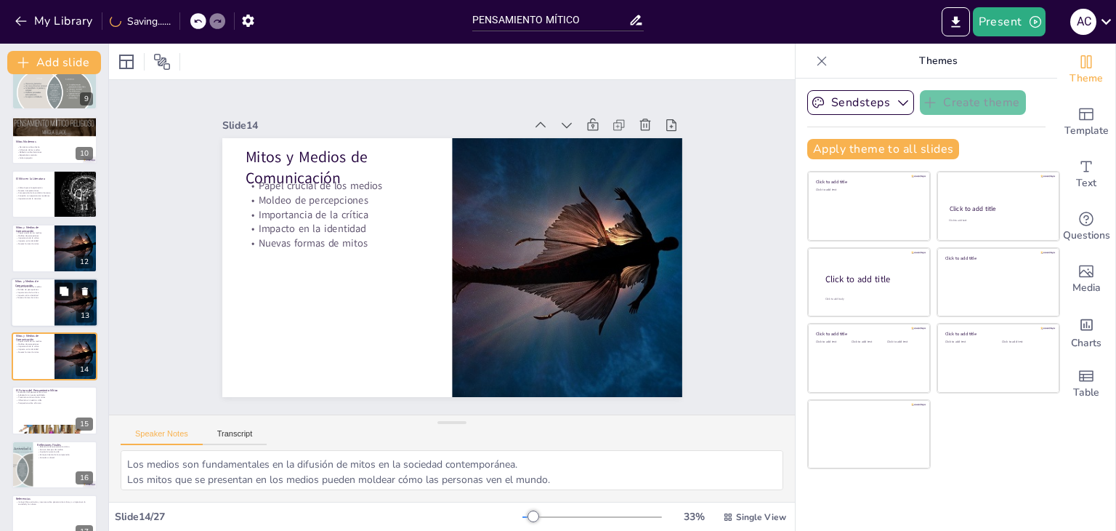
scroll to position [510, 0]
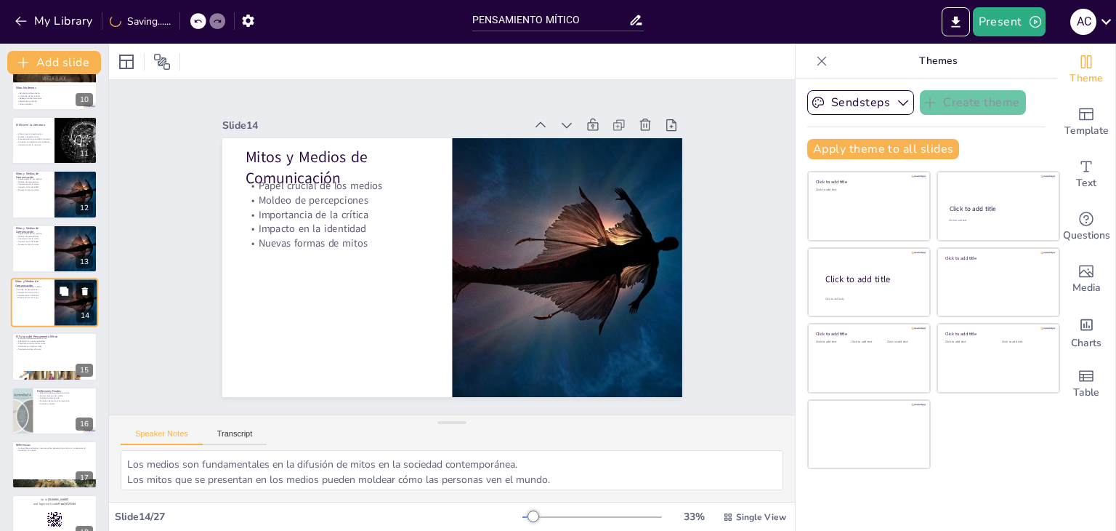
click at [91, 287] on button at bounding box center [84, 290] width 17 height 17
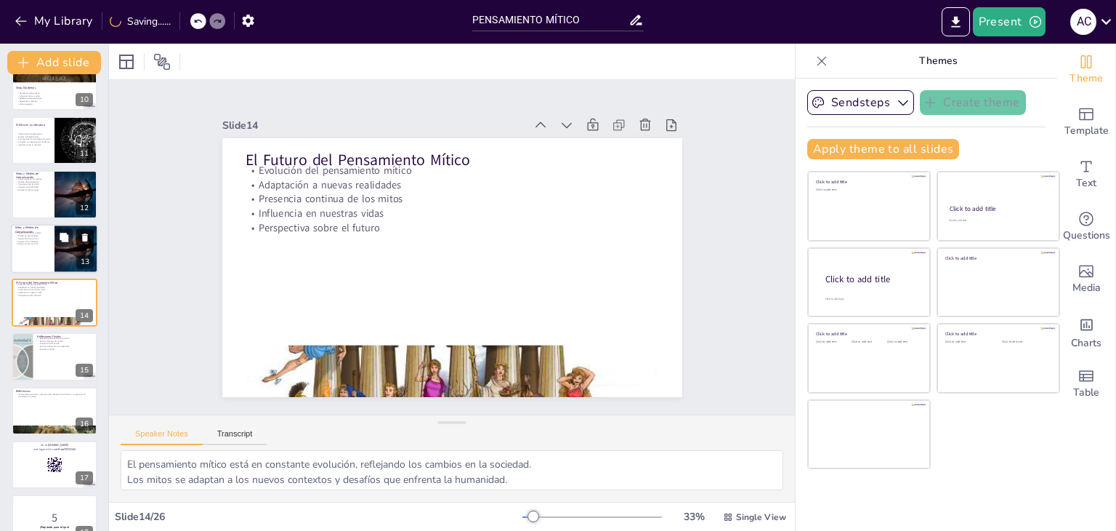
click at [89, 234] on icon at bounding box center [85, 237] width 10 height 10
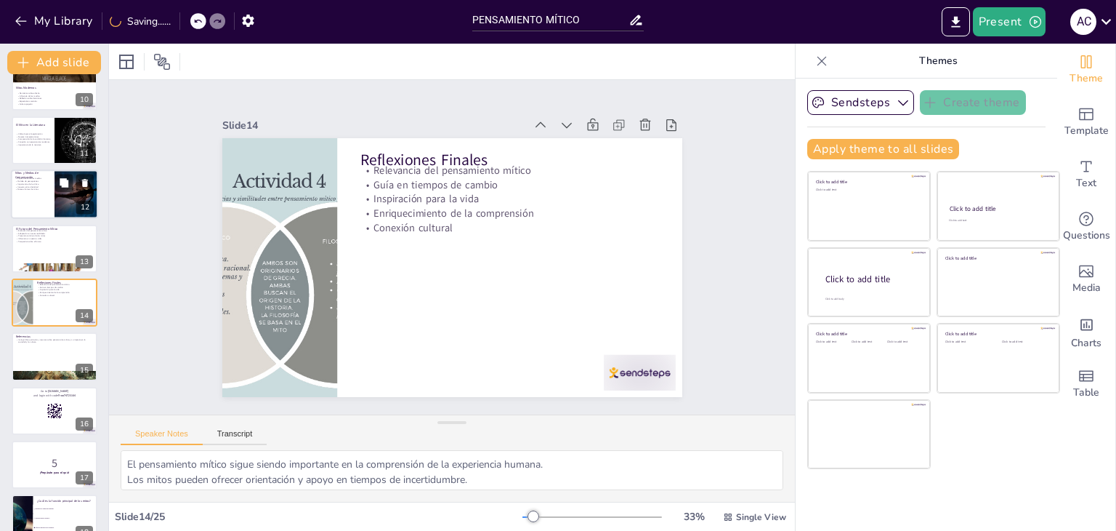
click at [29, 194] on div at bounding box center [54, 193] width 87 height 49
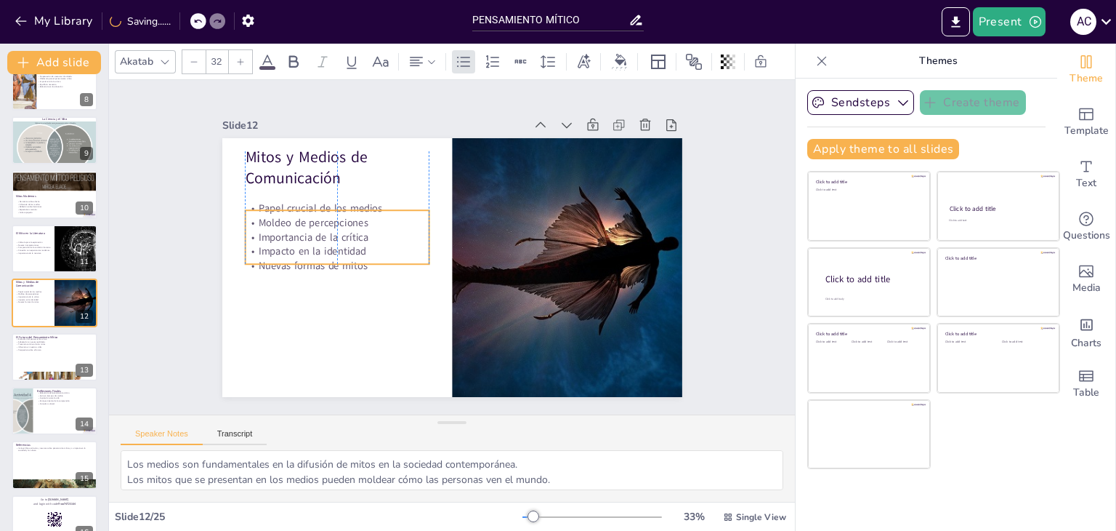
drag, startPoint x: 290, startPoint y: 199, endPoint x: 288, endPoint y: 231, distance: 32.1
click at [288, 227] on p "Moldeo de percepciones" at bounding box center [340, 210] width 185 height 33
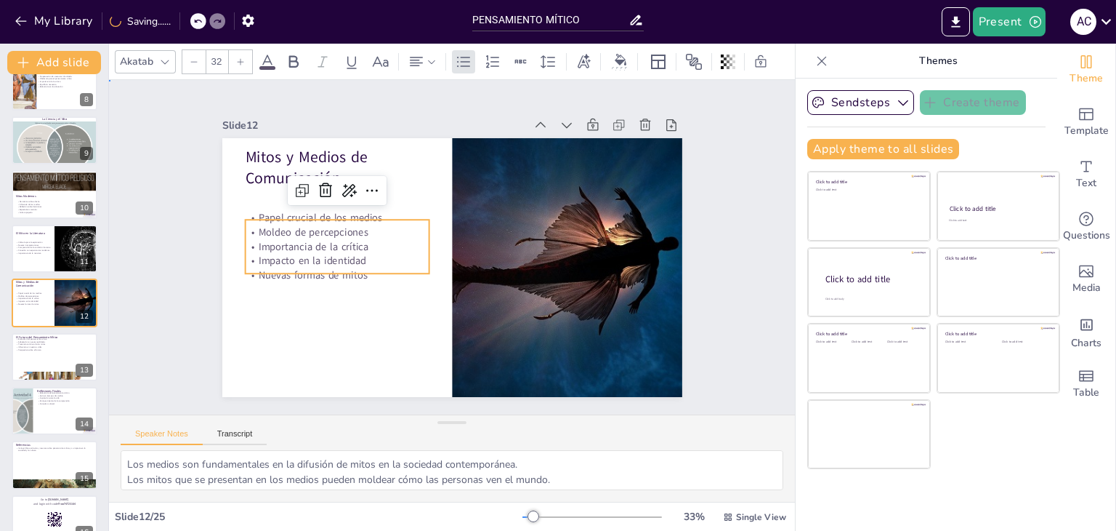
click at [156, 336] on div "Slide 1 Pensamiento Mítico Esta presentación explora el concepto de pensamiento…" at bounding box center [451, 247] width 762 height 584
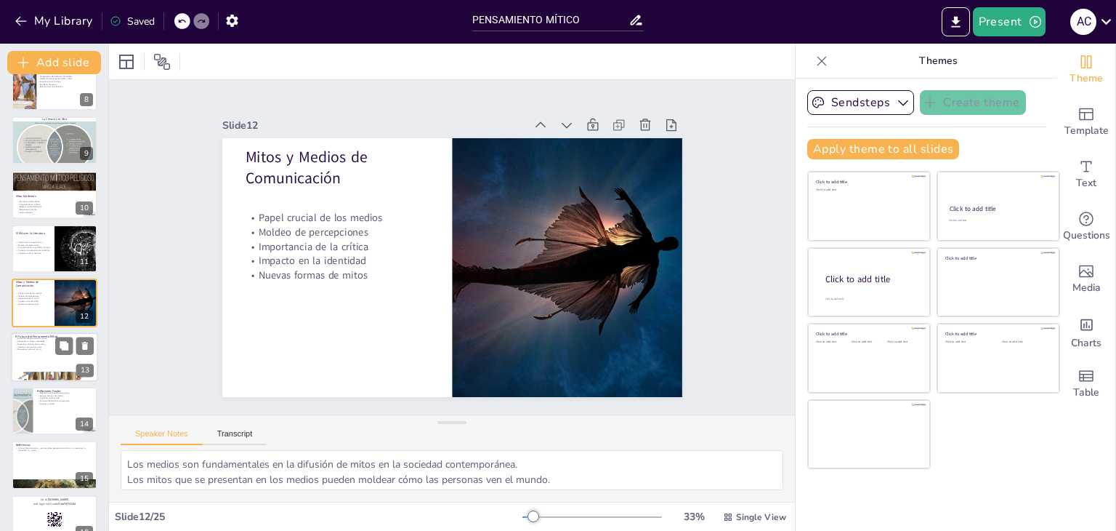
click at [35, 361] on div at bounding box center [54, 356] width 87 height 49
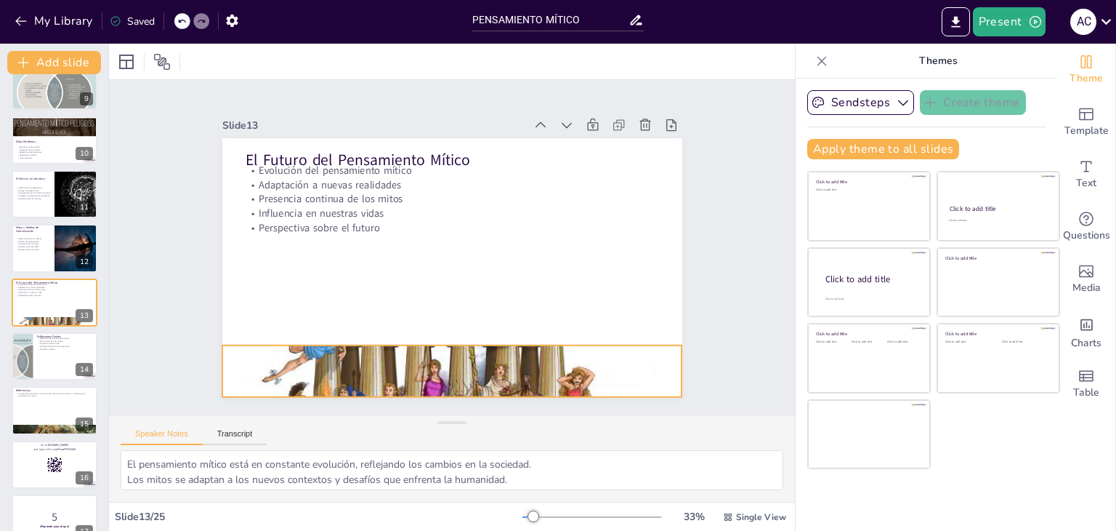
click at [469, 344] on div at bounding box center [426, 368] width 509 height 374
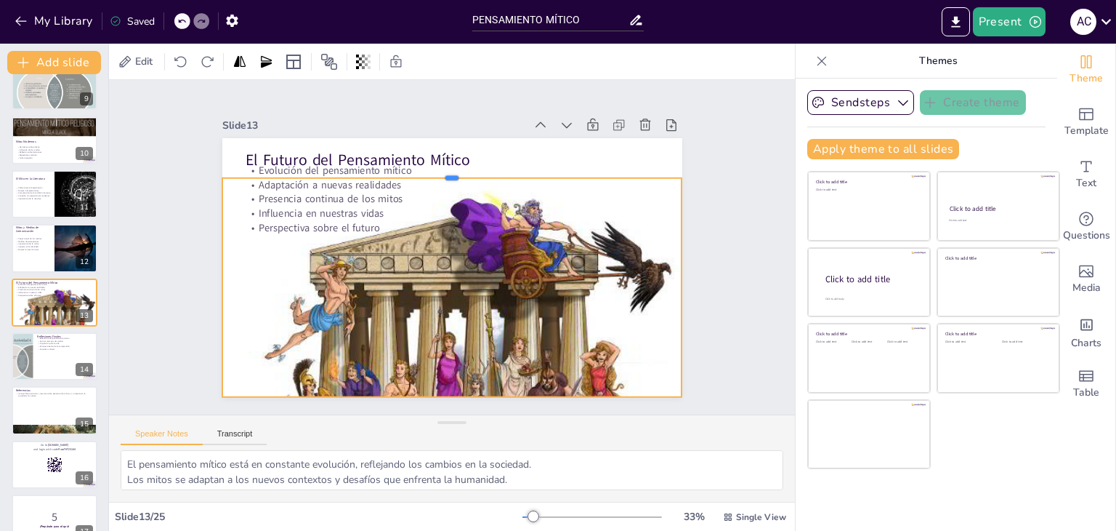
drag, startPoint x: 442, startPoint y: 337, endPoint x: 472, endPoint y: 170, distance: 169.9
click at [472, 170] on div at bounding box center [490, 182] width 404 height 240
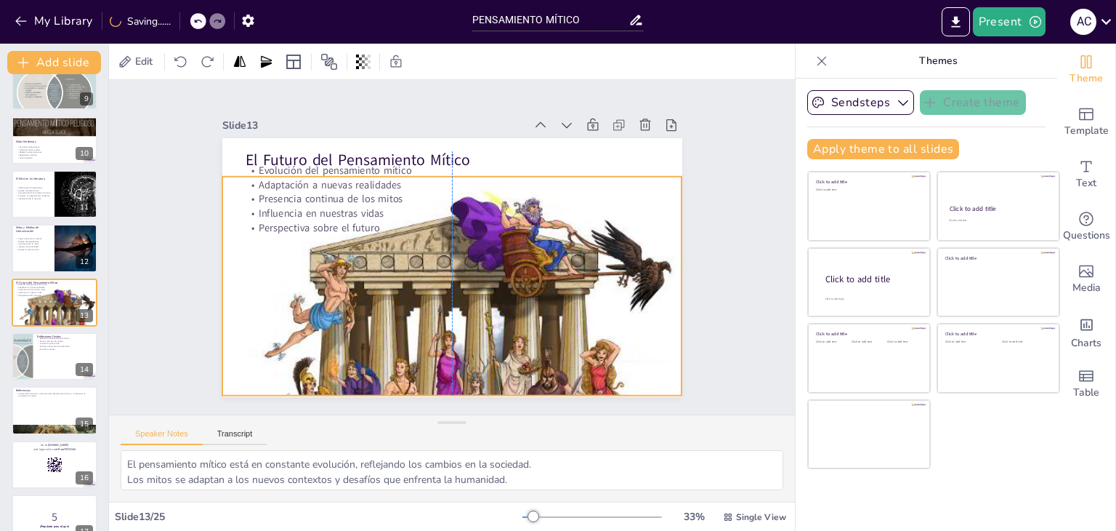
click at [340, 196] on p "Presencia continua de los mitos" at bounding box center [462, 200] width 408 height 100
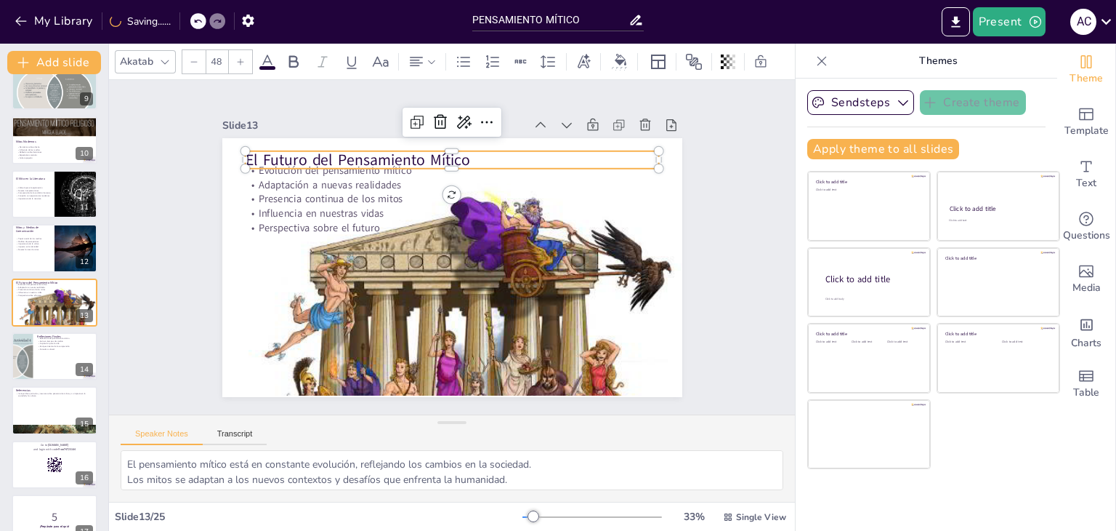
click at [299, 144] on div "El Futuro del Pensamiento Mítico Evolución del pensamiento mítico Adaptación a …" at bounding box center [450, 267] width 485 height 305
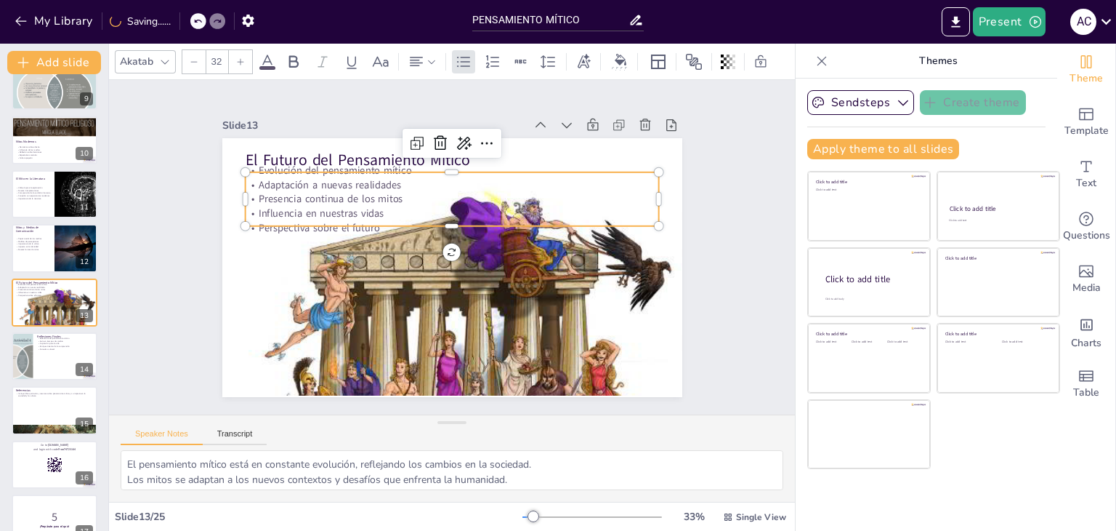
click at [304, 183] on p "Adaptación a nuevas realidades" at bounding box center [465, 186] width 408 height 100
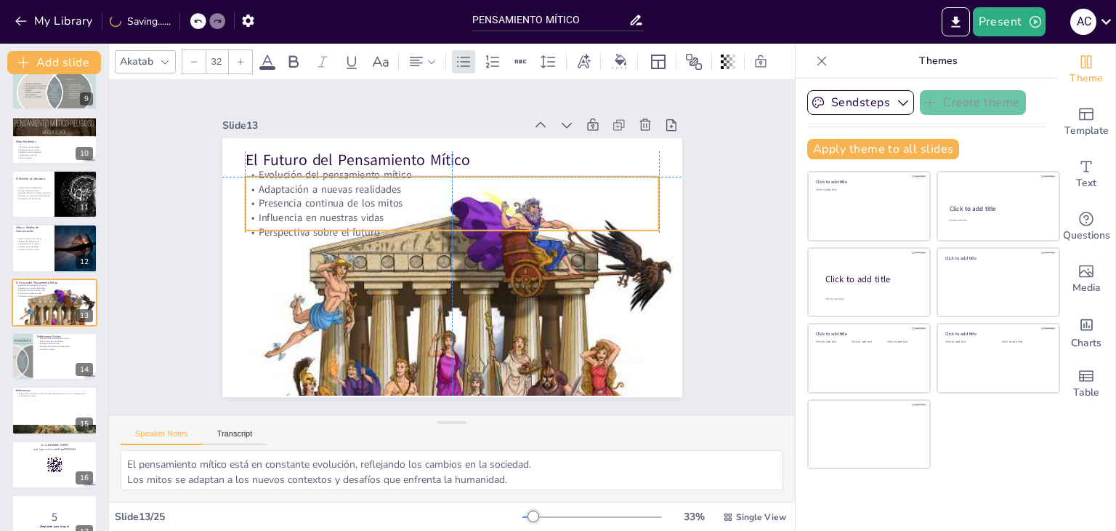
click at [304, 190] on div "Evolución del pensamiento mítico Adaptación a nuevas realidades Presencia conti…" at bounding box center [456, 203] width 419 height 115
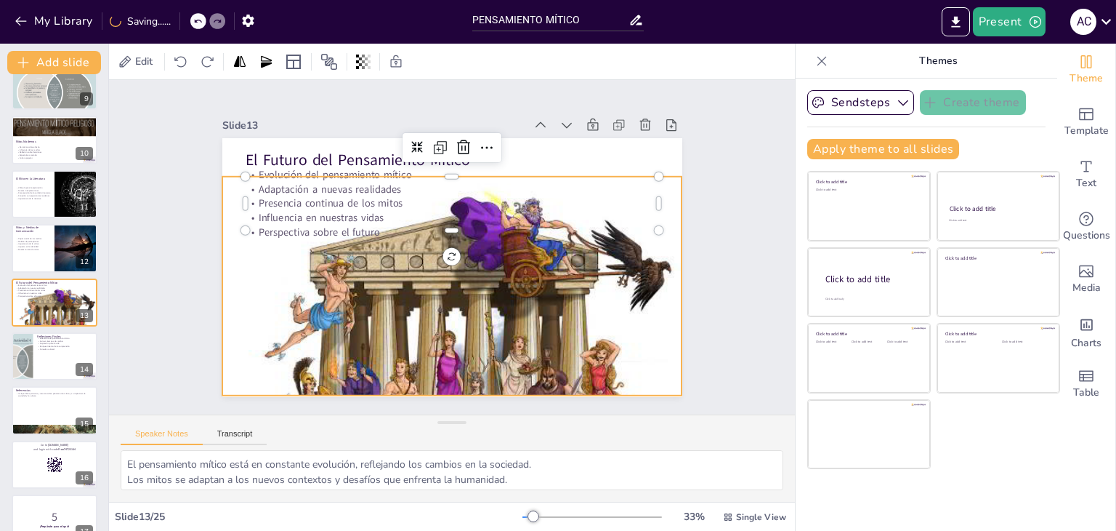
click at [446, 263] on div at bounding box center [447, 345] width 550 height 430
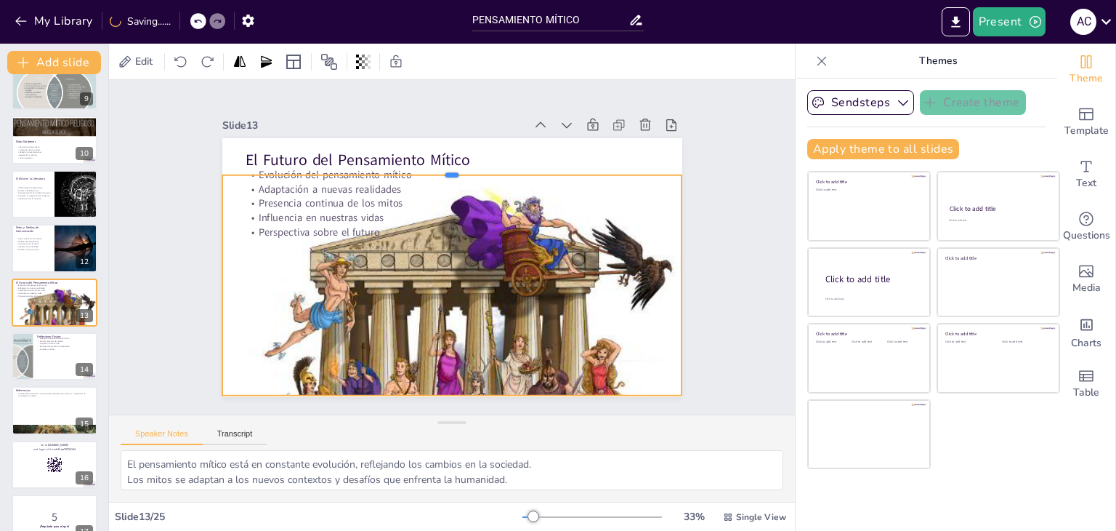
click at [443, 166] on div at bounding box center [460, 170] width 459 height 60
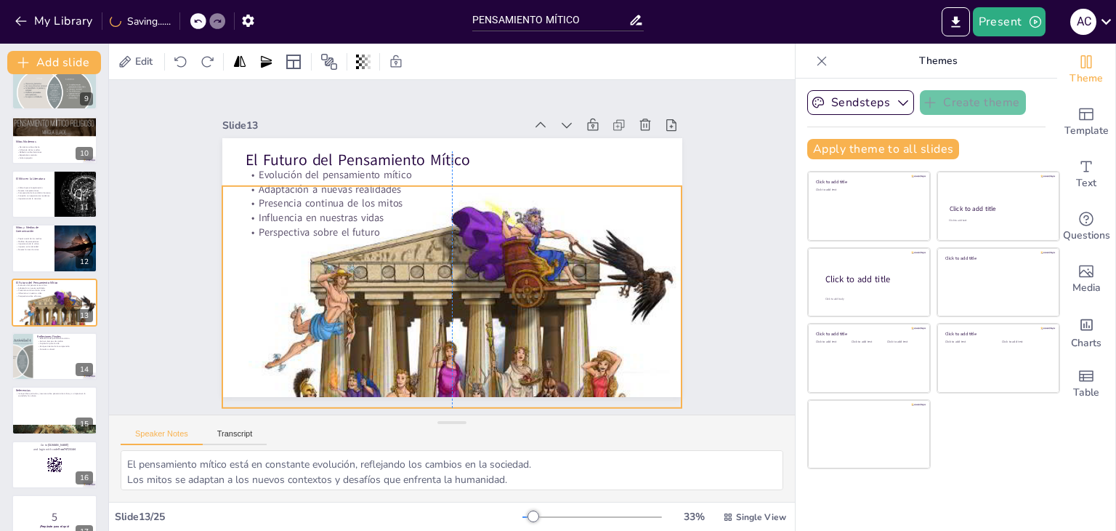
drag, startPoint x: 459, startPoint y: 242, endPoint x: 459, endPoint y: 254, distance: 12.4
click at [459, 254] on div at bounding box center [457, 356] width 525 height 388
click at [184, 249] on div "Slide 1 Pensamiento Mítico Esta presentación explora el concepto de pensamiento…" at bounding box center [452, 247] width 608 height 452
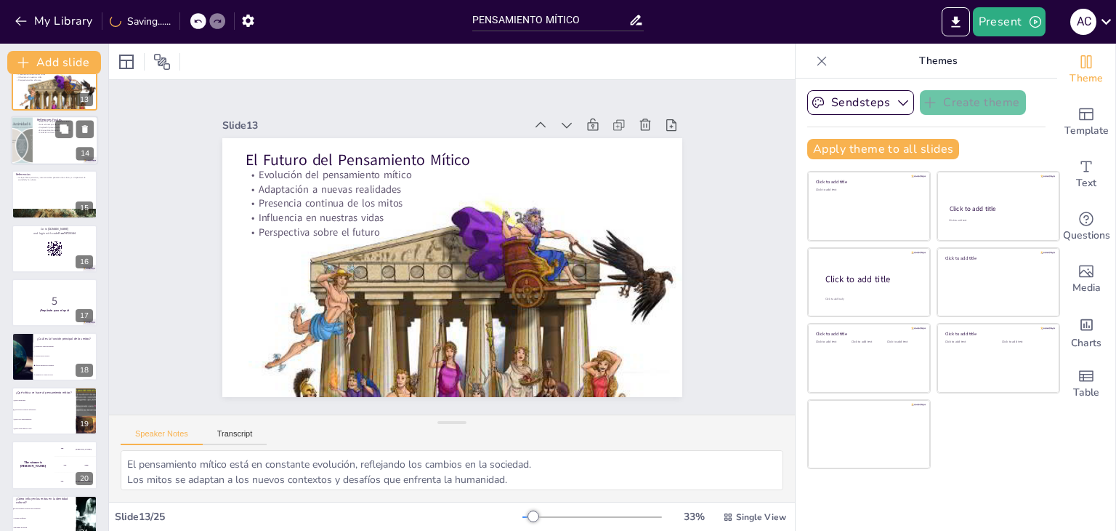
scroll to position [673, 0]
click at [40, 142] on div at bounding box center [54, 139] width 87 height 49
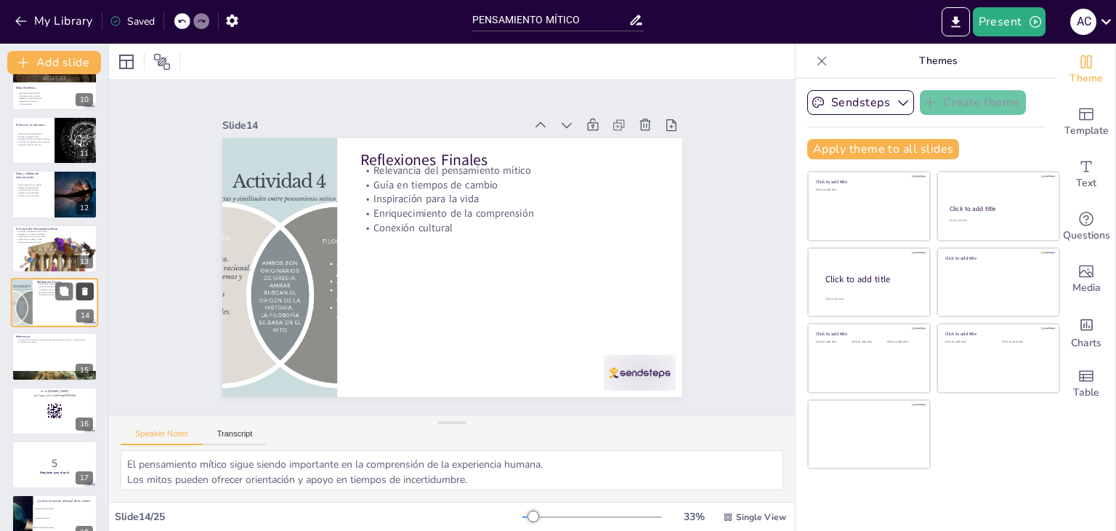
click at [88, 291] on icon at bounding box center [85, 291] width 10 height 10
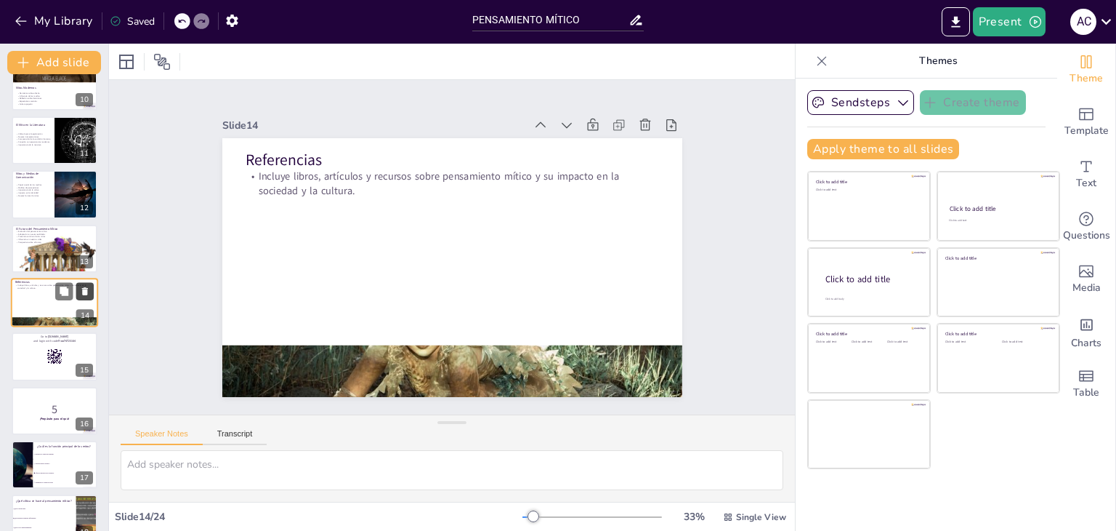
click at [88, 291] on icon at bounding box center [85, 291] width 10 height 10
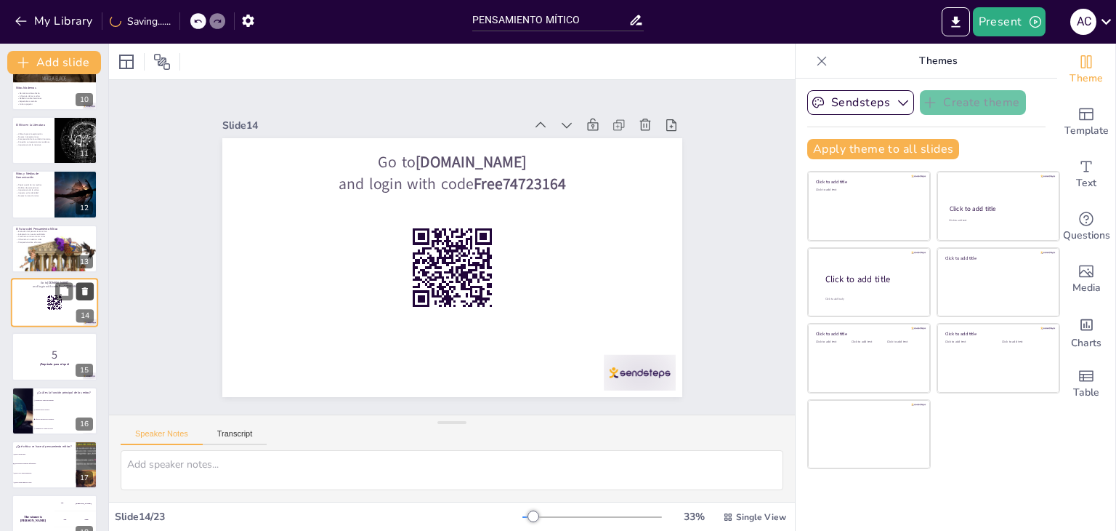
click at [88, 291] on icon at bounding box center [85, 291] width 10 height 10
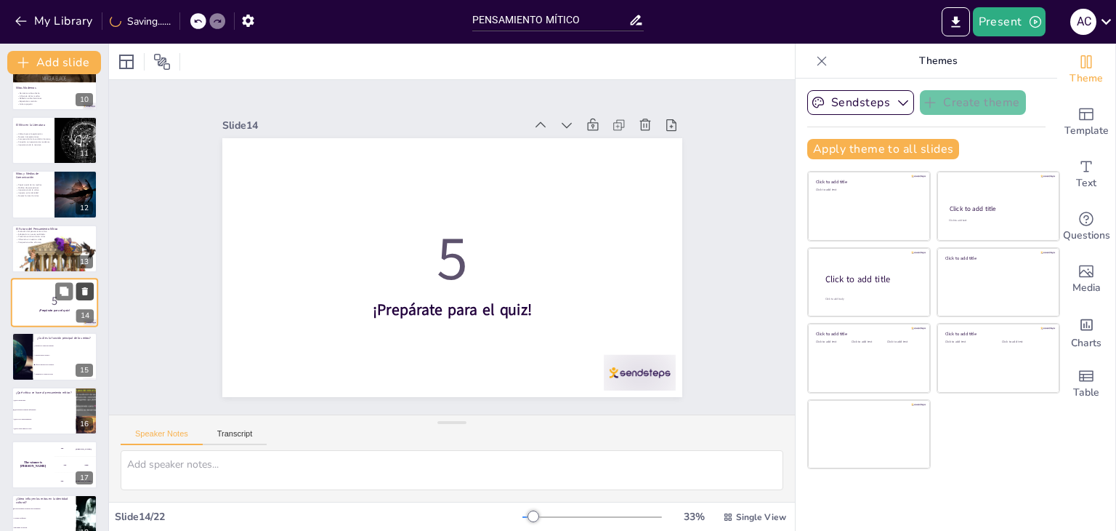
click at [88, 291] on icon at bounding box center [85, 291] width 10 height 10
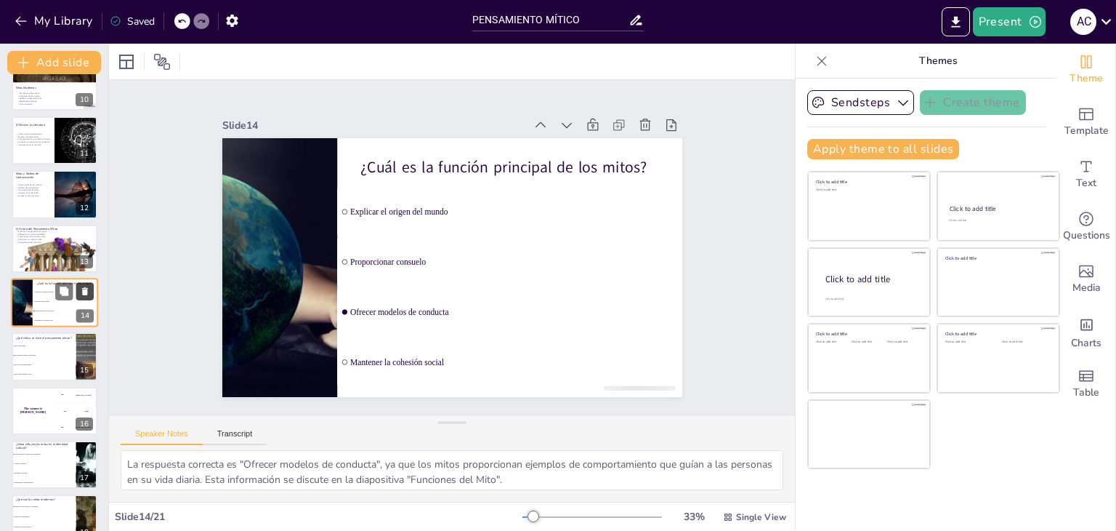
click at [88, 291] on icon at bounding box center [85, 291] width 10 height 10
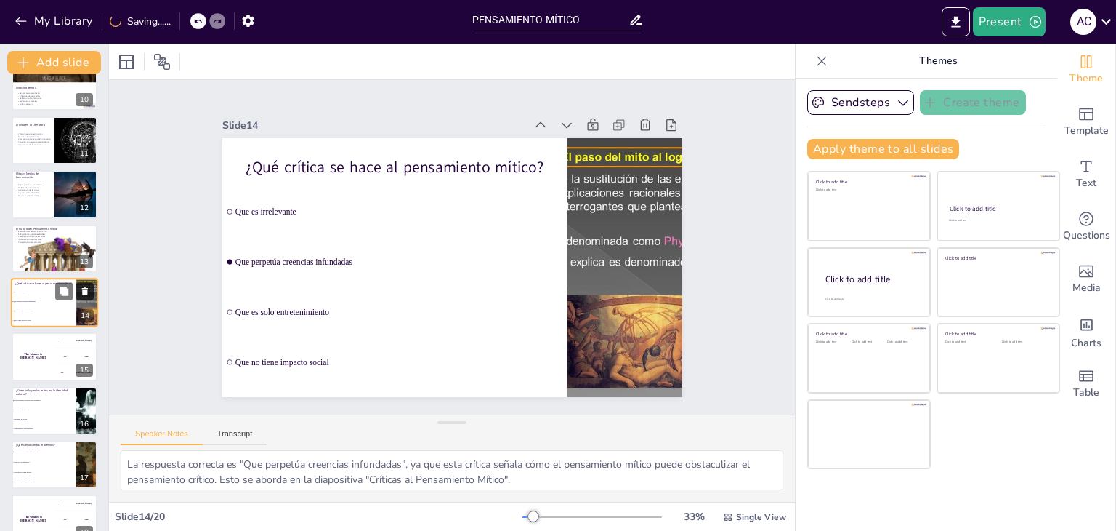
click at [88, 291] on icon at bounding box center [85, 291] width 10 height 10
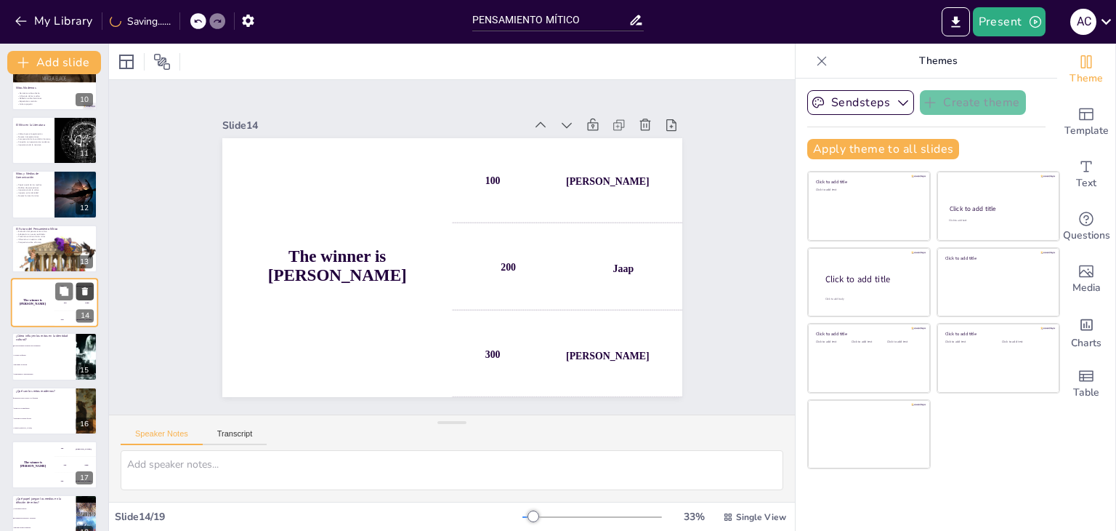
click at [88, 291] on icon at bounding box center [85, 291] width 10 height 10
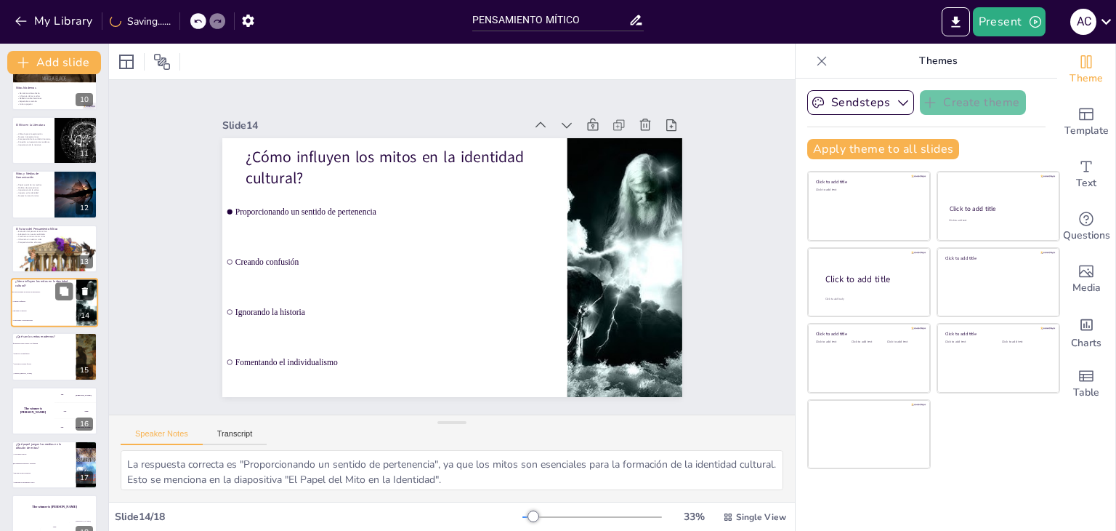
click at [88, 291] on icon at bounding box center [85, 291] width 10 height 10
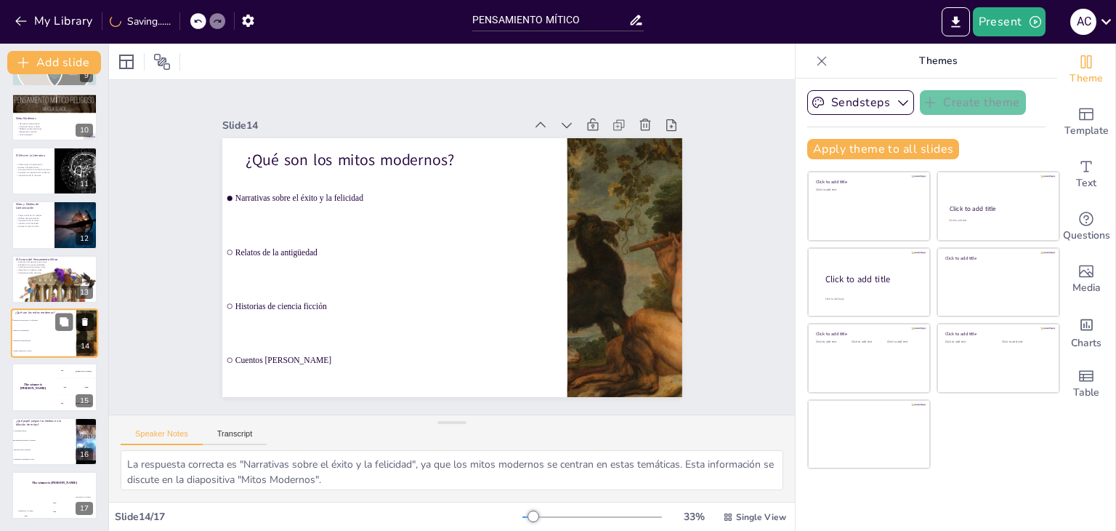
scroll to position [480, 0]
click at [88, 321] on icon at bounding box center [85, 321] width 10 height 10
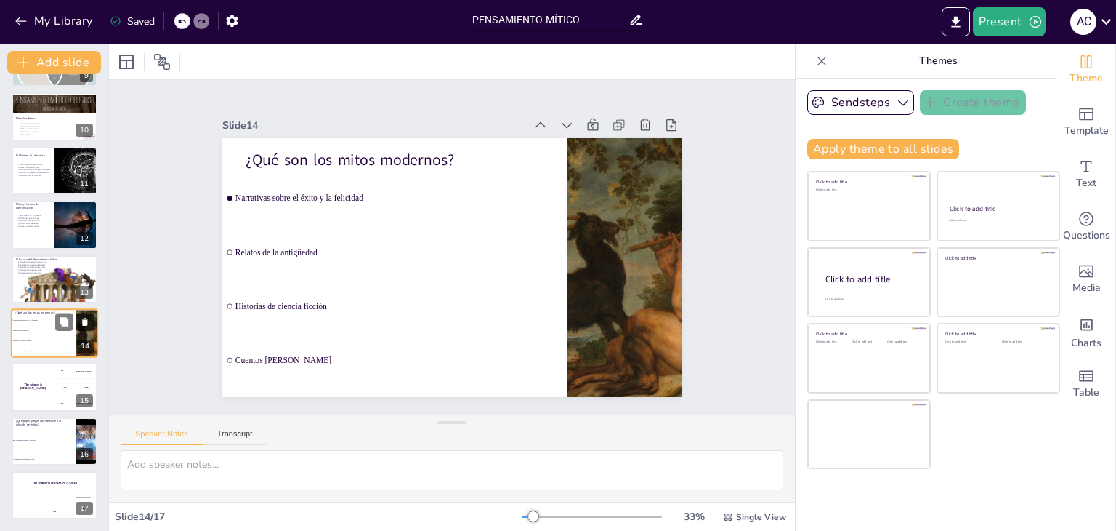
scroll to position [426, 0]
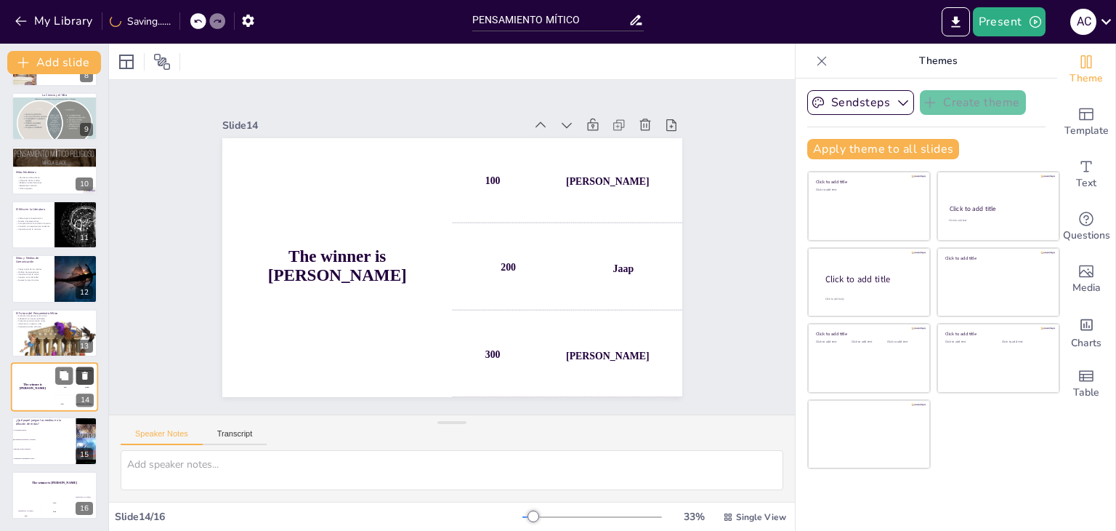
click at [84, 374] on icon at bounding box center [85, 375] width 6 height 8
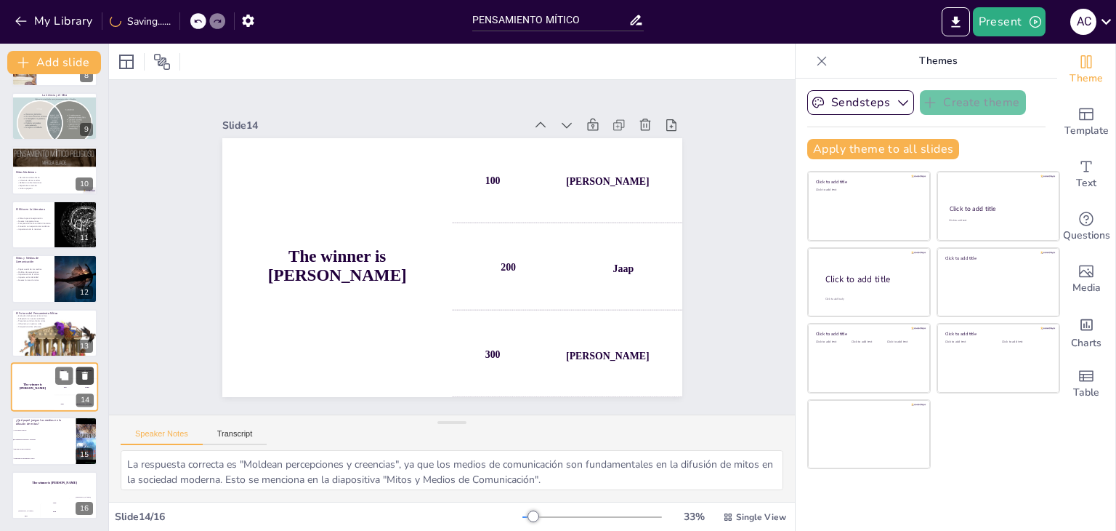
scroll to position [372, 0]
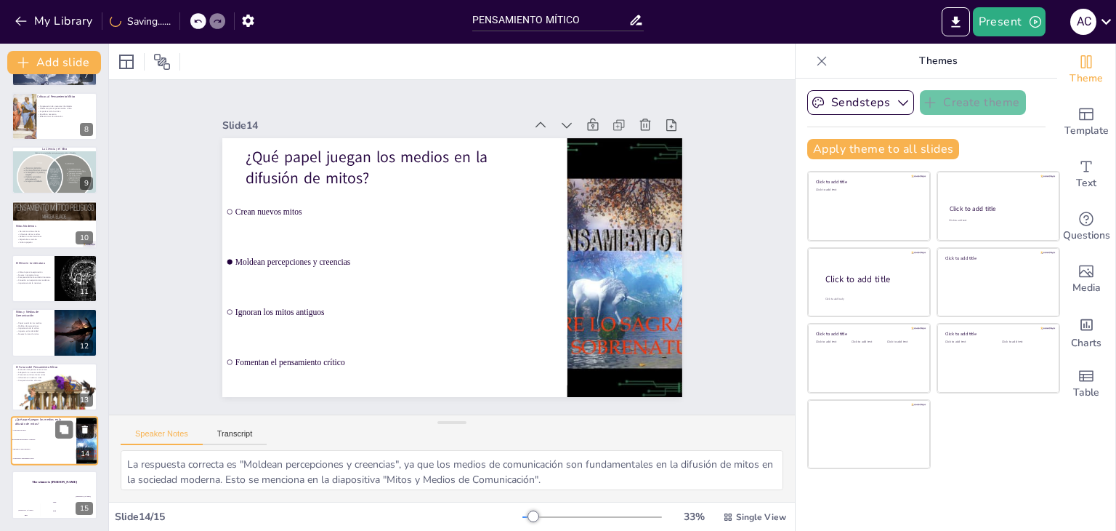
click at [86, 430] on icon at bounding box center [85, 429] width 6 height 8
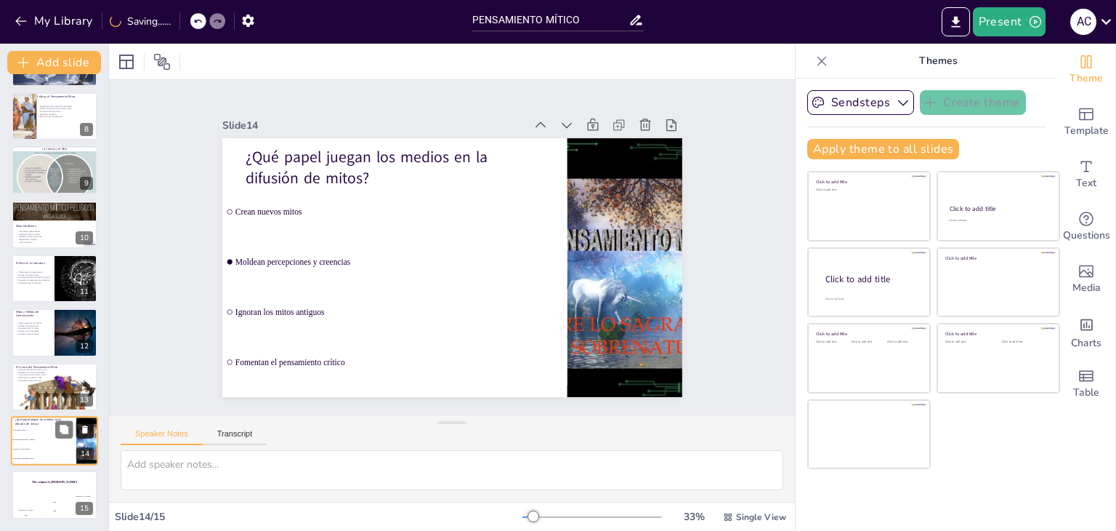
scroll to position [318, 0]
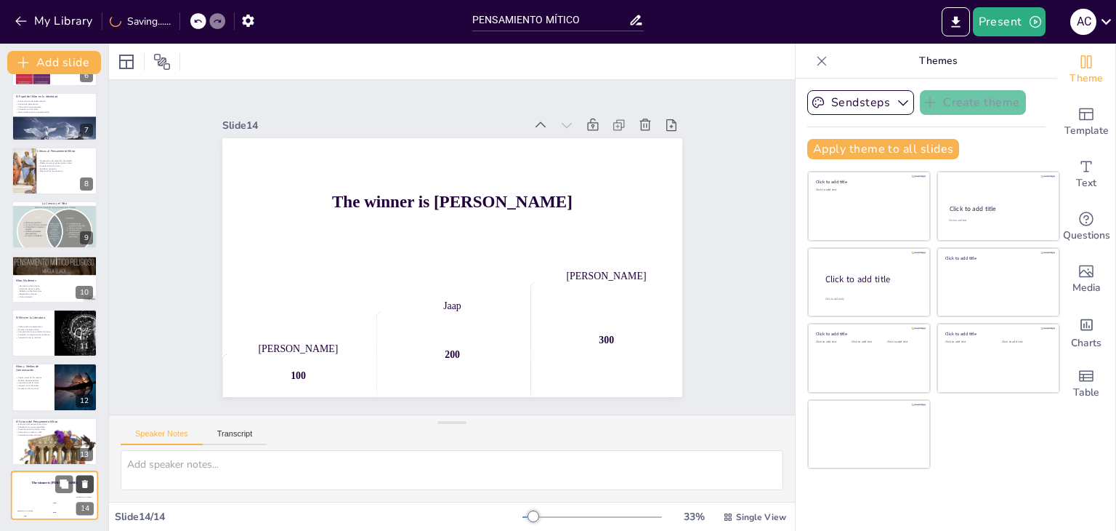
click at [89, 483] on icon at bounding box center [85, 483] width 10 height 10
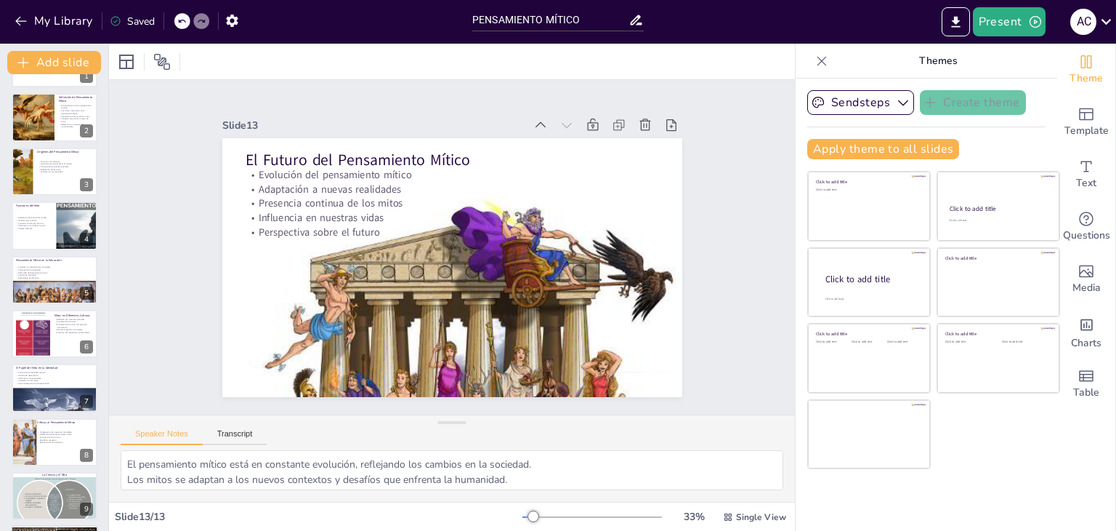
scroll to position [0, 0]
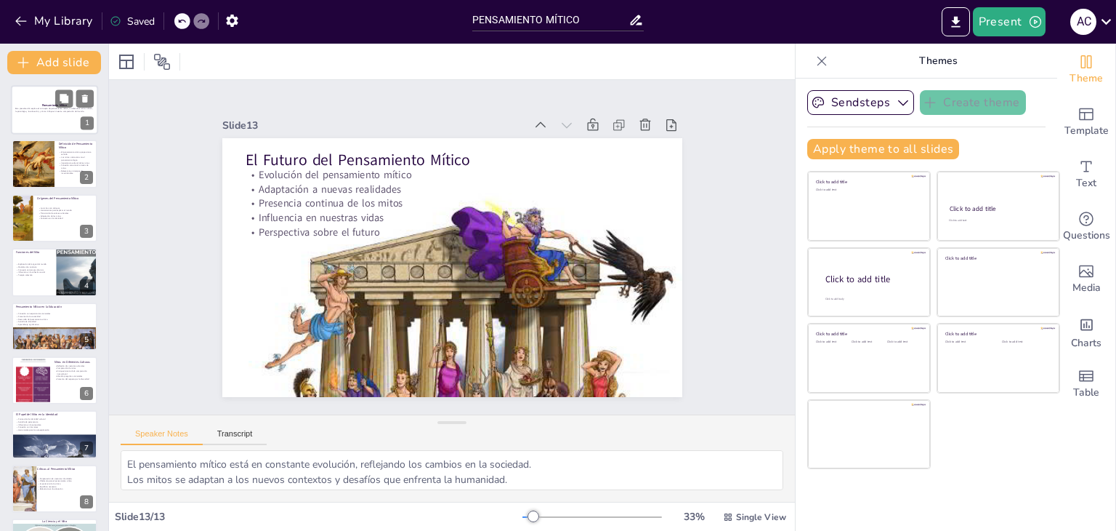
click at [49, 108] on p "Esta presentación explora el concepto de pensamiento mítico, su relevancia en l…" at bounding box center [54, 109] width 78 height 5
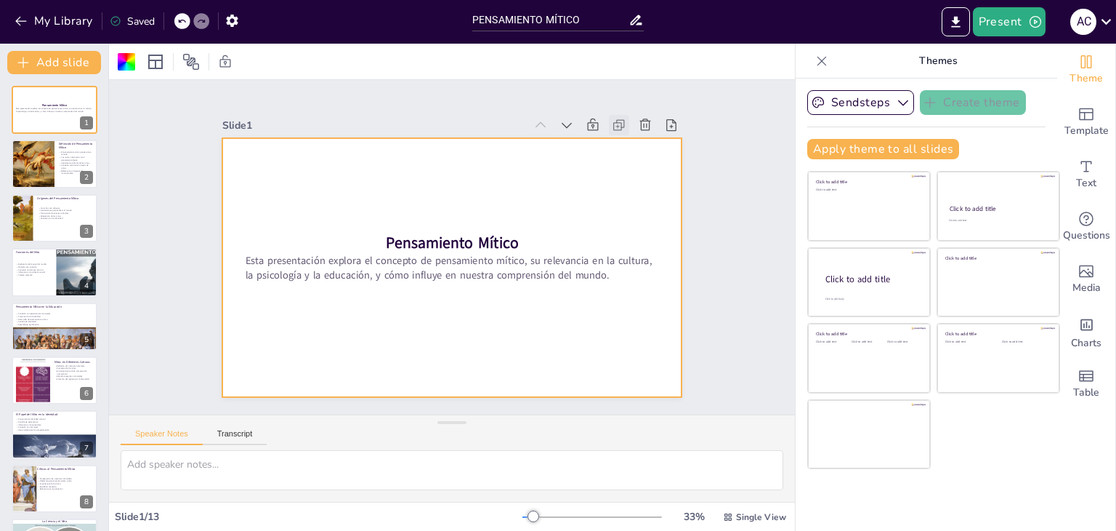
click at [632, 154] on icon at bounding box center [640, 162] width 17 height 17
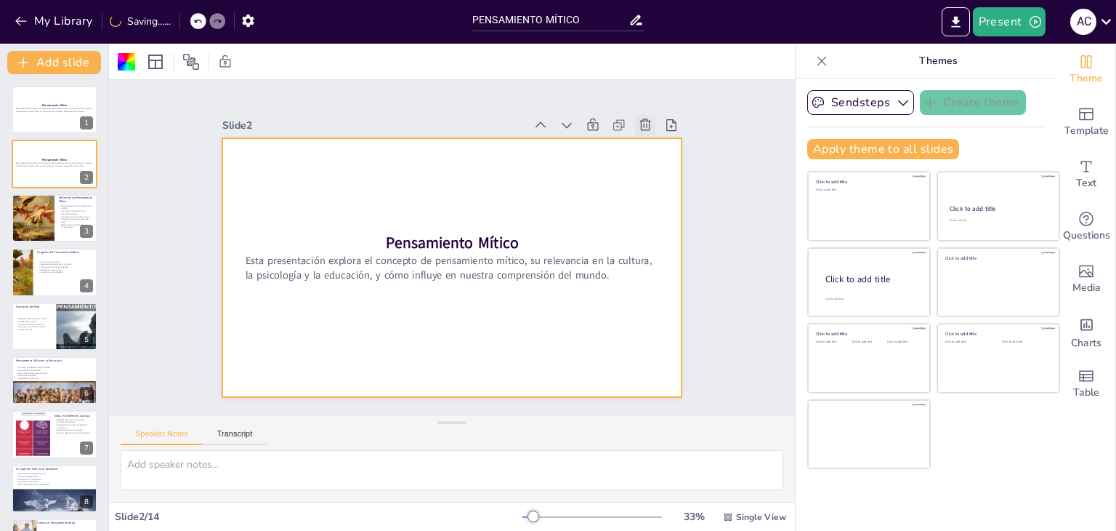
click at [646, 134] on div at bounding box center [657, 145] width 23 height 23
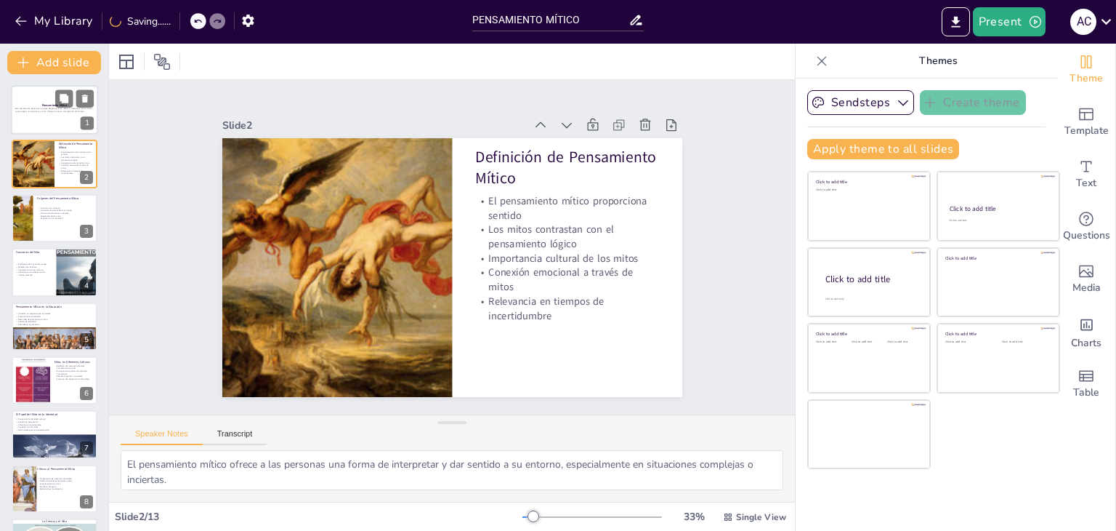
click at [46, 124] on div at bounding box center [54, 109] width 87 height 49
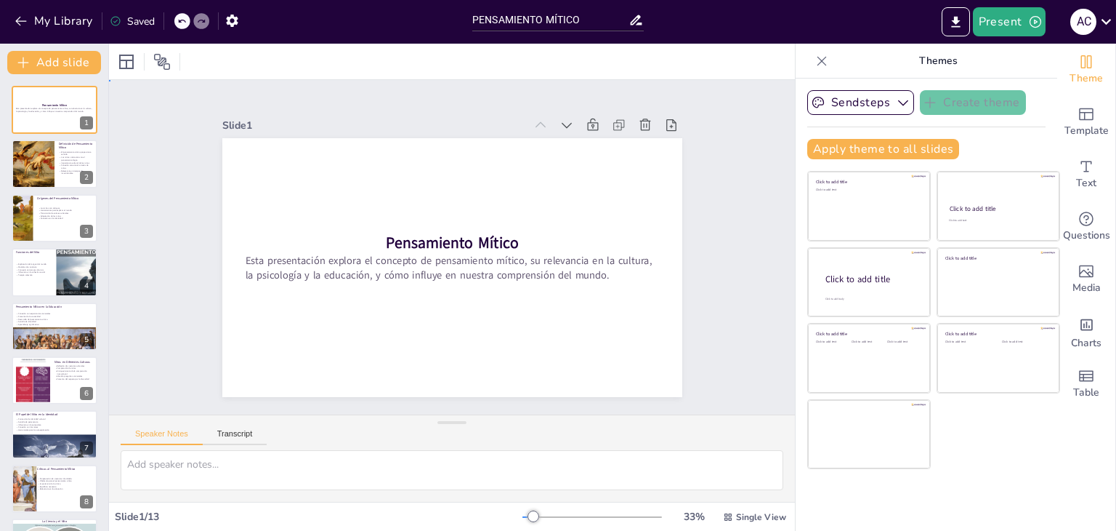
click at [173, 218] on div "Slide 1 Pensamiento Mítico Esta presentación explora el concepto de pensamiento…" at bounding box center [452, 247] width 608 height 452
click at [818, 65] on div at bounding box center [821, 60] width 23 height 23
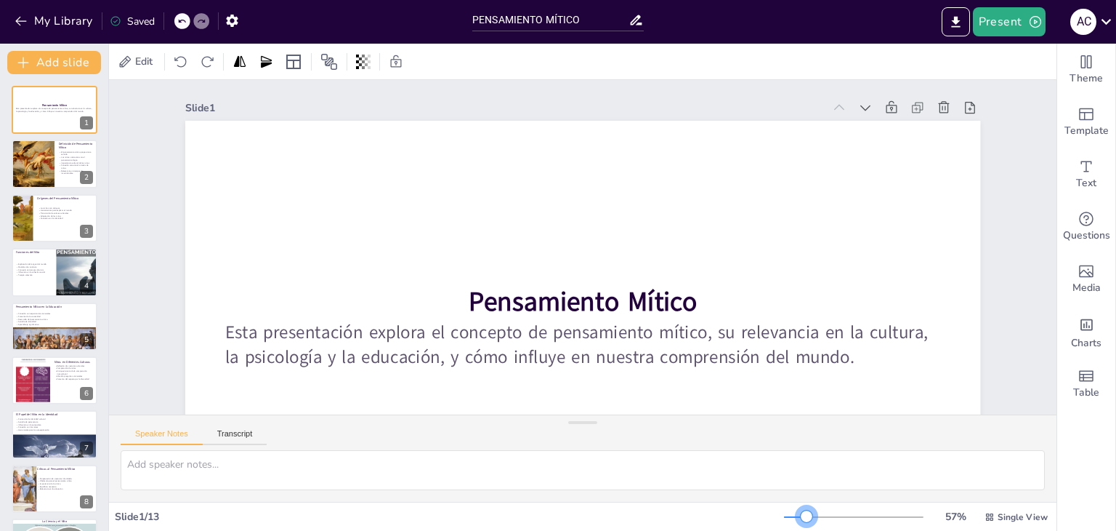
click at [797, 512] on div at bounding box center [854, 517] width 140 height 12
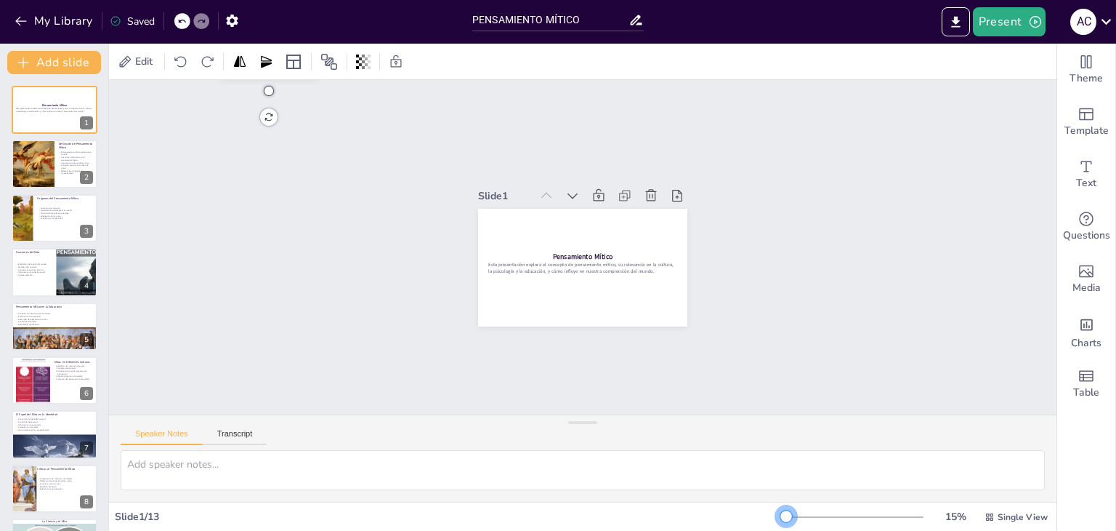
click at [784, 517] on div at bounding box center [854, 517] width 140 height 12
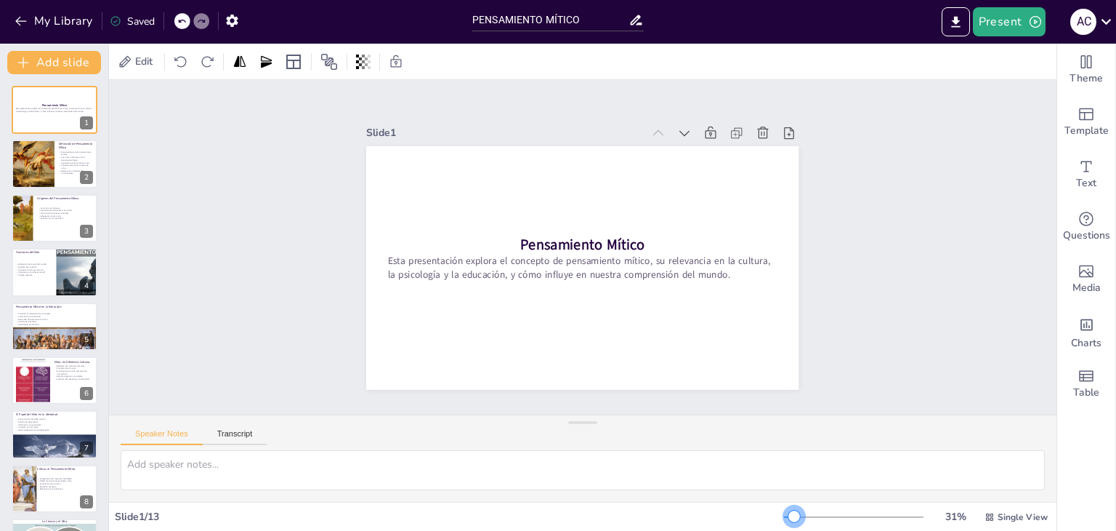
drag, startPoint x: 776, startPoint y: 514, endPoint x: 785, endPoint y: 514, distance: 8.7
click at [789, 514] on div at bounding box center [795, 516] width 12 height 12
click at [70, 177] on div at bounding box center [54, 164] width 87 height 49
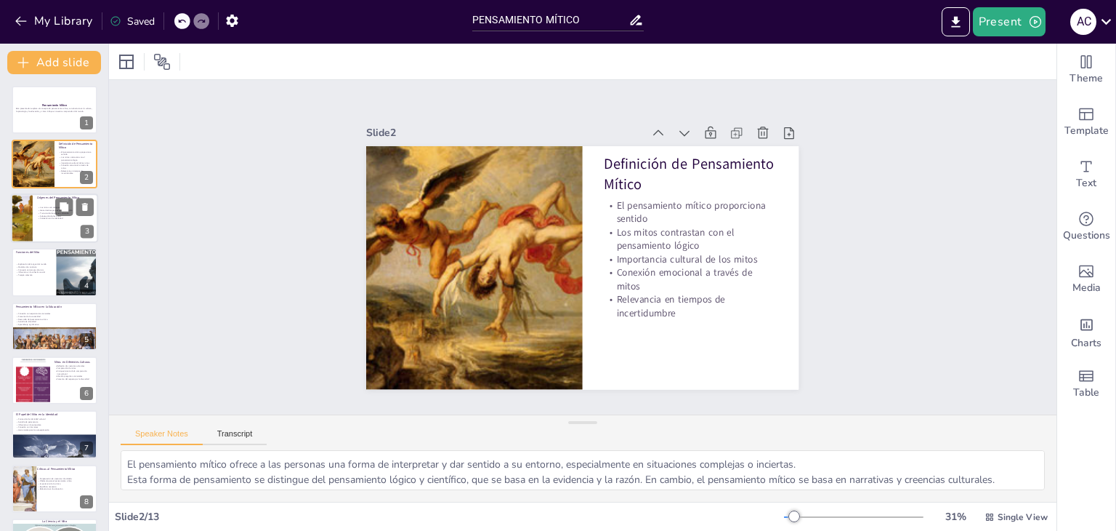
click at [29, 233] on div at bounding box center [21, 217] width 87 height 49
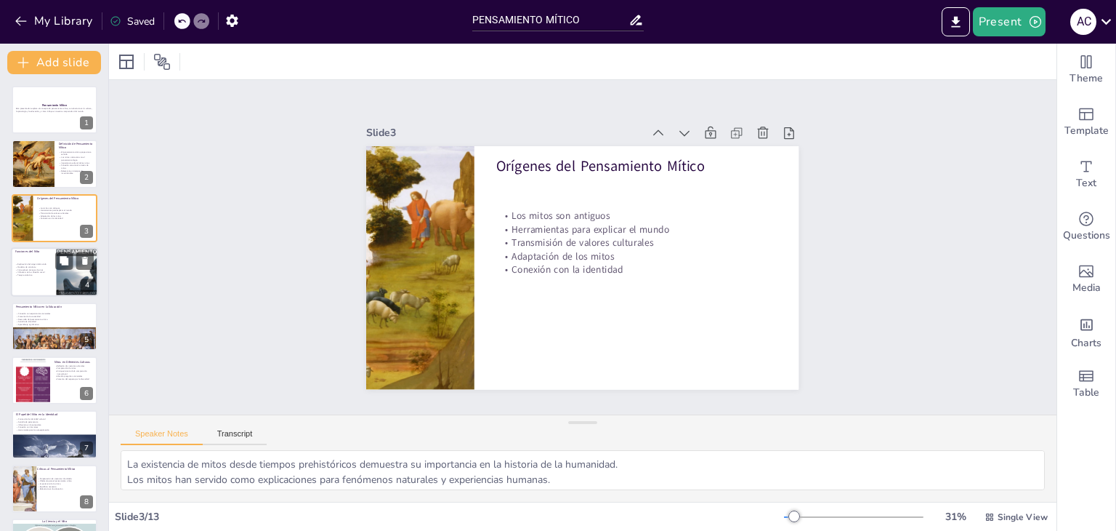
click at [61, 269] on p "Consuelo en tiempos de crisis" at bounding box center [43, 269] width 57 height 3
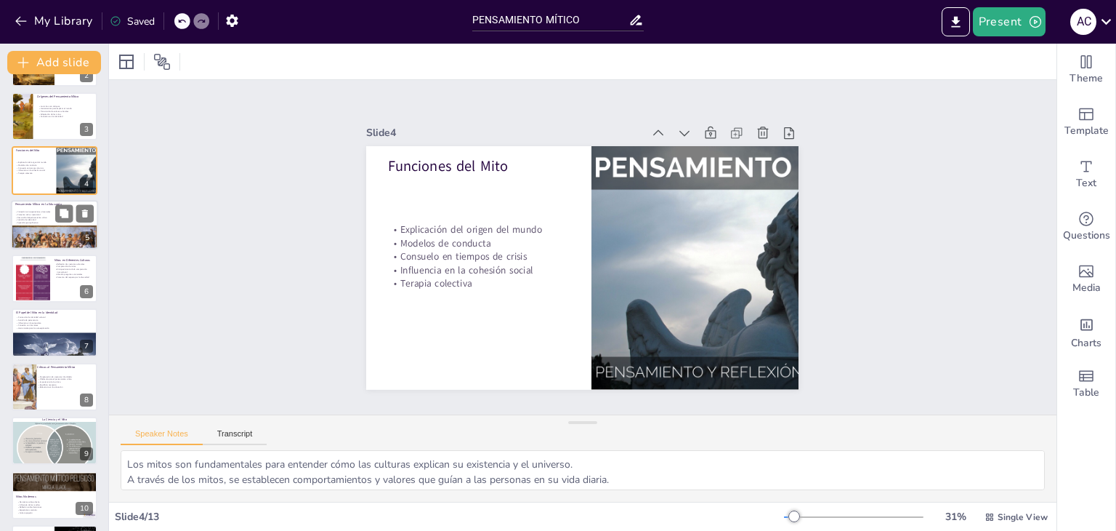
click at [49, 213] on p "Fomento de la creatividad" at bounding box center [54, 214] width 78 height 3
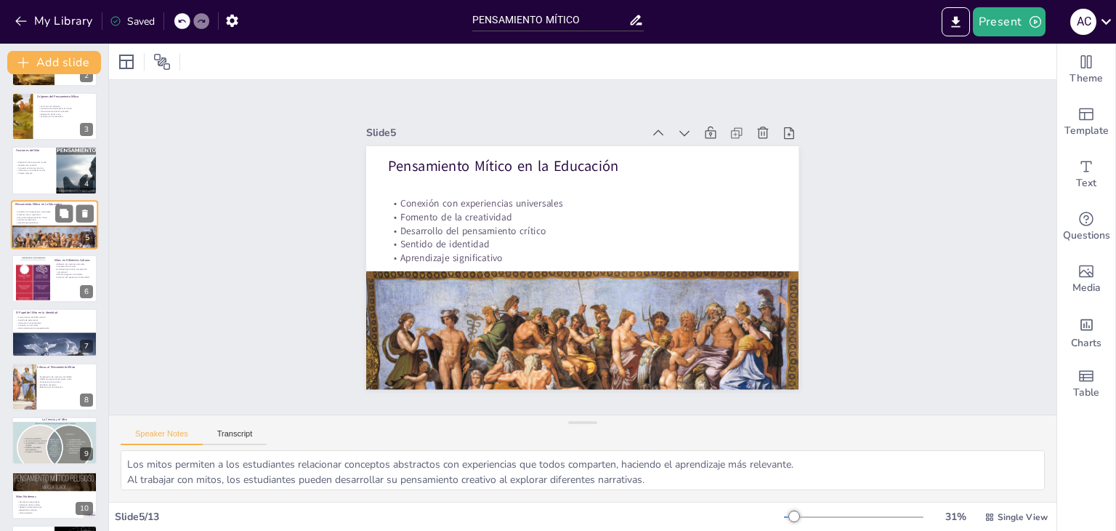
scroll to position [23, 0]
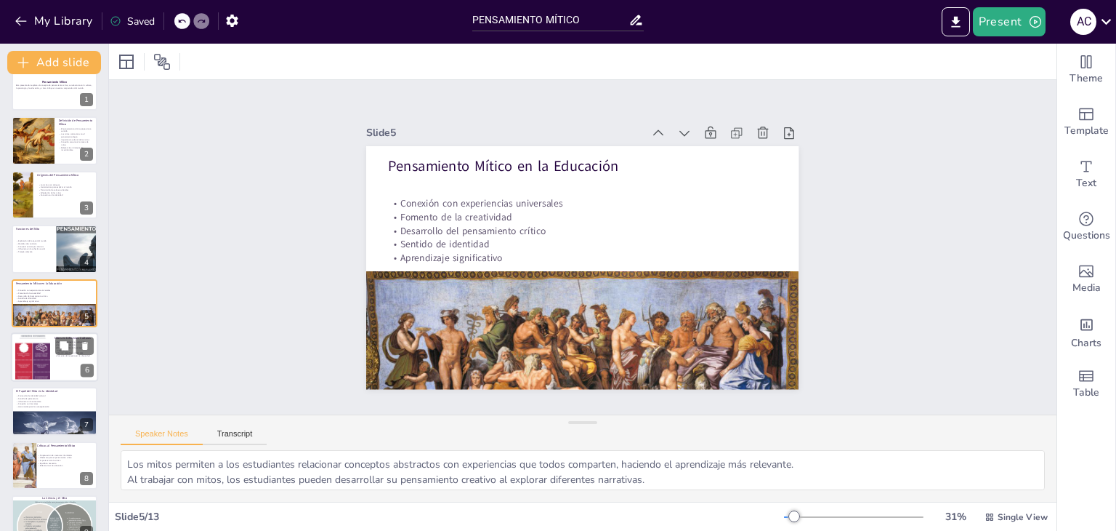
click at [45, 366] on div at bounding box center [32, 356] width 35 height 87
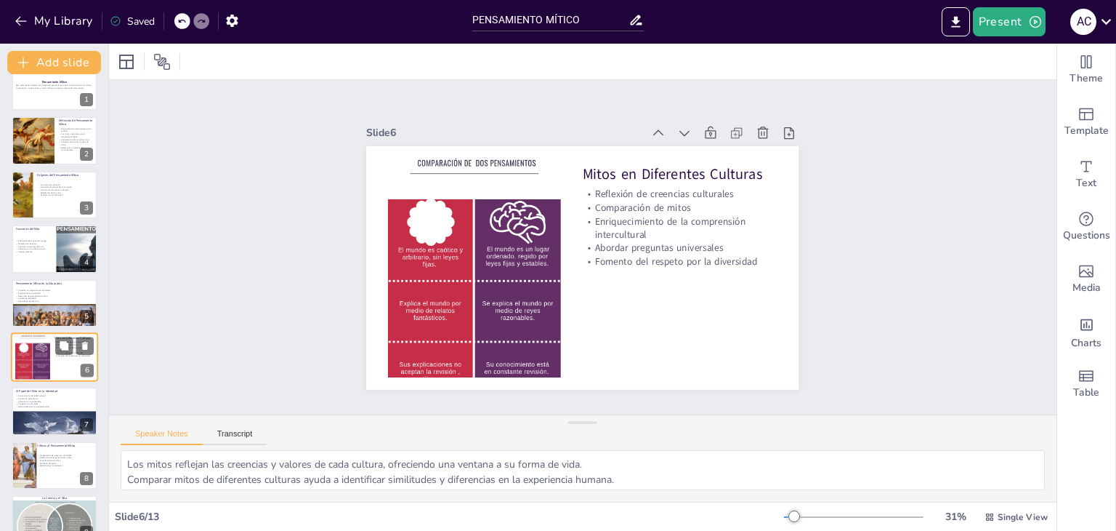
scroll to position [78, 0]
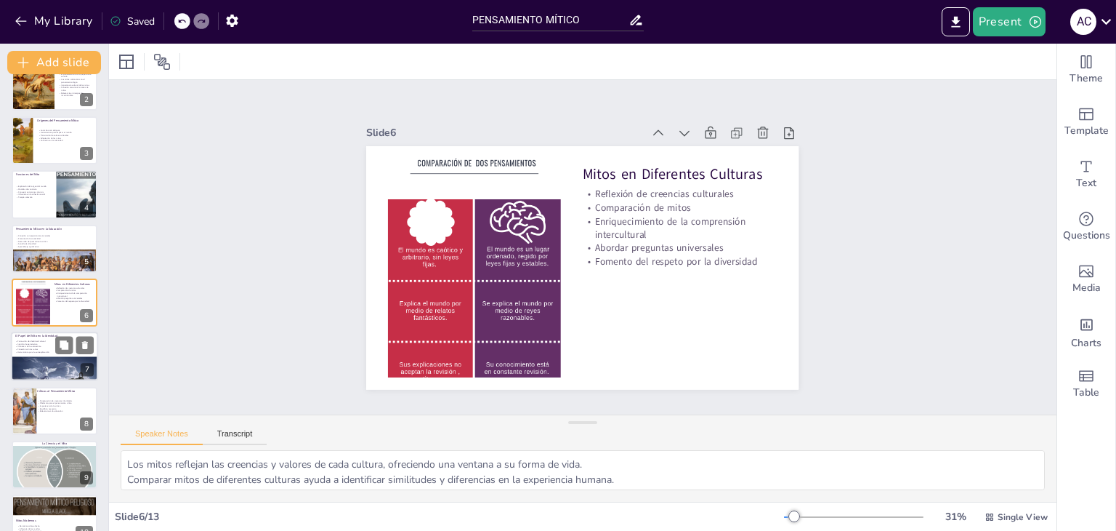
click at [35, 352] on p "Herramienta para la autoexploración" at bounding box center [54, 351] width 78 height 3
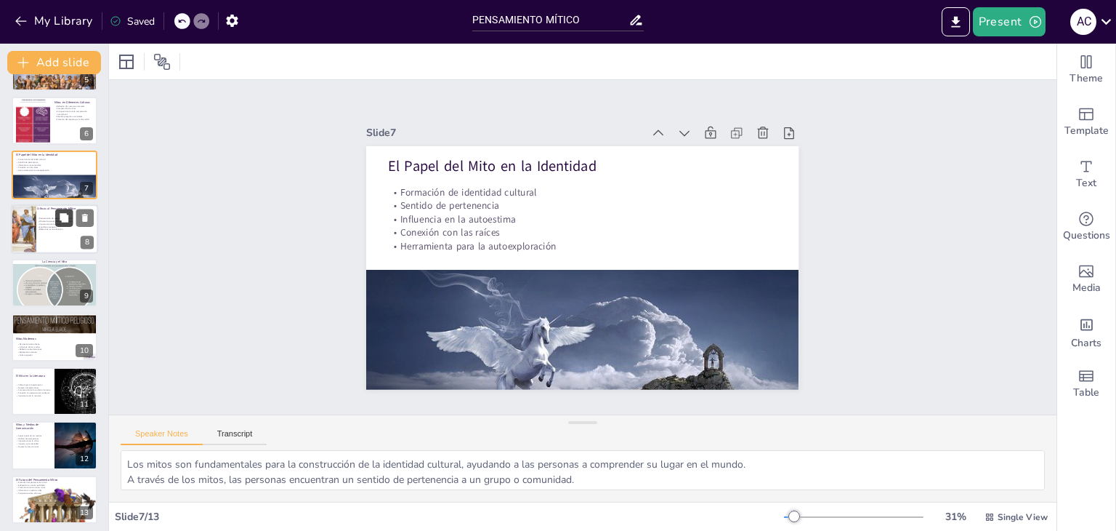
scroll to position [260, 0]
click at [36, 236] on div at bounding box center [54, 227] width 87 height 49
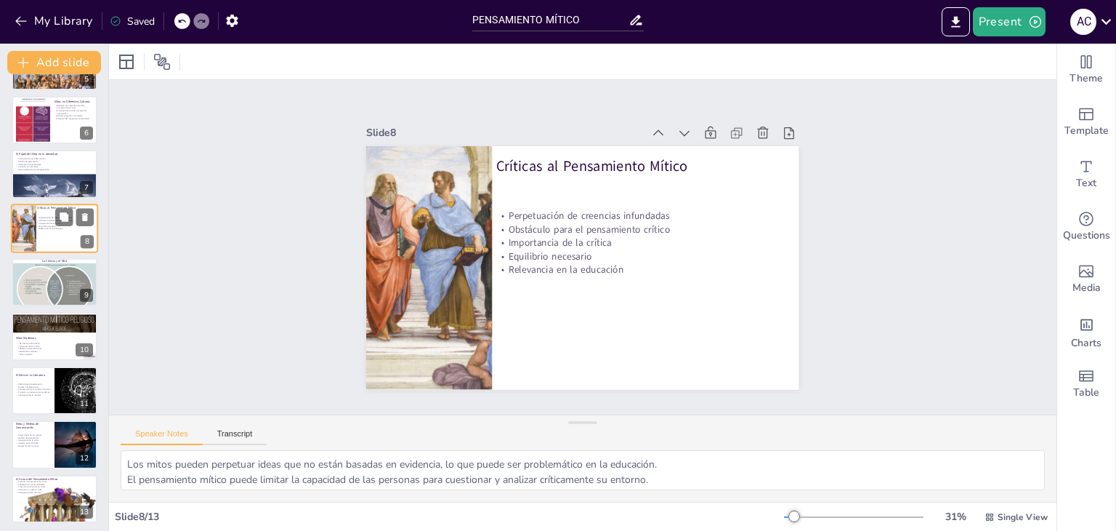
scroll to position [186, 0]
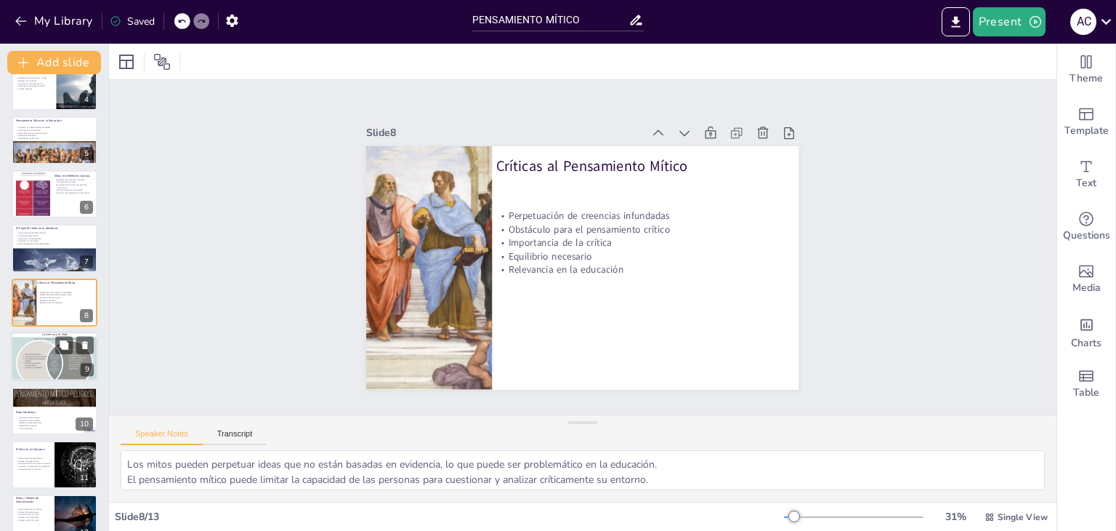
click at [38, 364] on div at bounding box center [54, 355] width 87 height 65
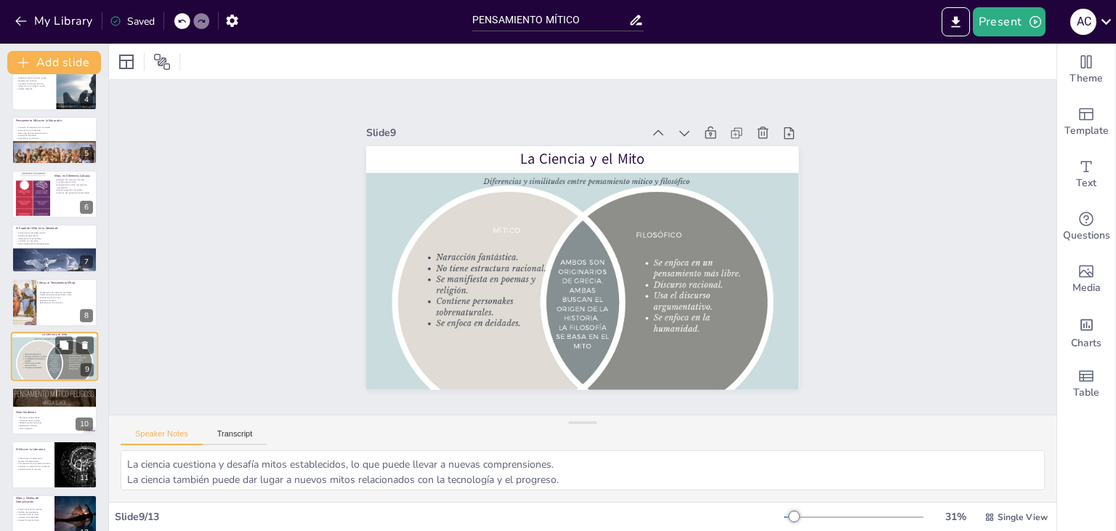
scroll to position [240, 0]
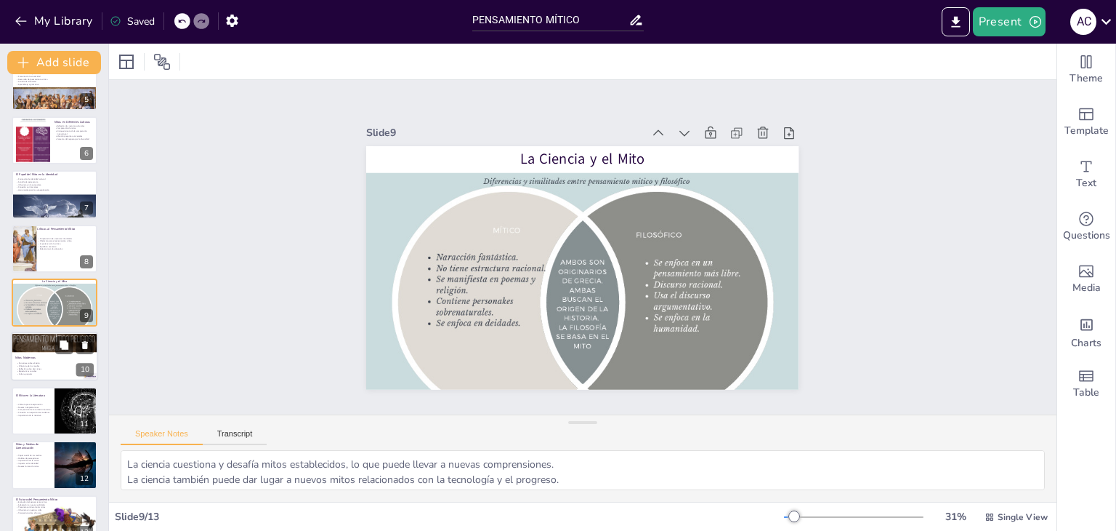
click at [47, 358] on p "Mitos Modernos" at bounding box center [54, 357] width 78 height 4
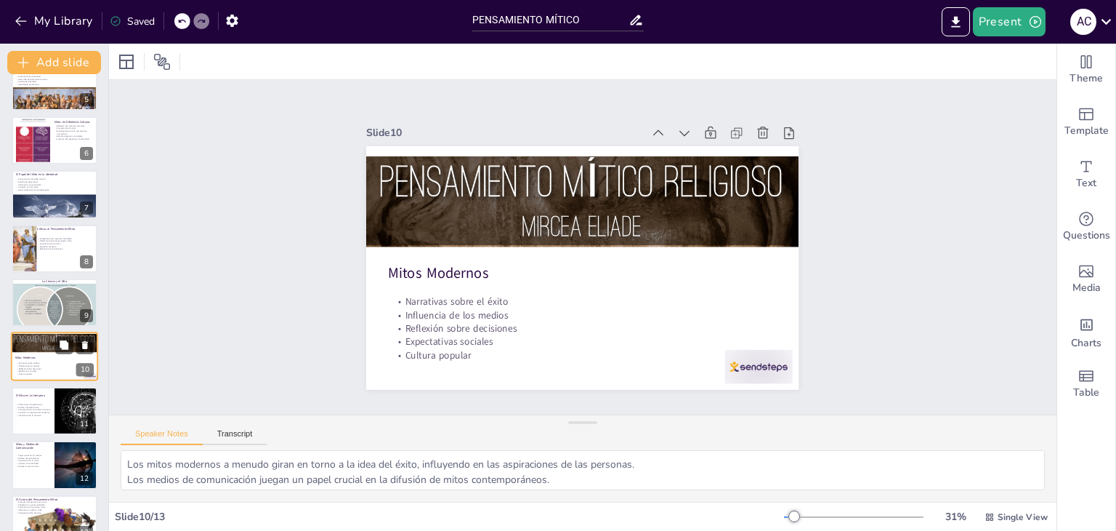
scroll to position [264, 0]
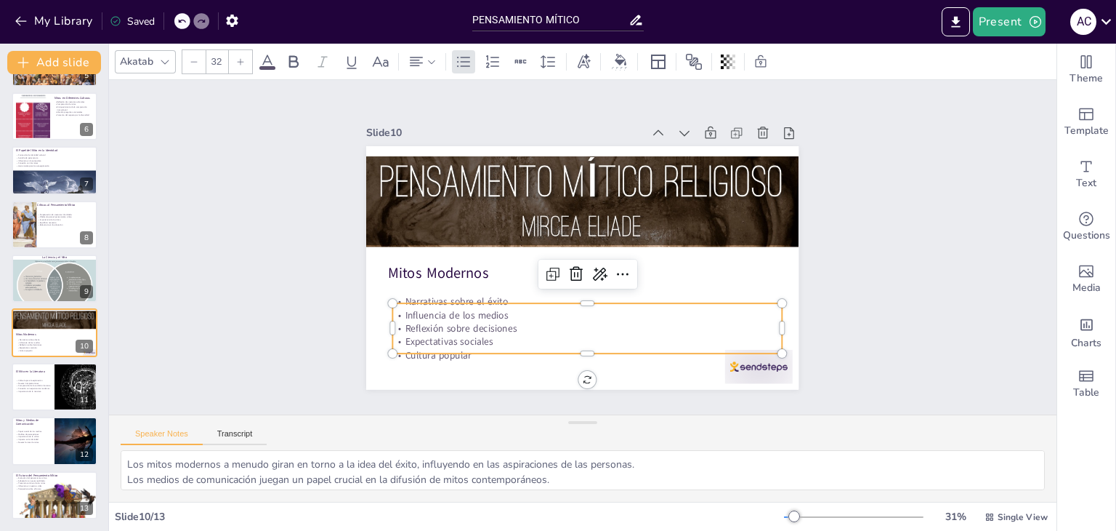
click at [730, 354] on p "Cultura popular" at bounding box center [566, 354] width 384 height 94
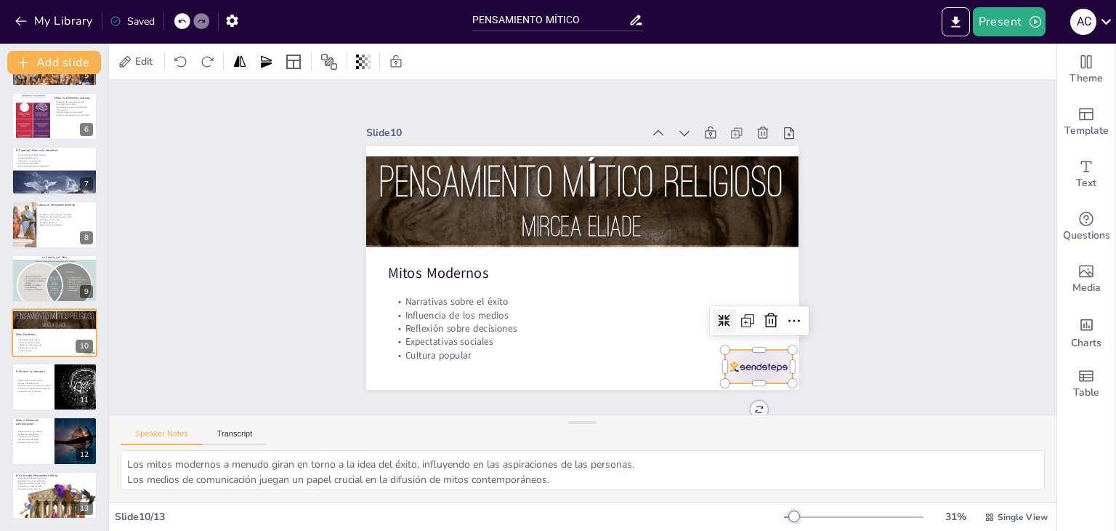
click at [746, 376] on div at bounding box center [730, 399] width 73 height 47
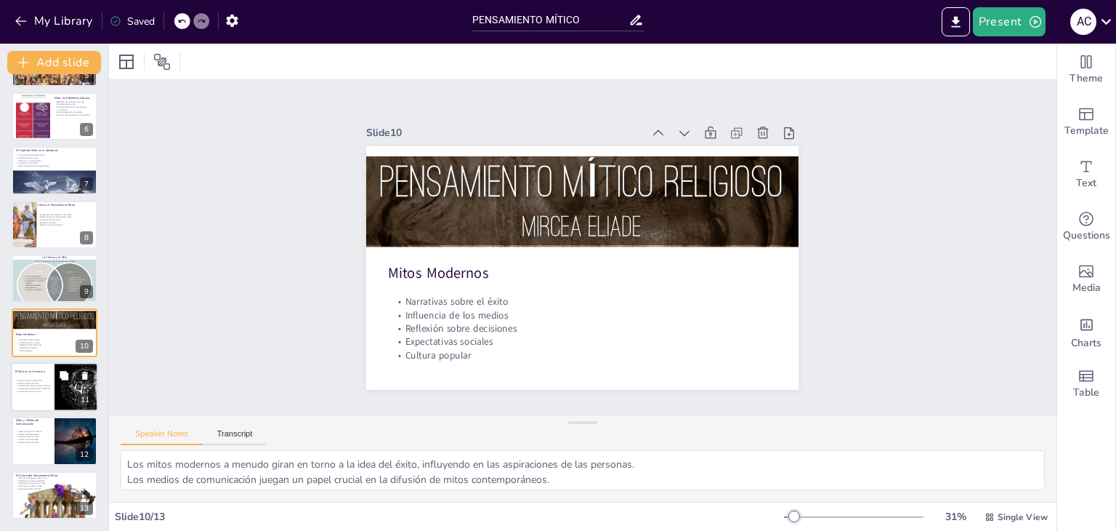
click at [57, 393] on div at bounding box center [87, 386] width 87 height 49
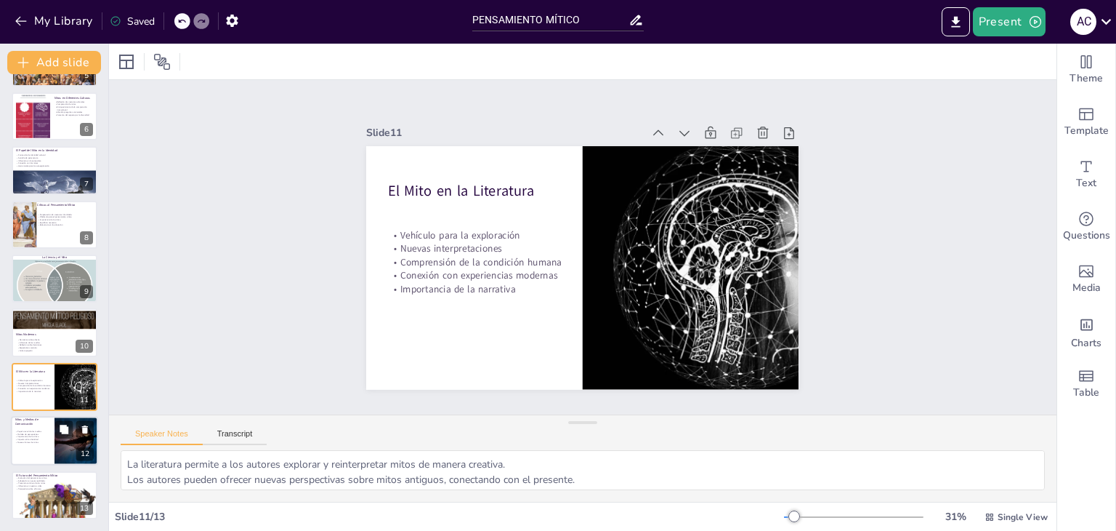
click at [20, 437] on p "Importancia de la crítica" at bounding box center [32, 436] width 35 height 3
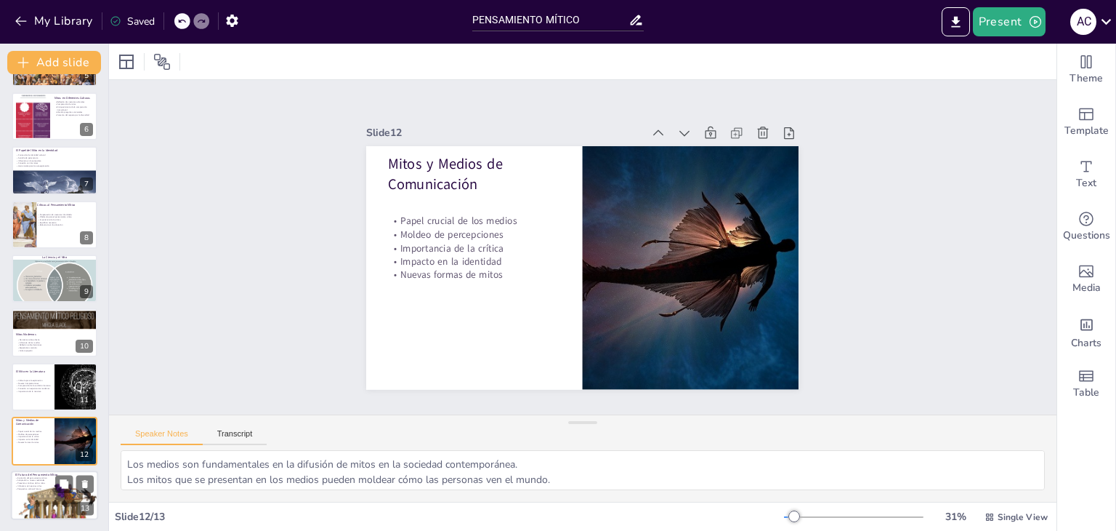
click at [44, 497] on div at bounding box center [58, 511] width 94 height 65
